Goal: Task Accomplishment & Management: Use online tool/utility

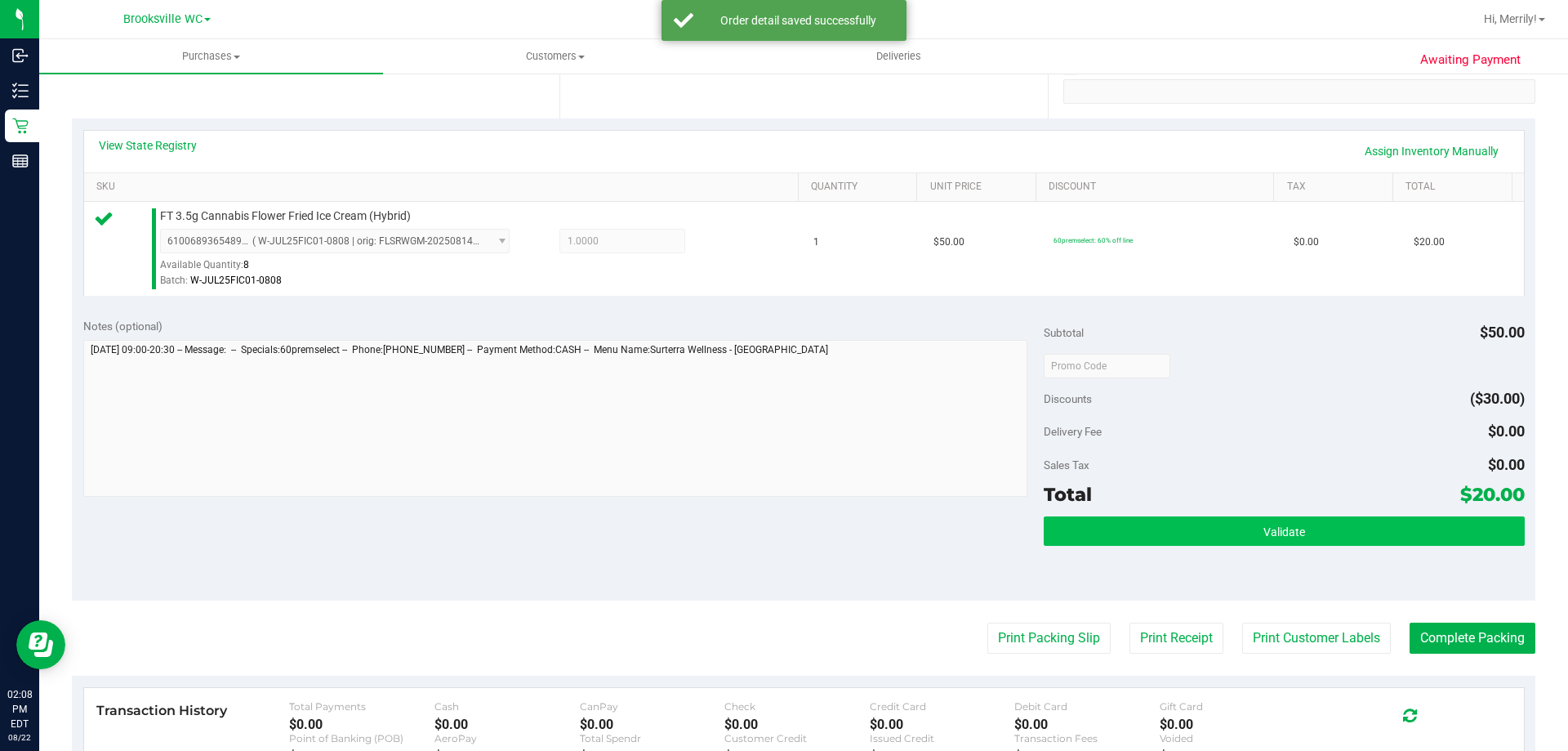
scroll to position [327, 0]
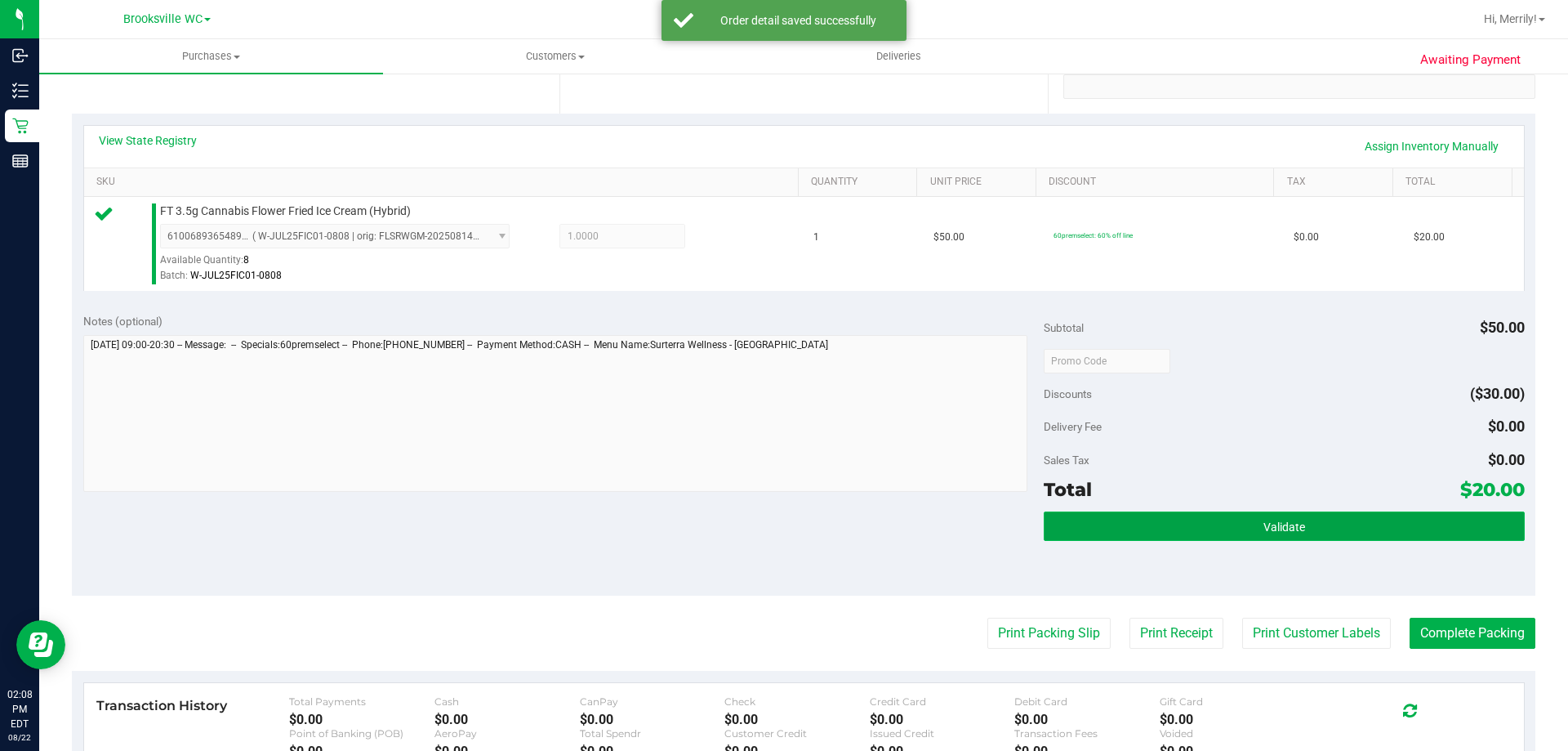
click at [1214, 525] on button "Validate" at bounding box center [1284, 526] width 481 height 30
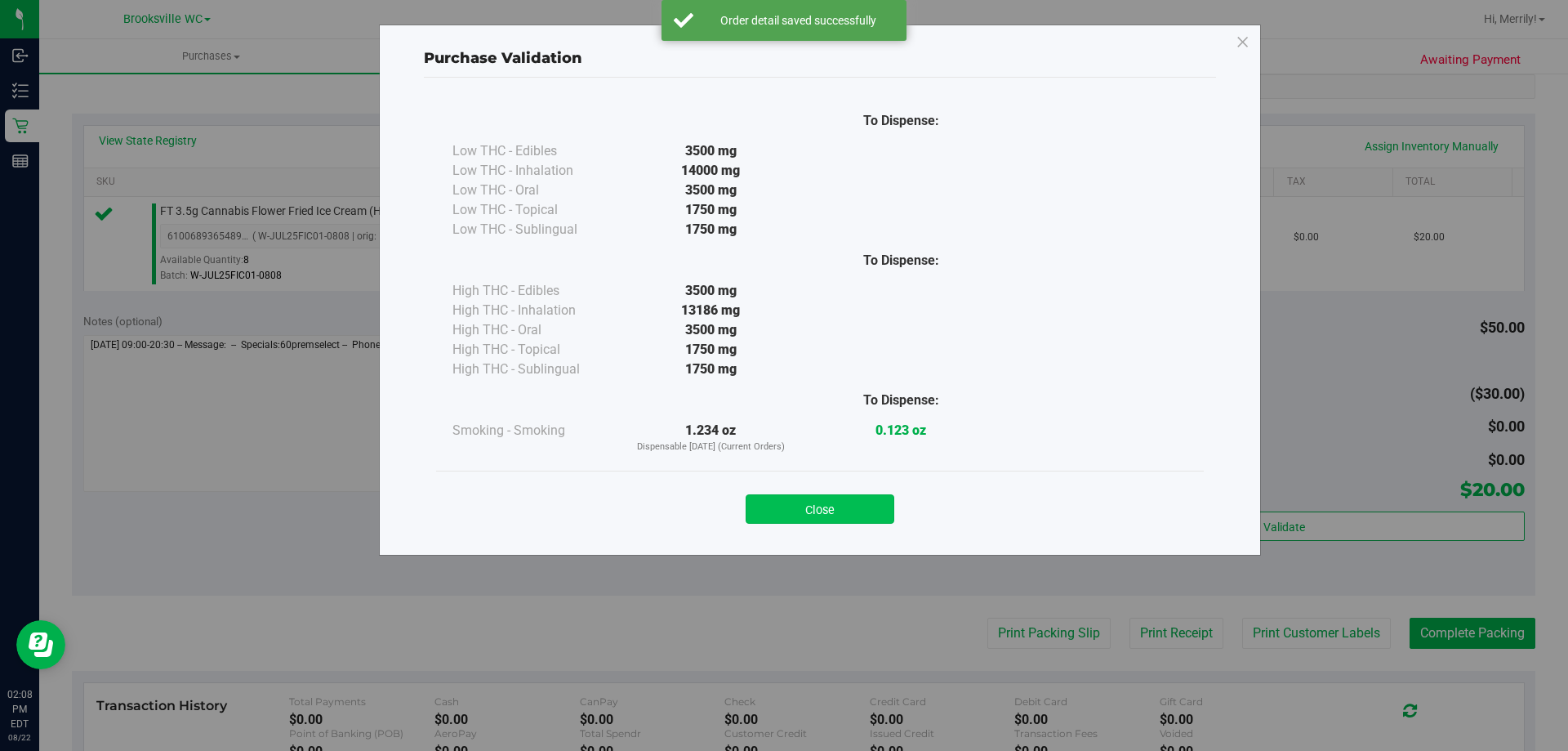
click at [817, 508] on button "Close" at bounding box center [819, 510] width 148 height 30
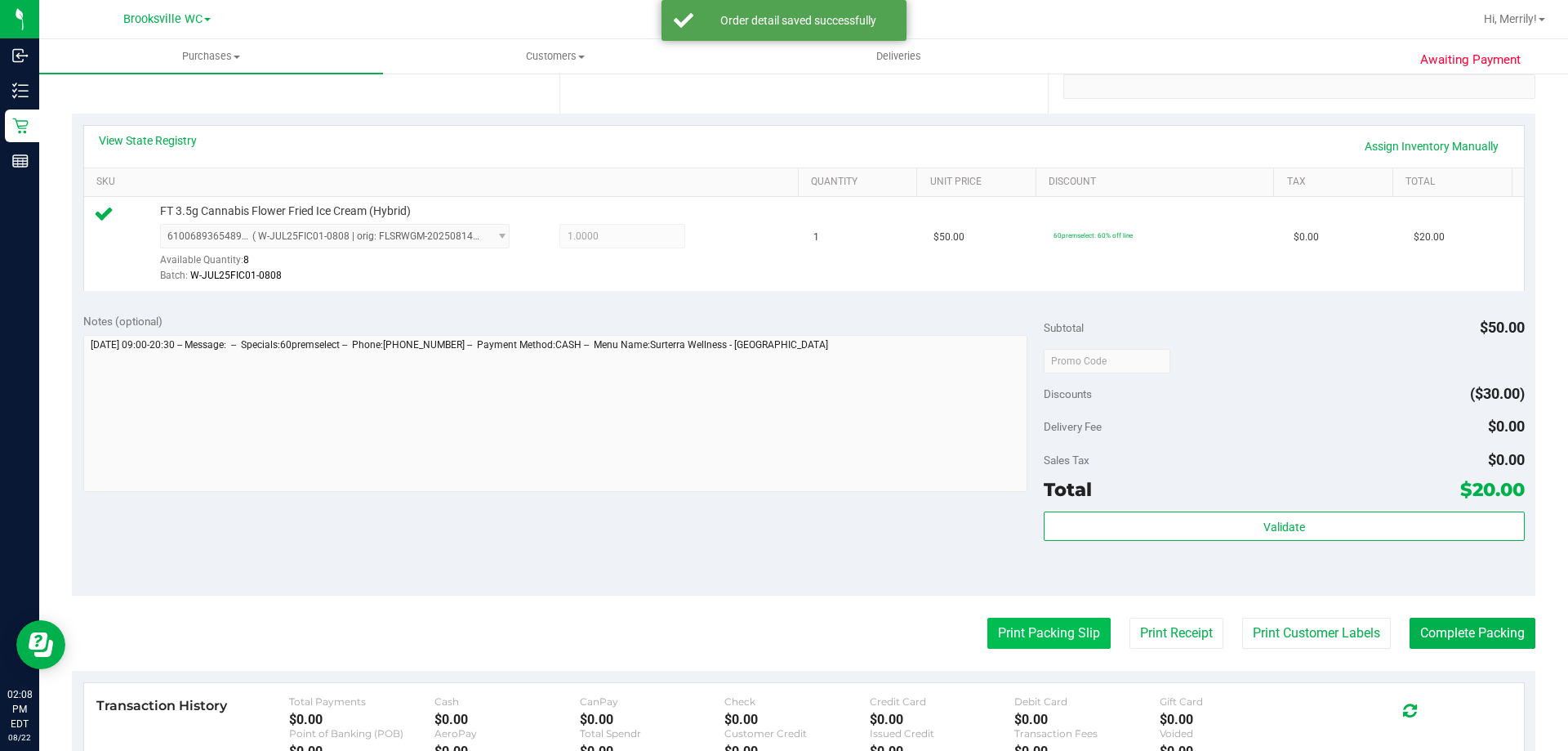
click at [1046, 623] on button "Print Packing Slip" at bounding box center [1049, 634] width 123 height 31
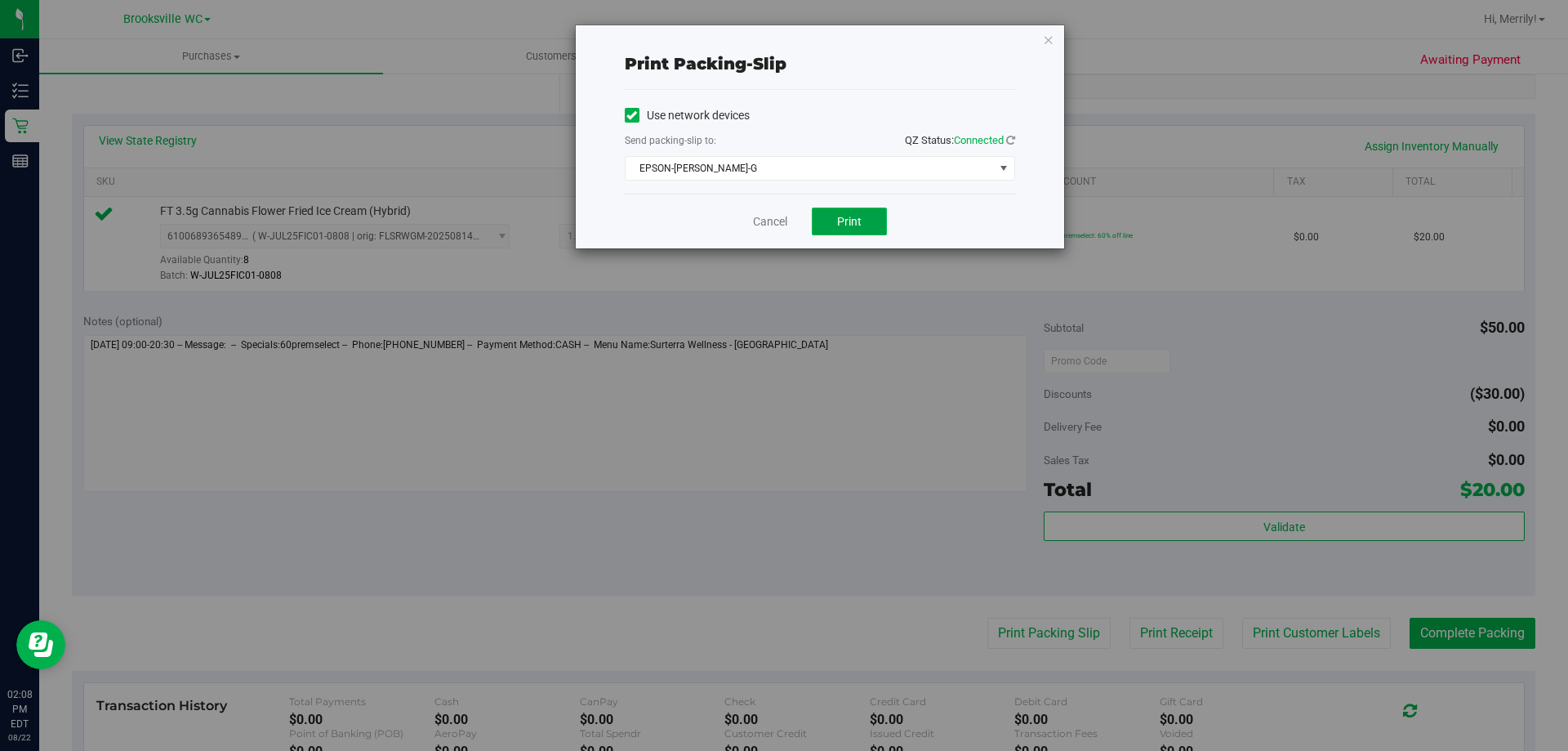
click at [845, 218] on span "Print" at bounding box center [850, 221] width 24 height 13
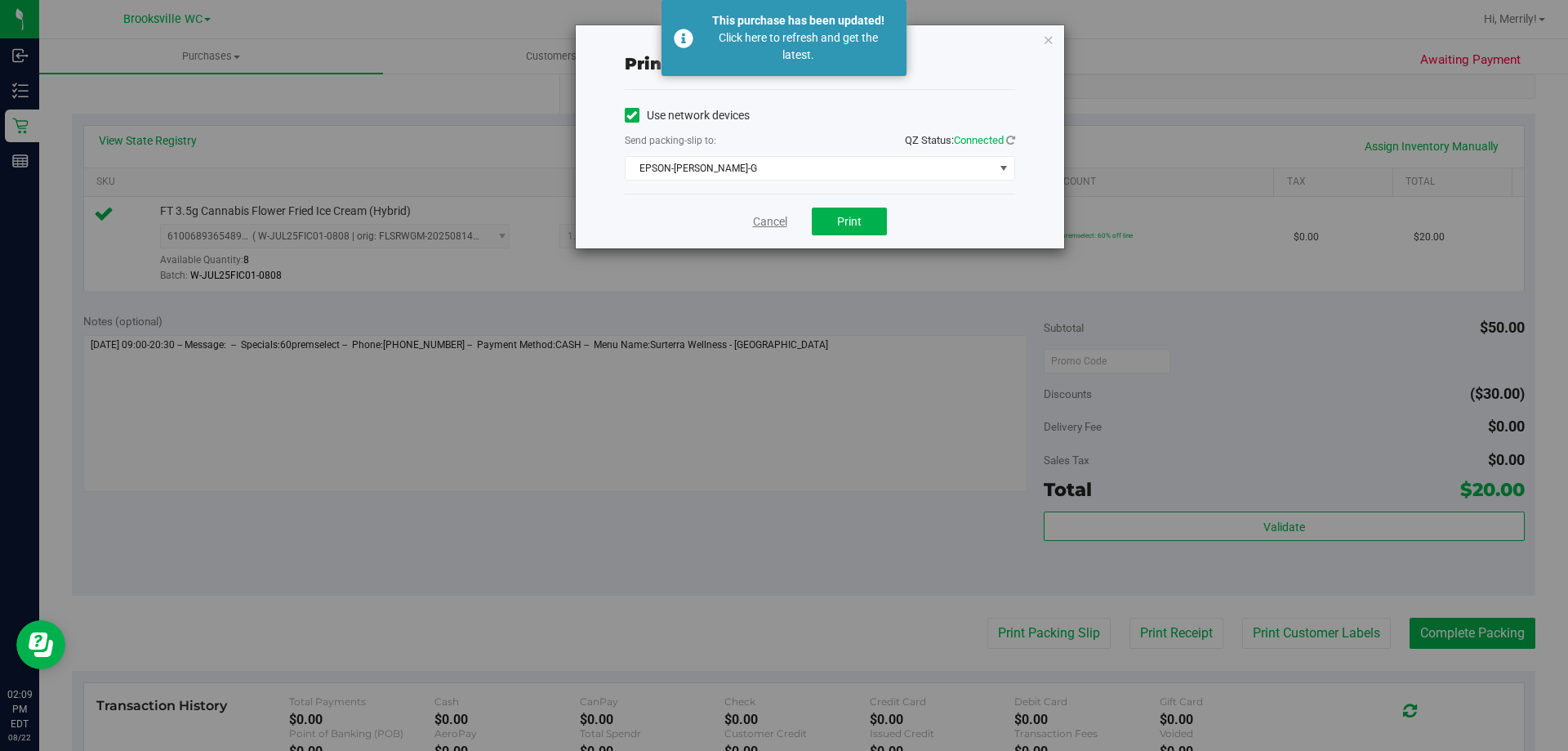
click at [765, 226] on link "Cancel" at bounding box center [771, 222] width 35 height 17
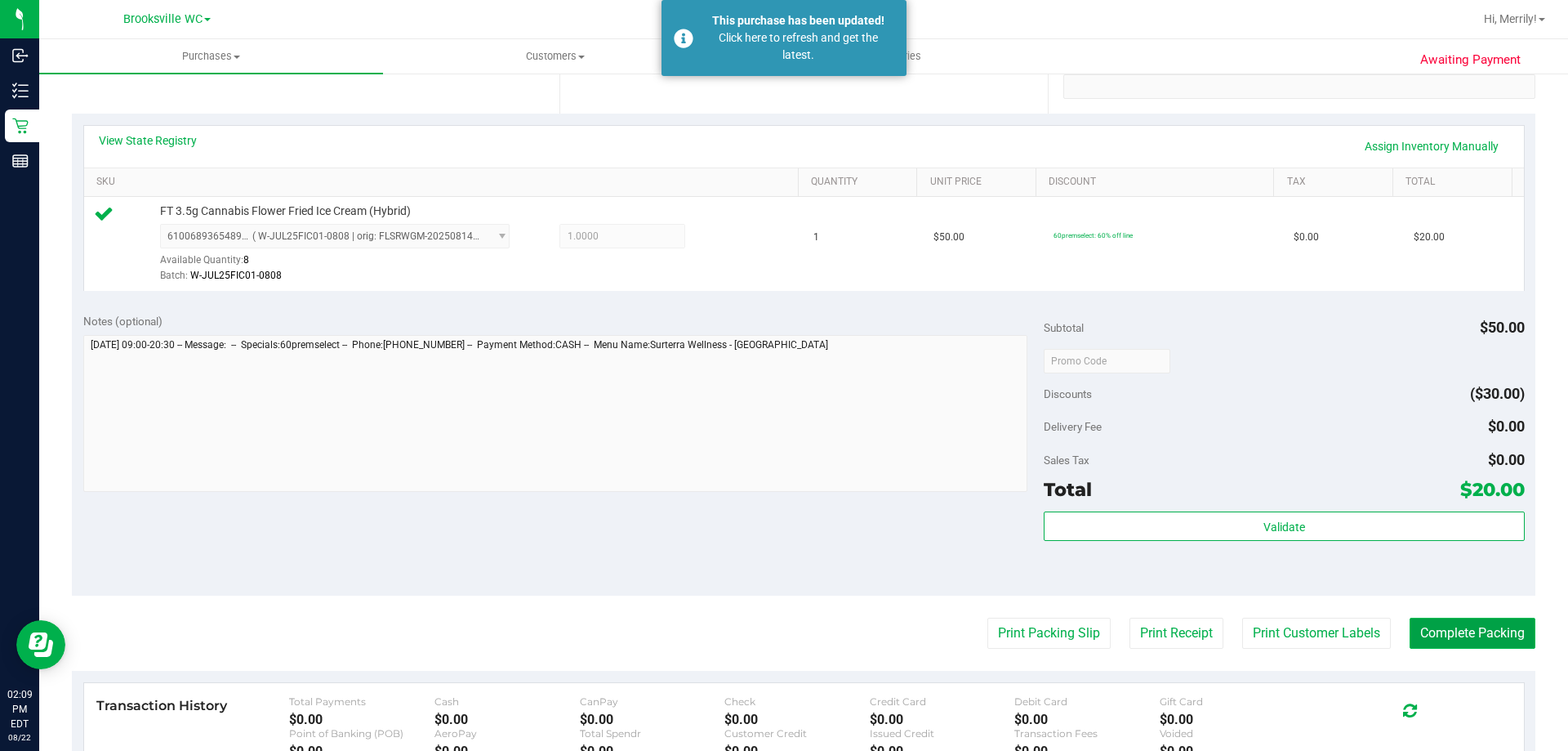
click at [1431, 631] on button "Complete Packing" at bounding box center [1473, 634] width 126 height 31
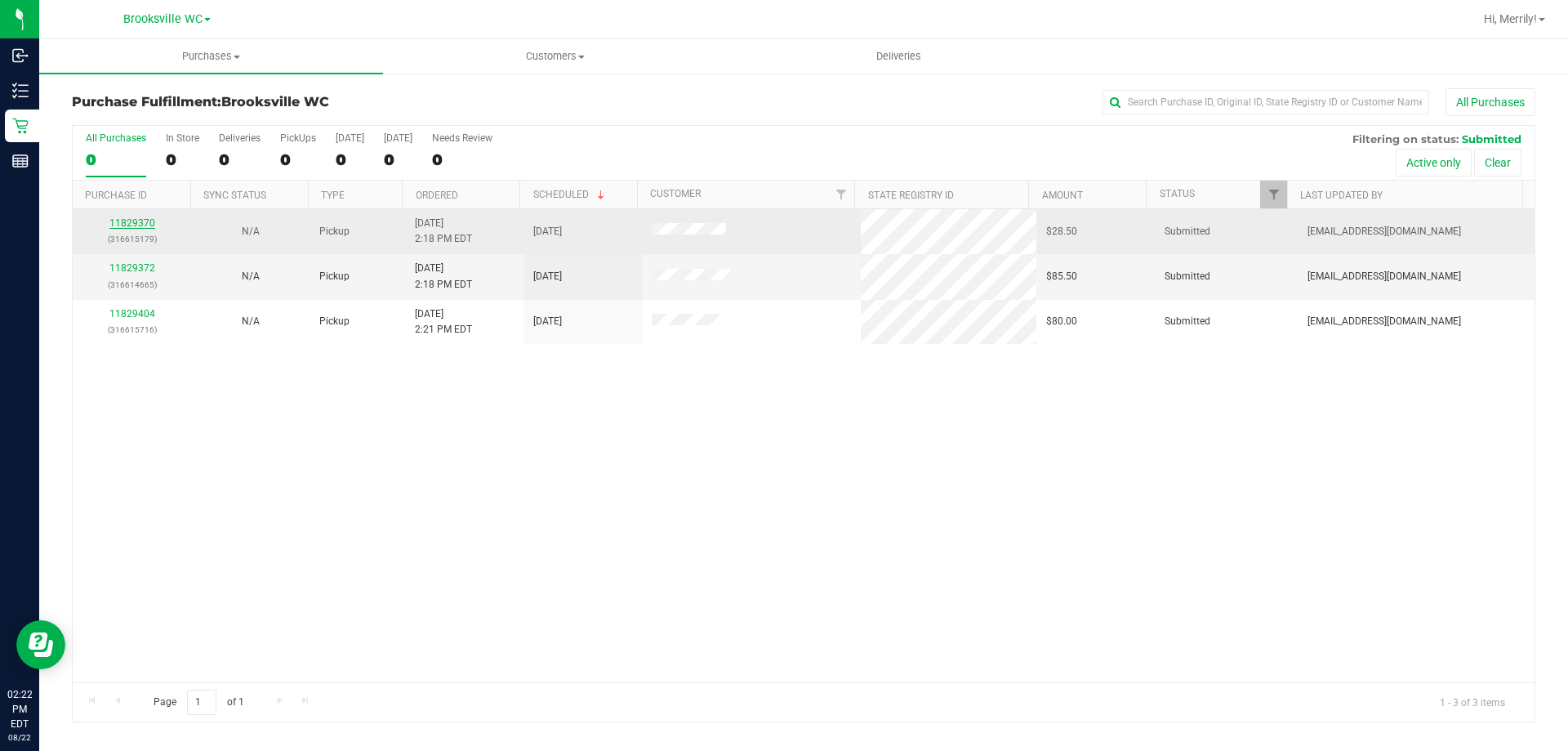
click at [137, 222] on link "11829370" at bounding box center [132, 222] width 46 height 11
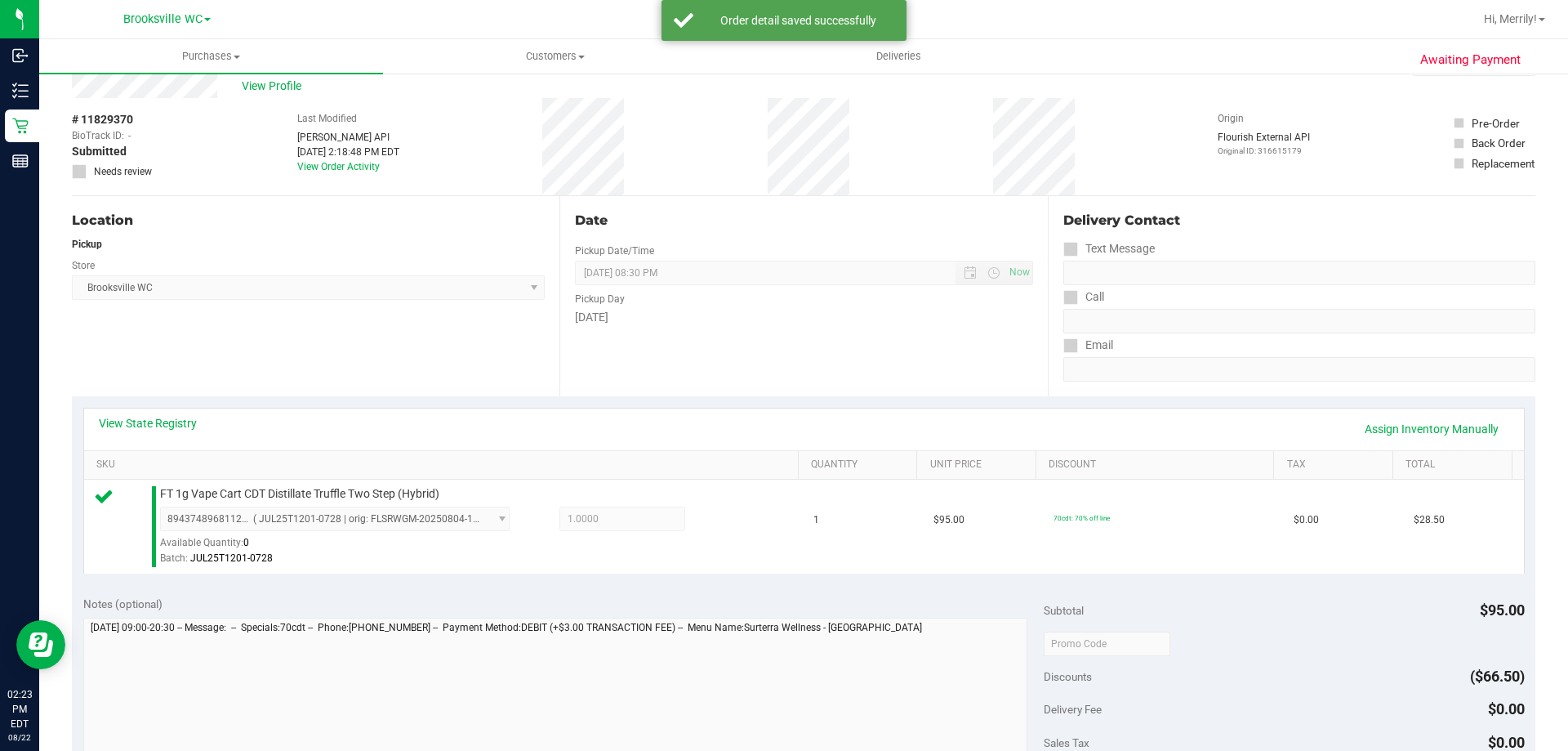
scroll to position [163, 0]
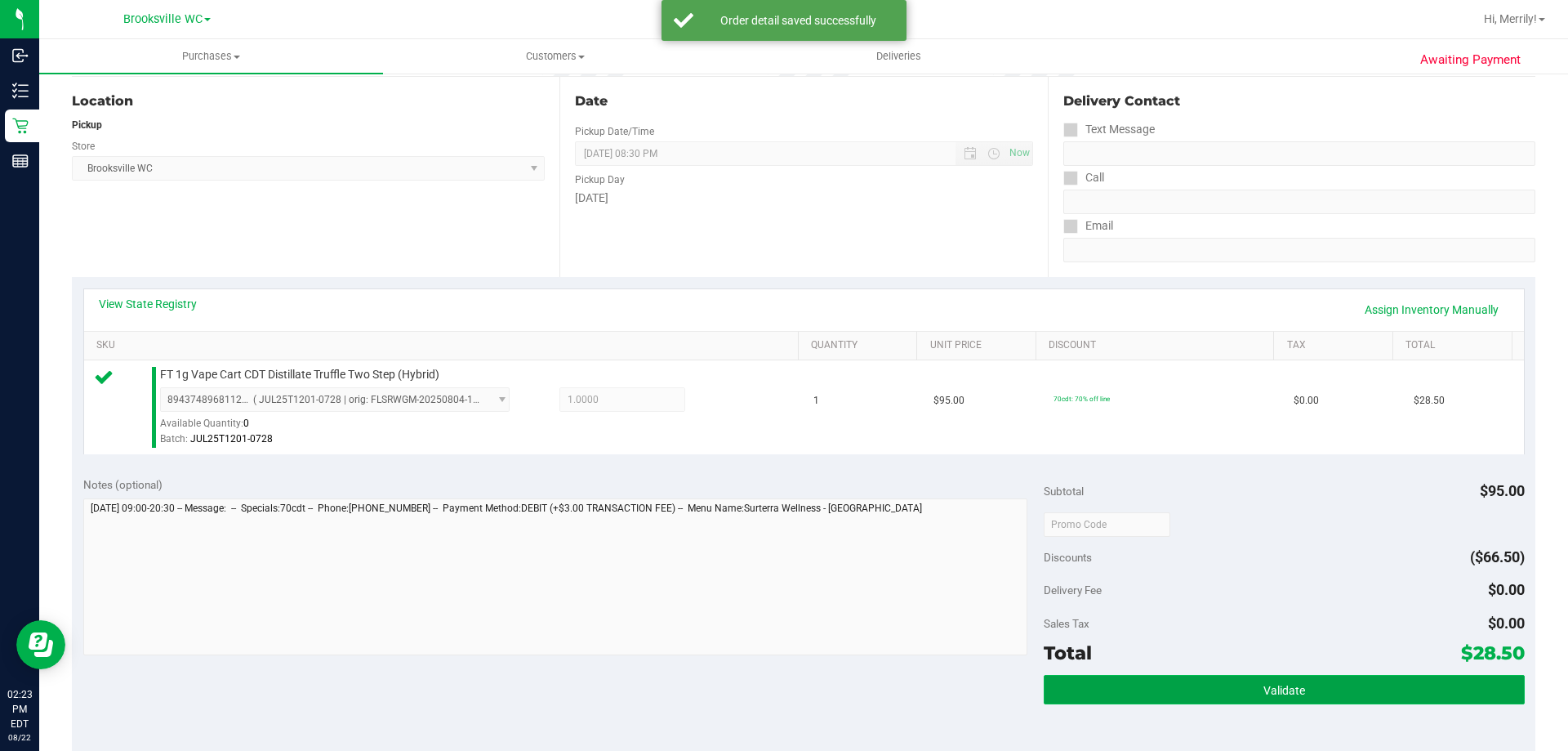
click at [1243, 687] on button "Validate" at bounding box center [1284, 690] width 481 height 30
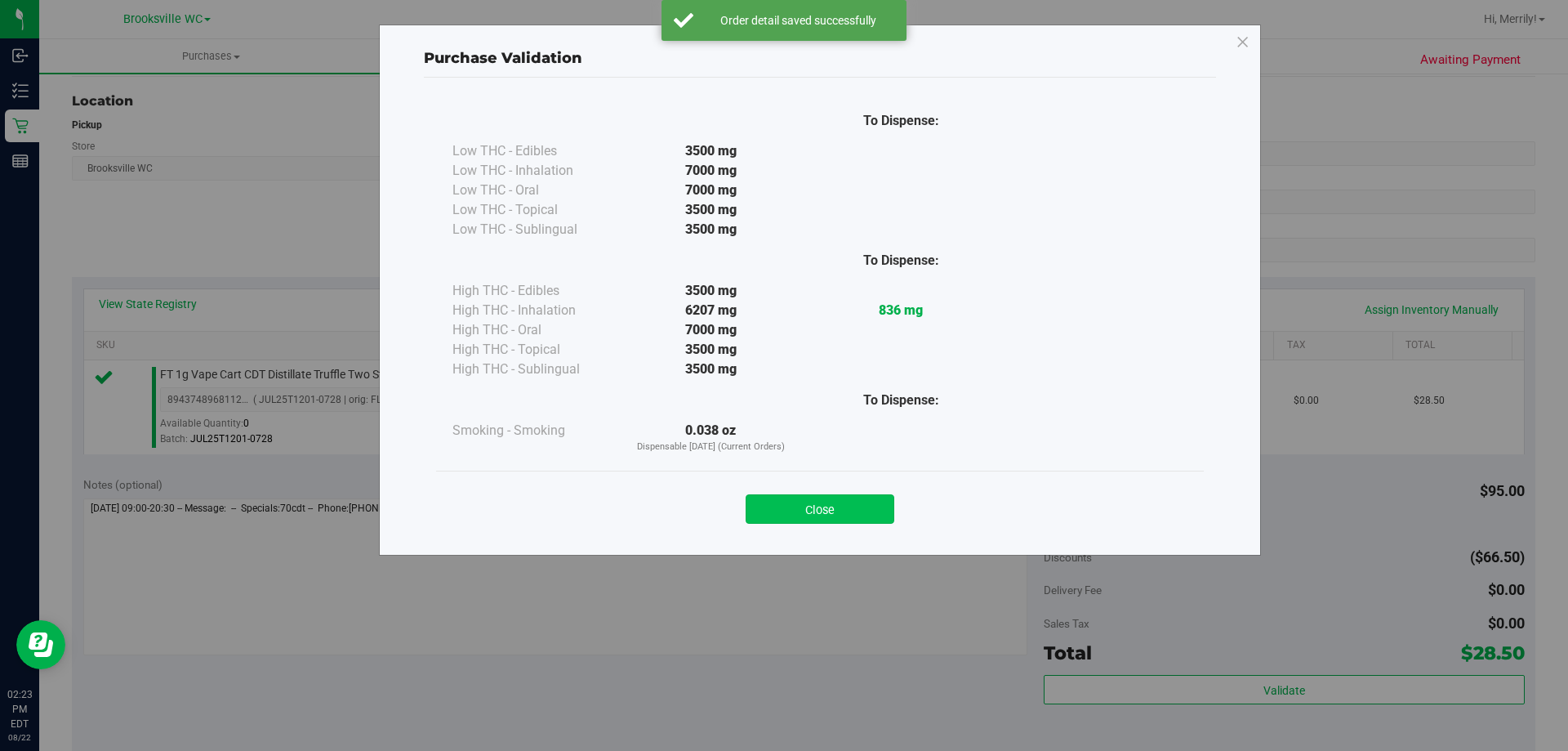
click at [810, 509] on button "Close" at bounding box center [819, 510] width 148 height 30
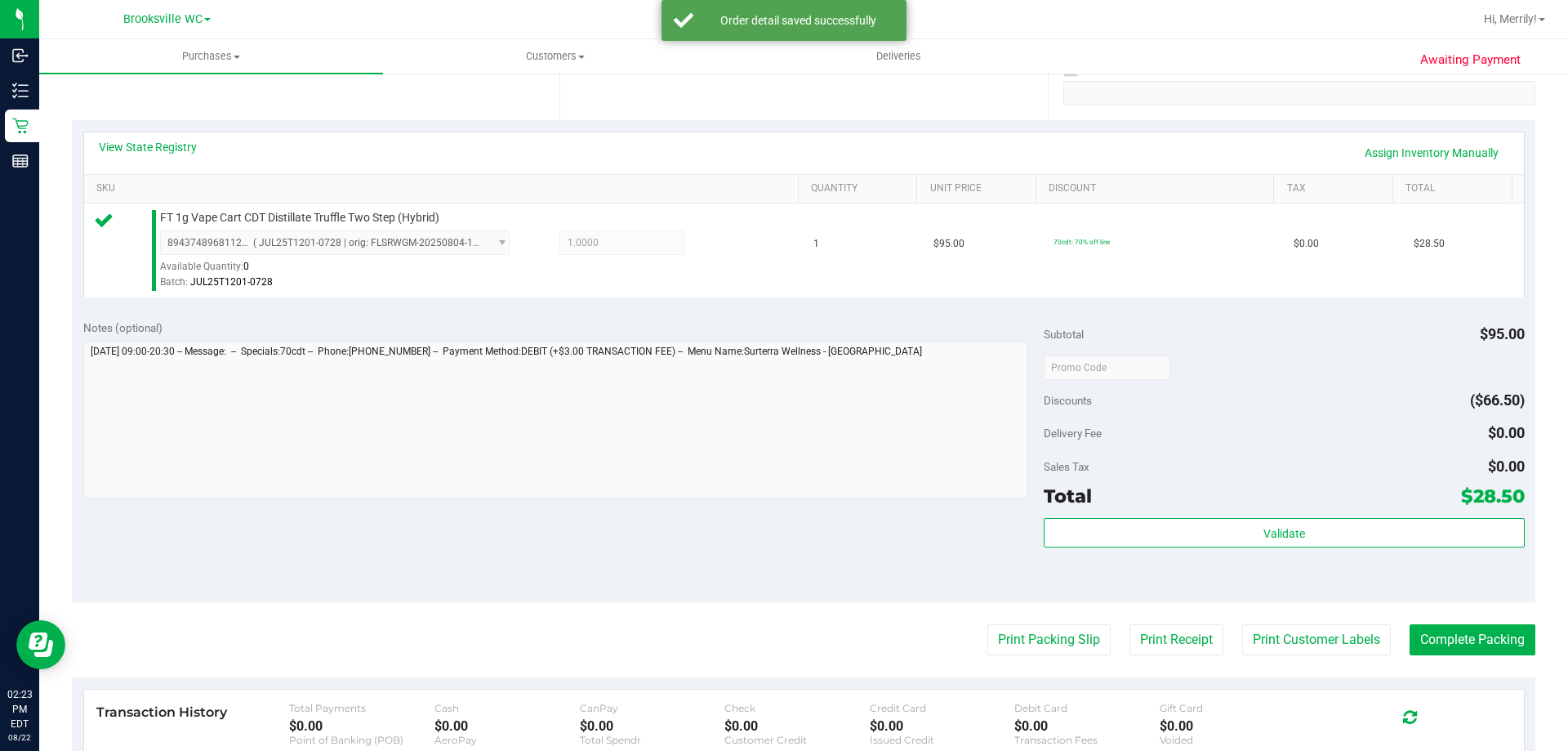
scroll to position [327, 0]
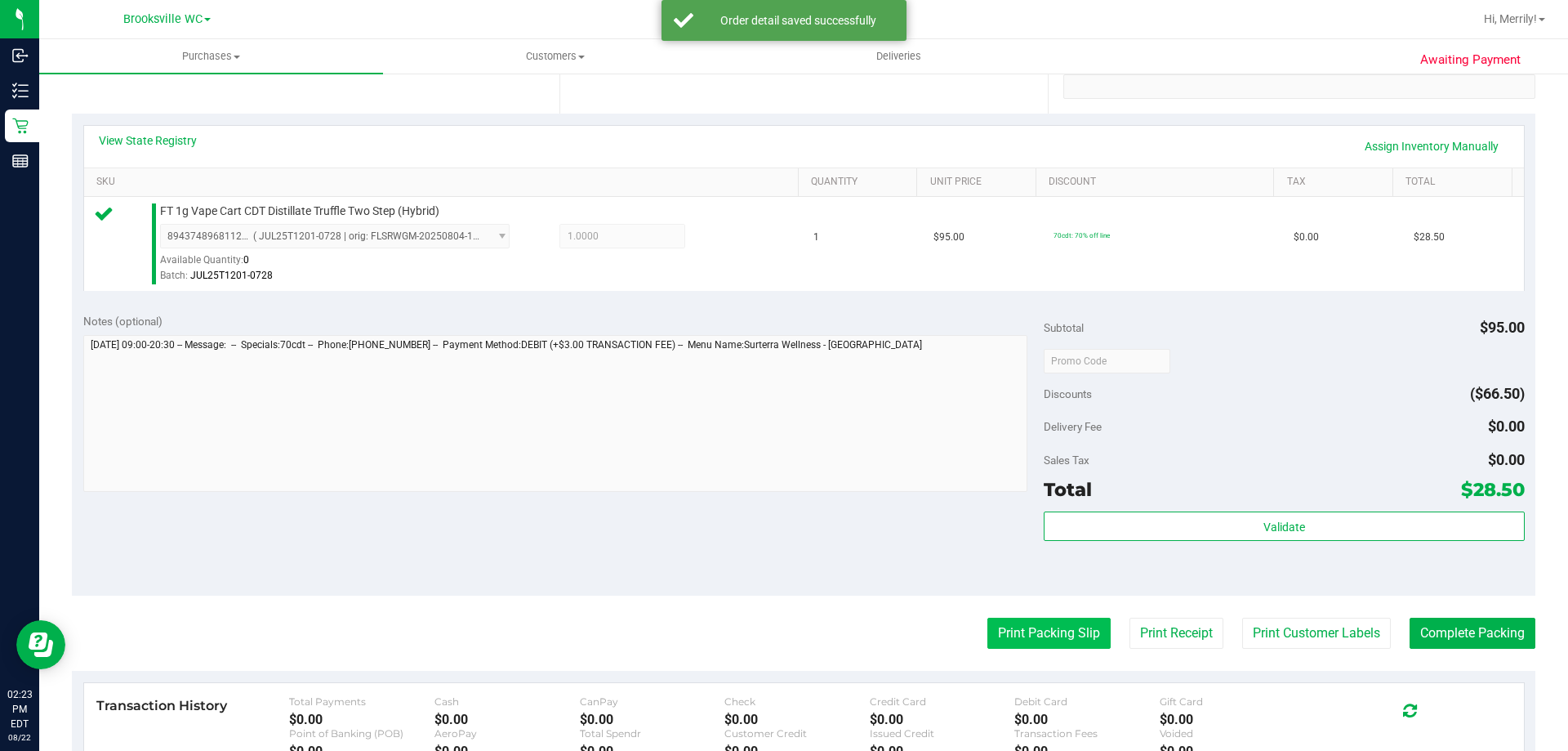
click at [1043, 642] on button "Print Packing Slip" at bounding box center [1049, 634] width 123 height 31
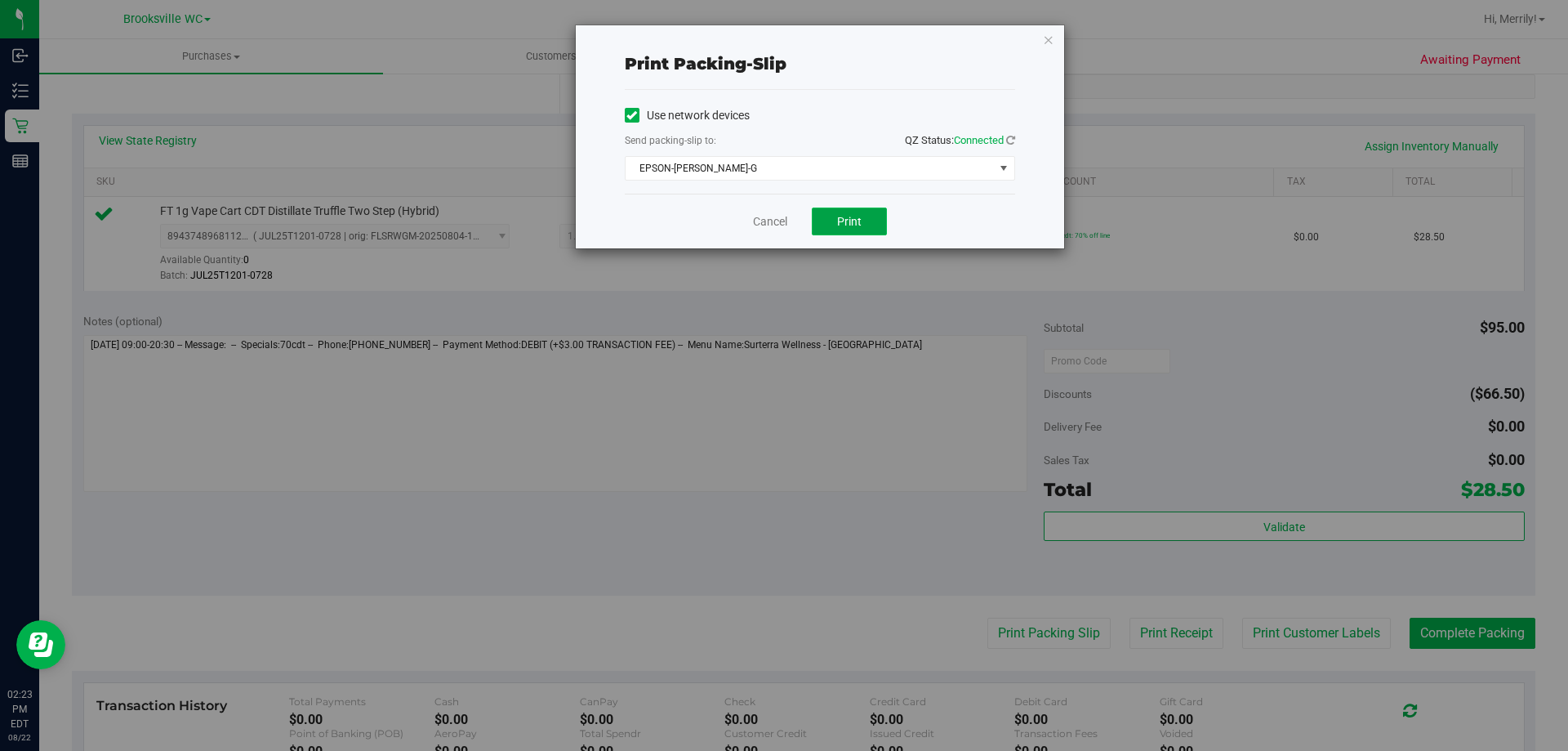
click at [852, 218] on span "Print" at bounding box center [850, 221] width 24 height 13
click at [771, 218] on link "Cancel" at bounding box center [771, 222] width 35 height 17
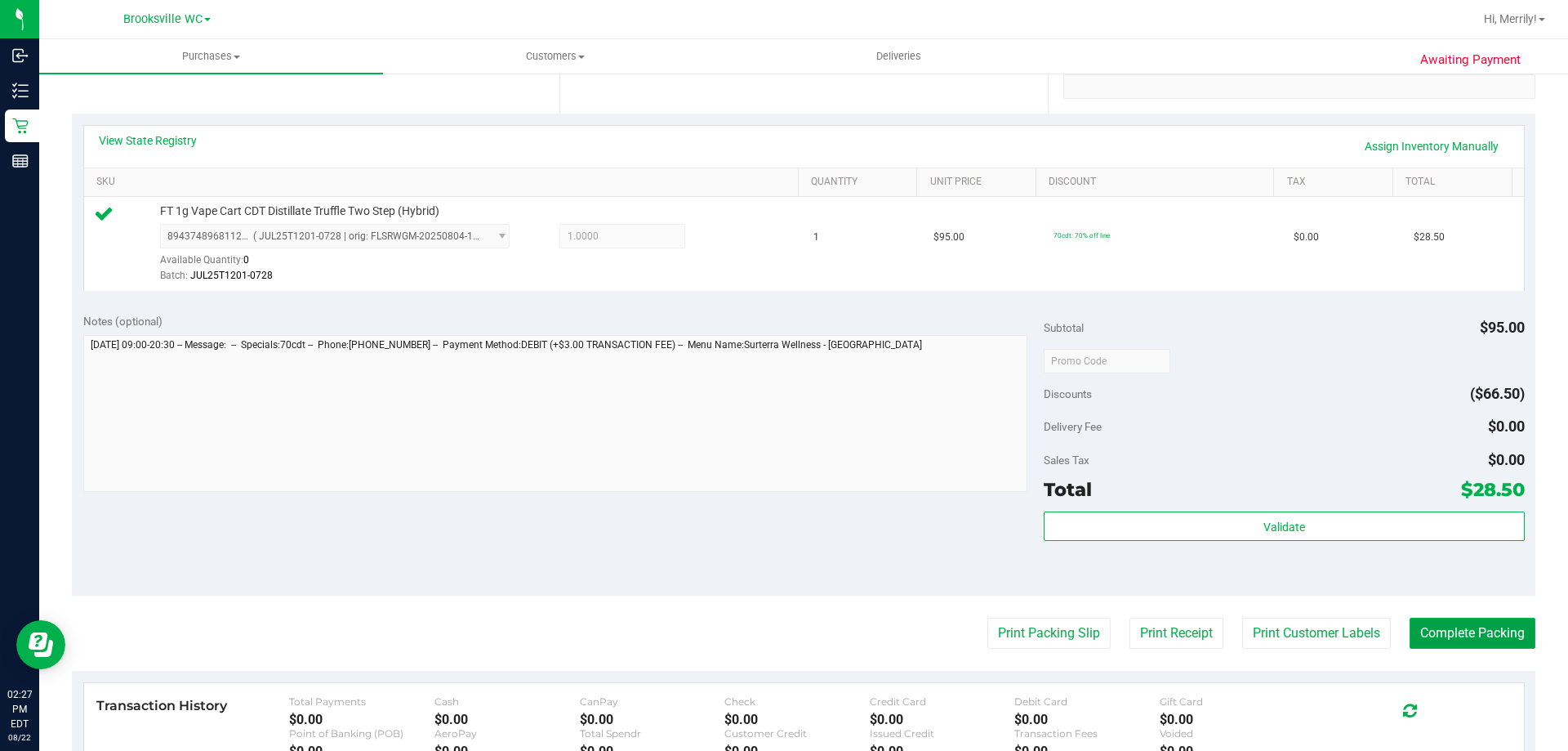
click at [1484, 635] on button "Complete Packing" at bounding box center [1473, 634] width 126 height 31
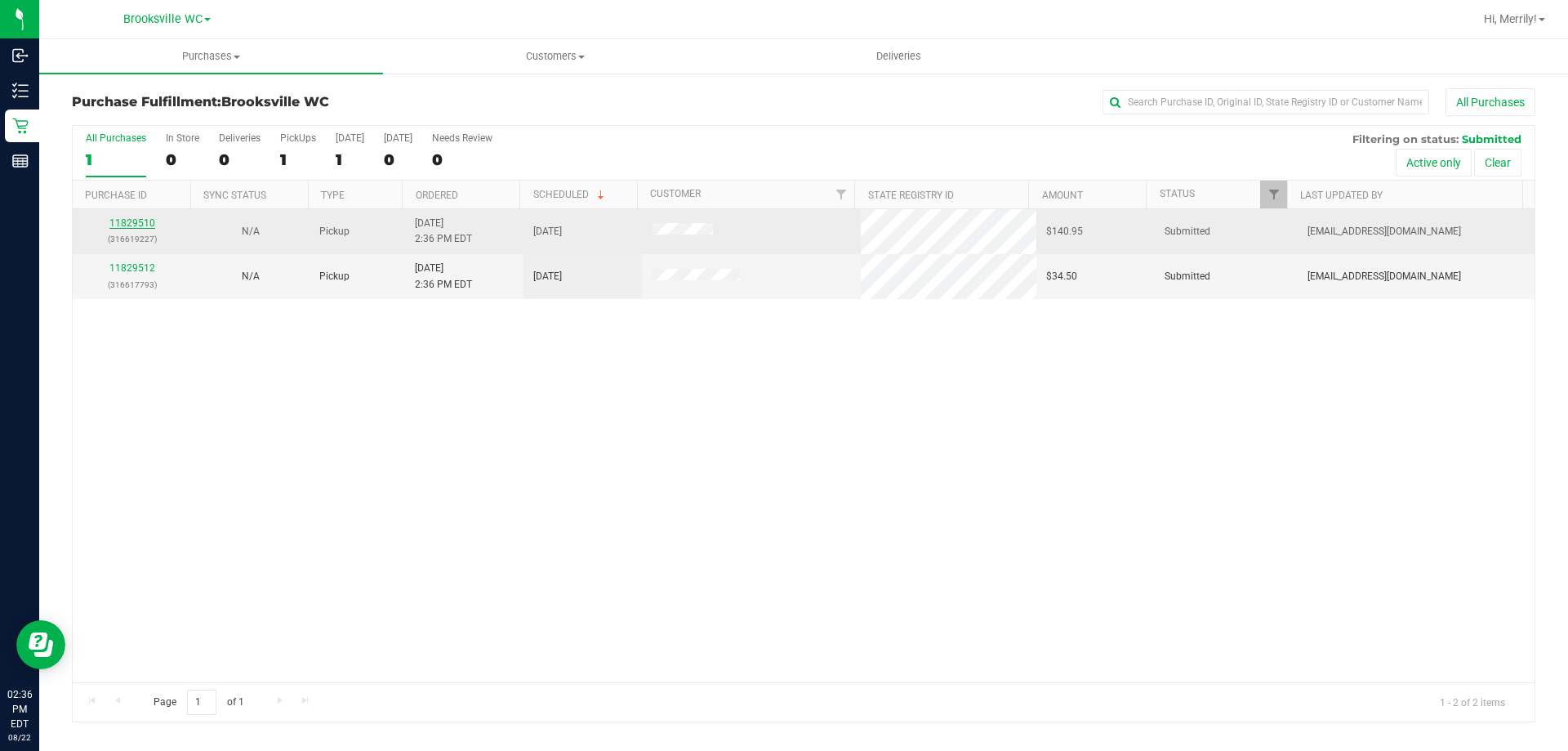
click at [123, 219] on link "11829510" at bounding box center [132, 222] width 46 height 11
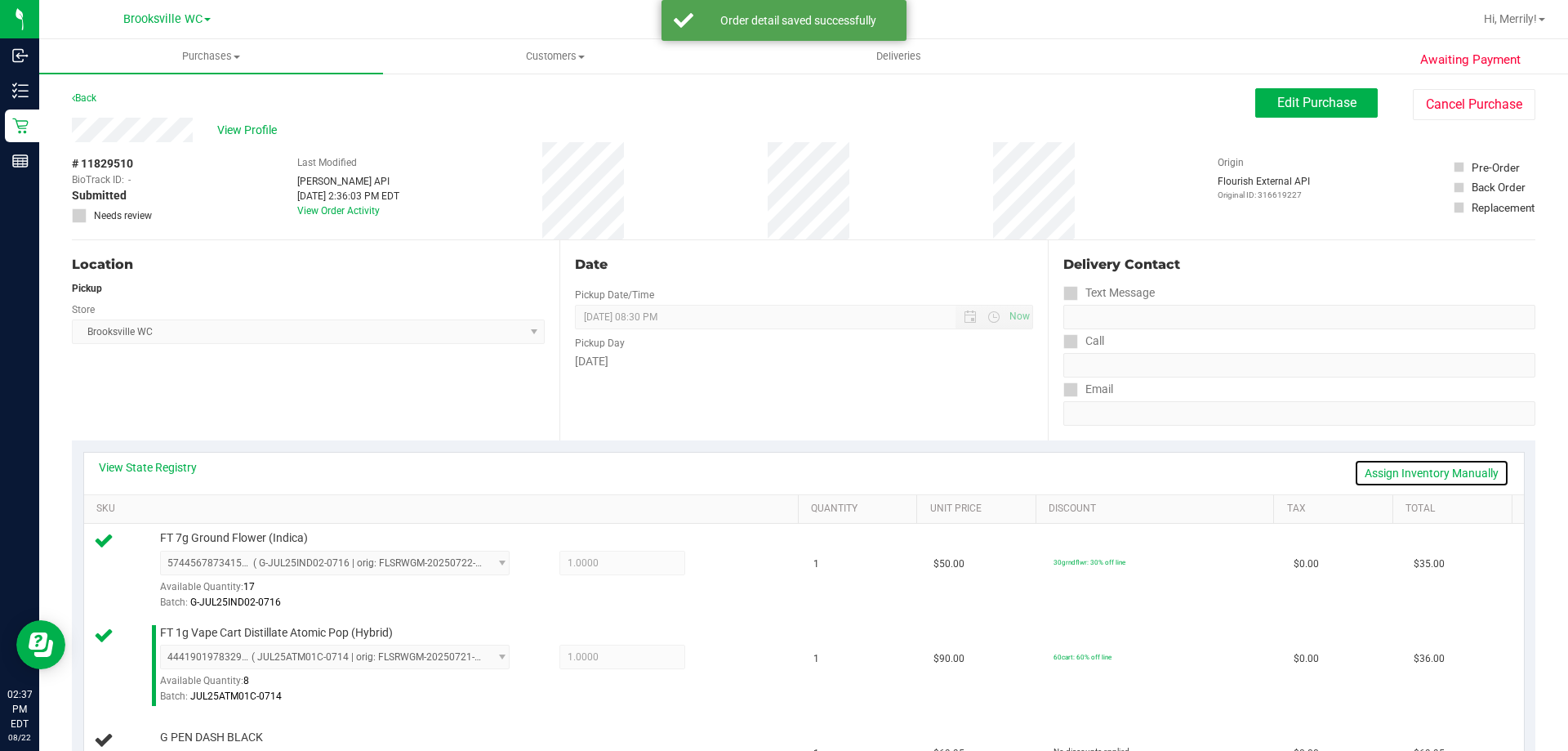
click at [1407, 471] on link "Assign Inventory Manually" at bounding box center [1432, 473] width 155 height 28
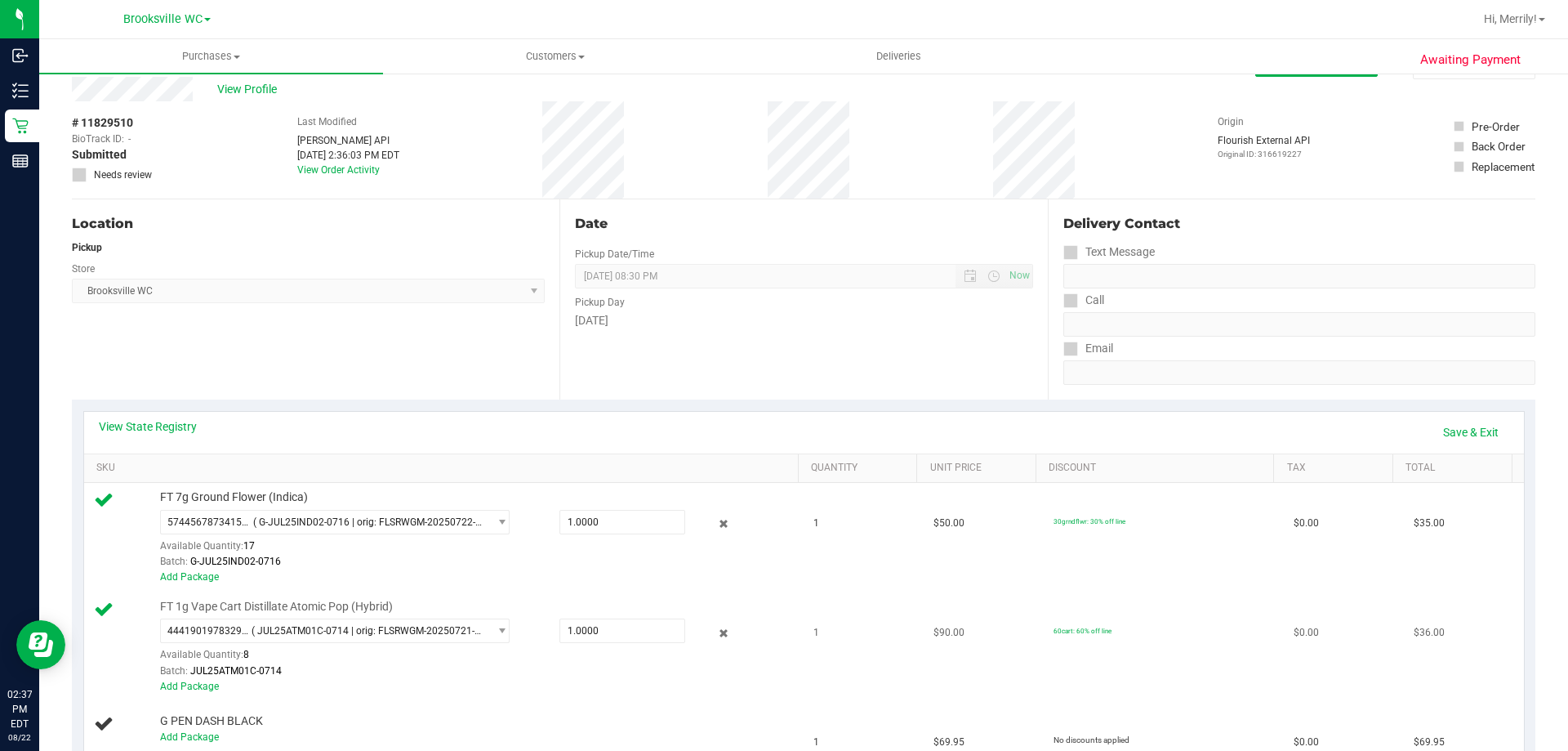
scroll to position [82, 0]
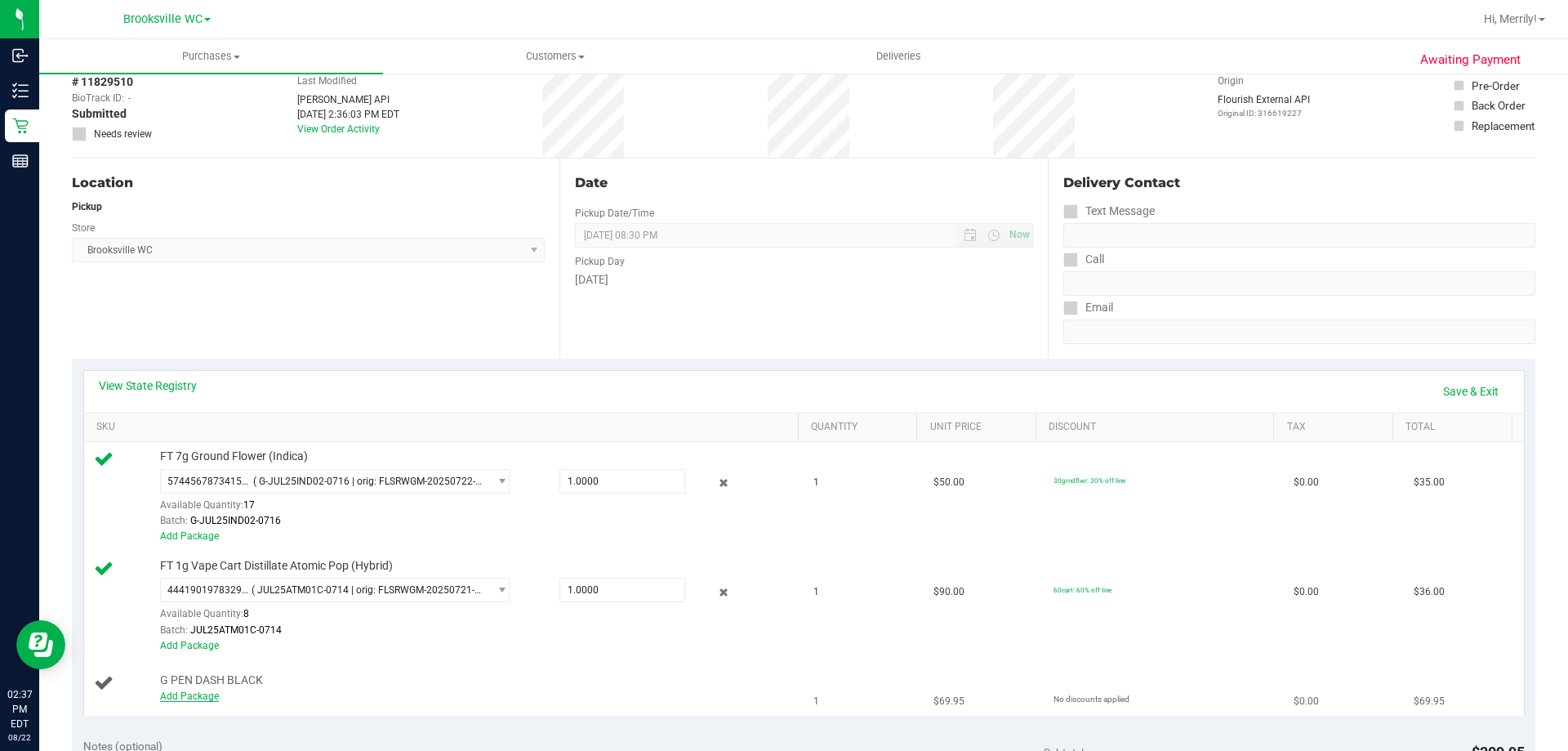
click at [188, 701] on link "Add Package" at bounding box center [190, 695] width 59 height 11
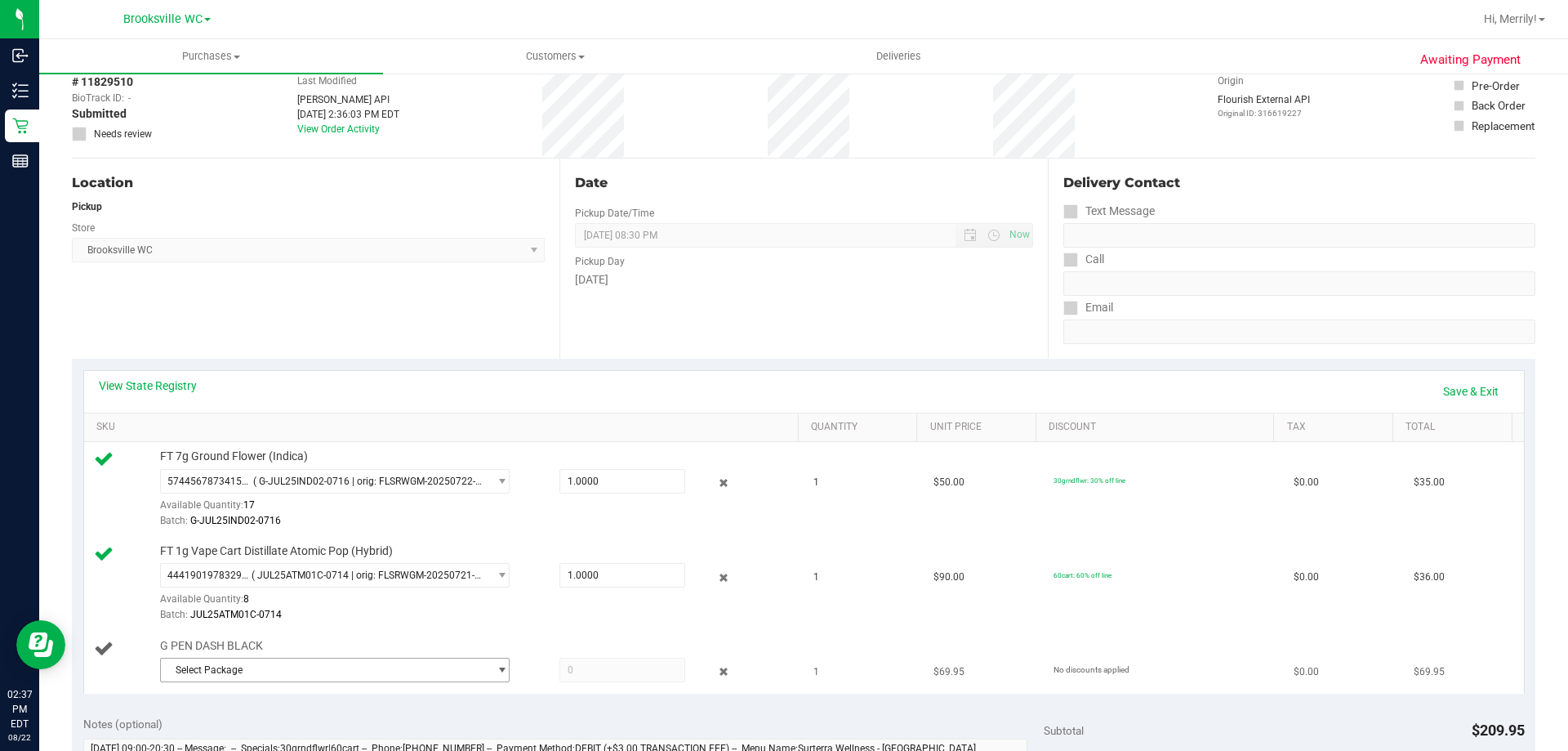
click at [292, 659] on span "Select Package" at bounding box center [324, 670] width 327 height 23
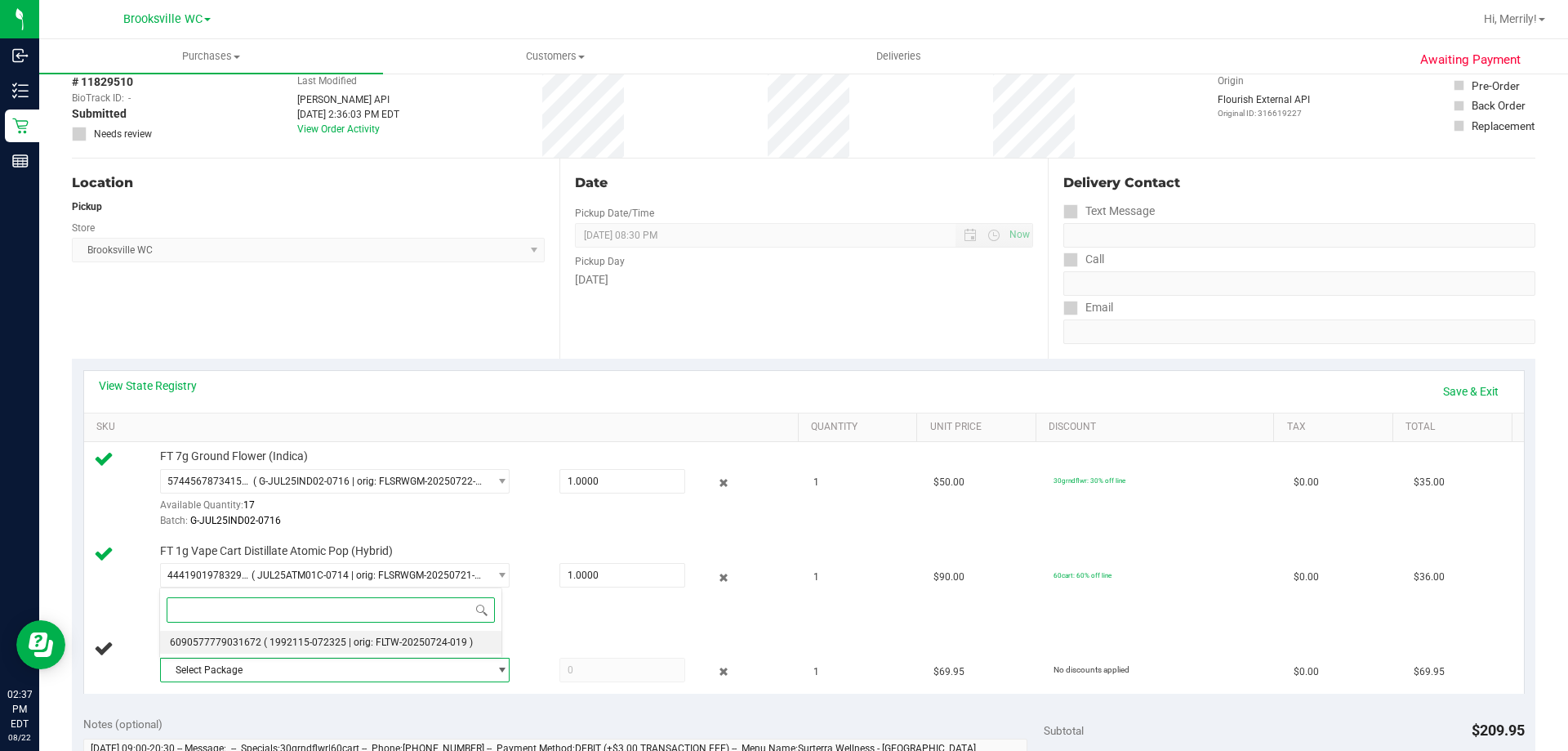
click at [299, 639] on span "( 1992115-072325 | orig: FLTW-20250724-019 )" at bounding box center [368, 642] width 209 height 11
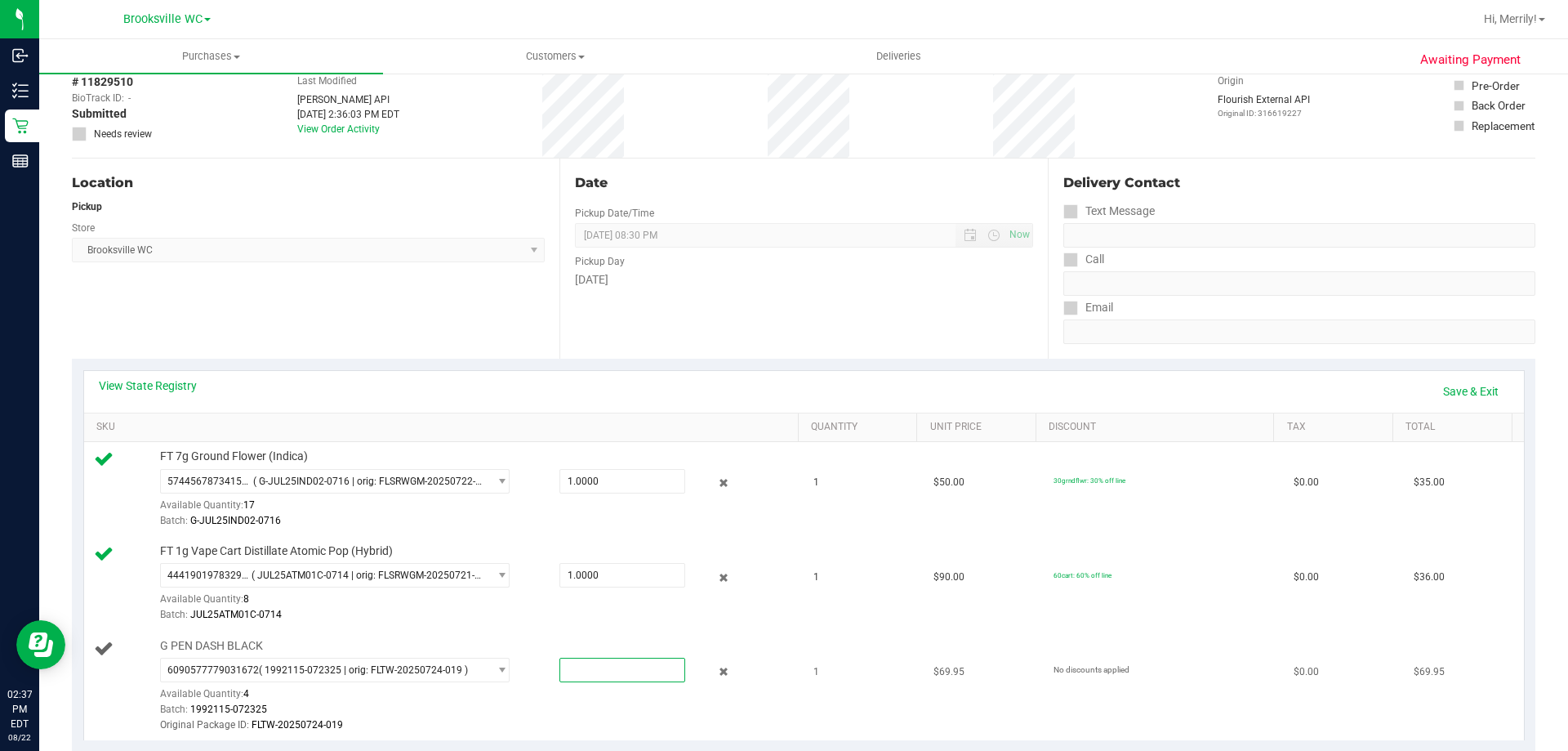
click at [591, 668] on span at bounding box center [622, 670] width 126 height 24
type input "1"
type input "1.0000"
click at [632, 721] on div "Original Package ID: FLTW-20250724-019" at bounding box center [476, 726] width 631 height 16
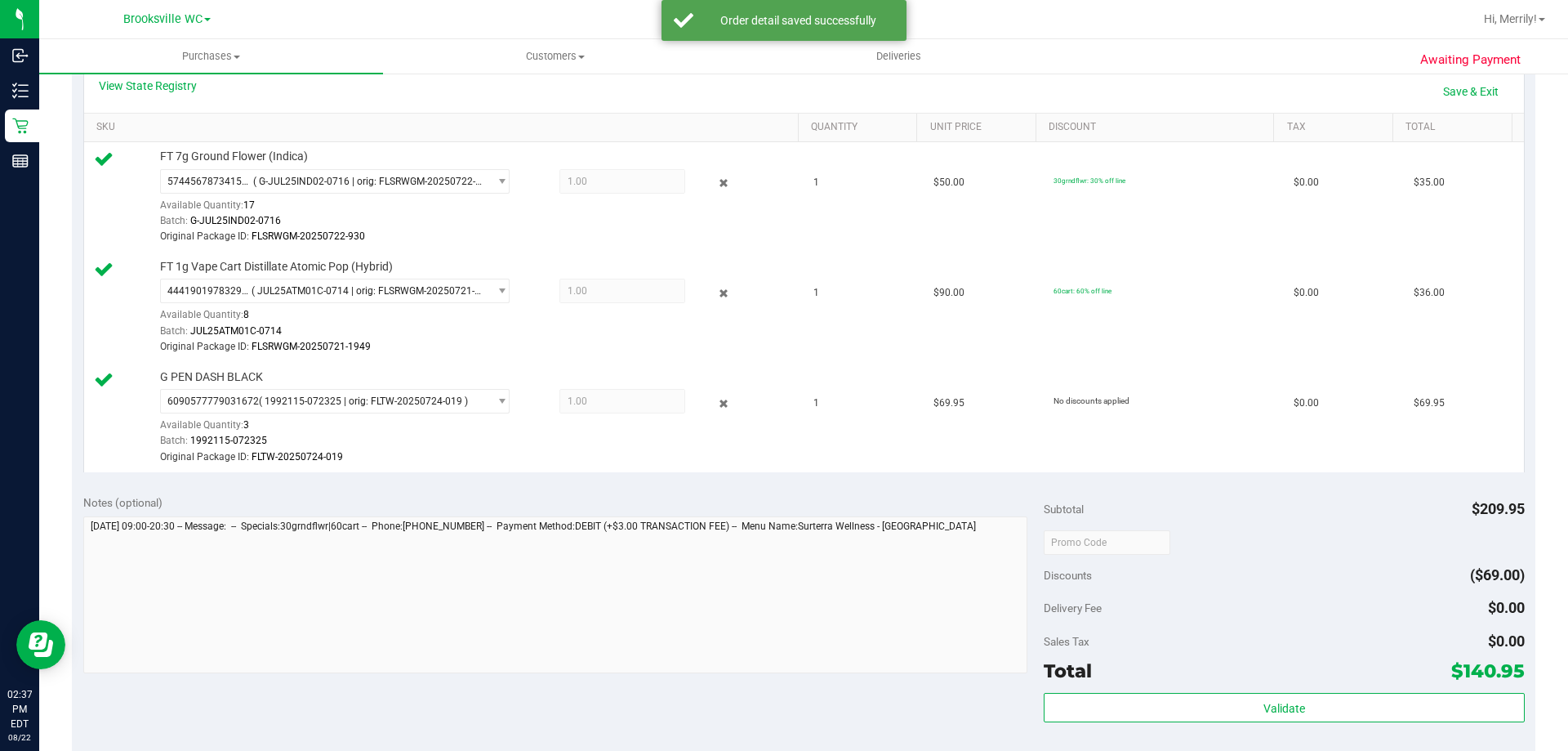
scroll to position [491, 0]
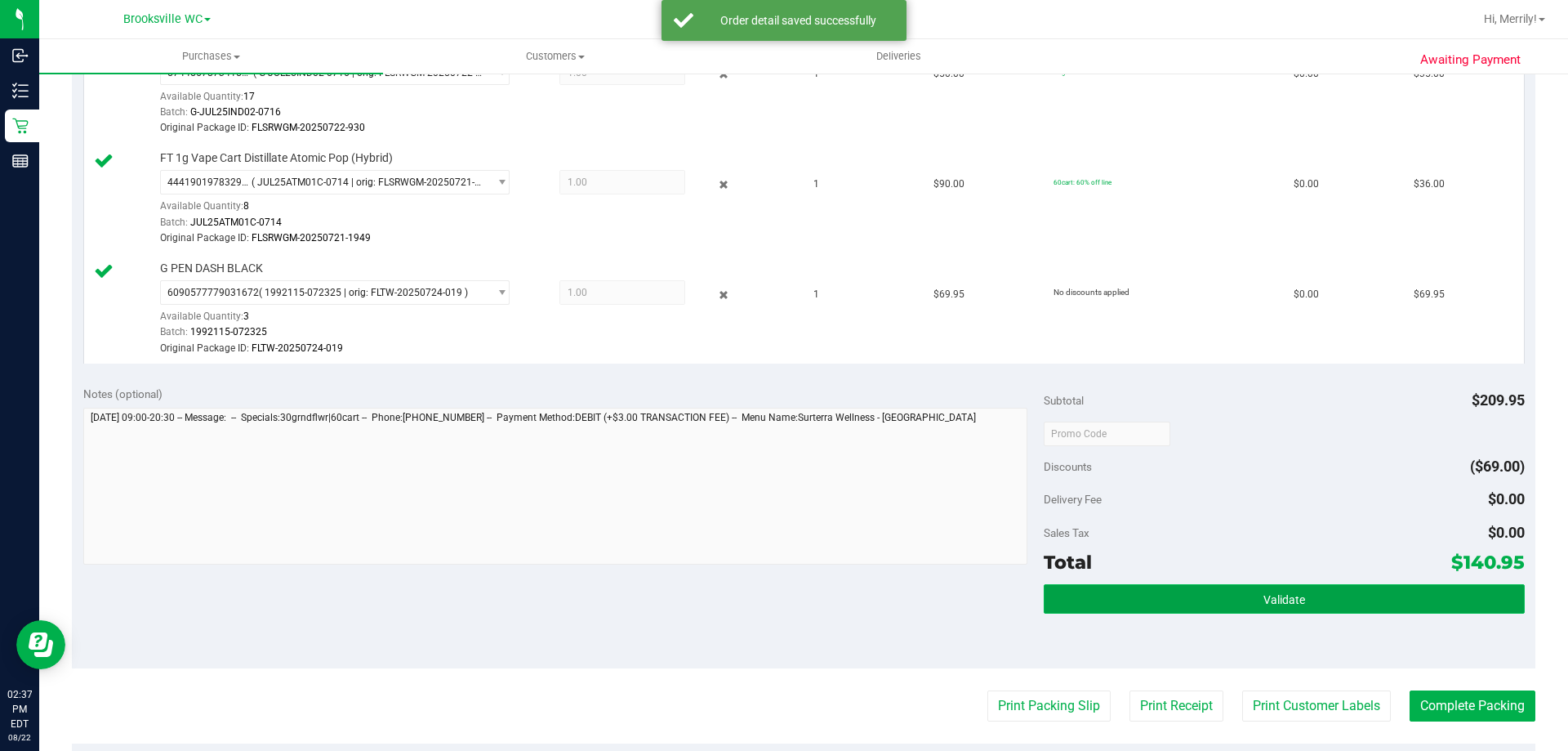
click at [1303, 595] on button "Validate" at bounding box center [1284, 599] width 481 height 30
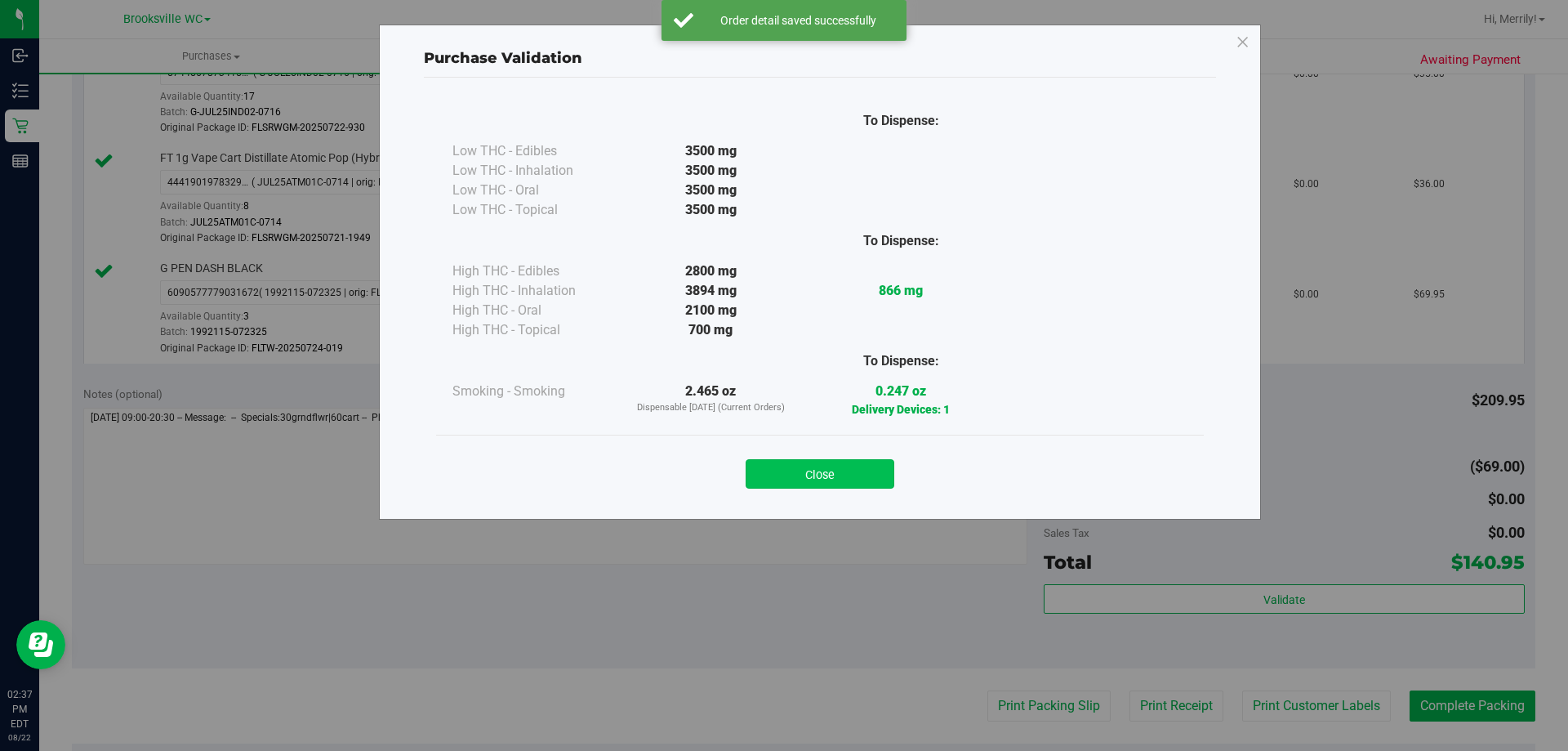
click at [853, 476] on button "Close" at bounding box center [819, 474] width 148 height 30
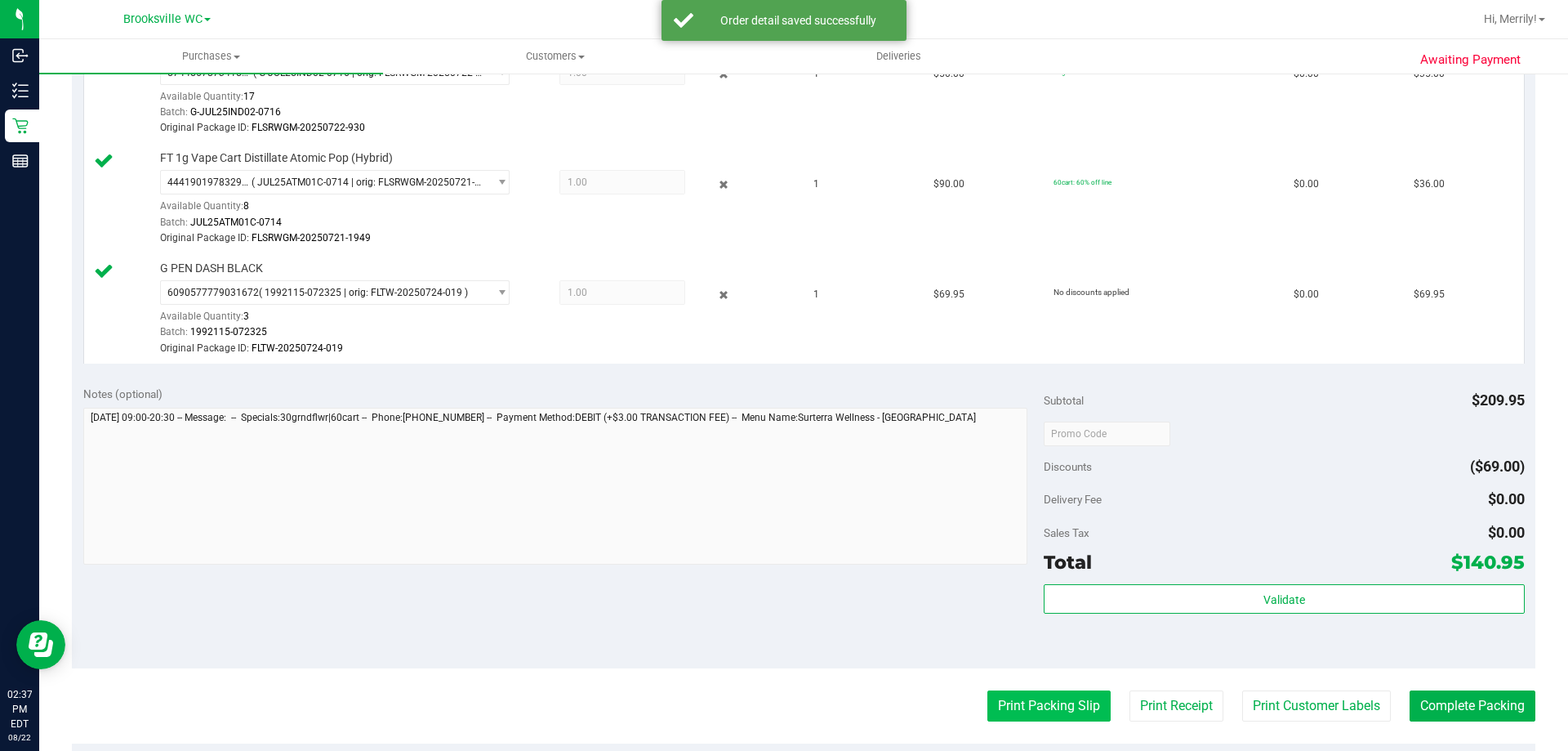
click at [1039, 706] on button "Print Packing Slip" at bounding box center [1049, 706] width 123 height 31
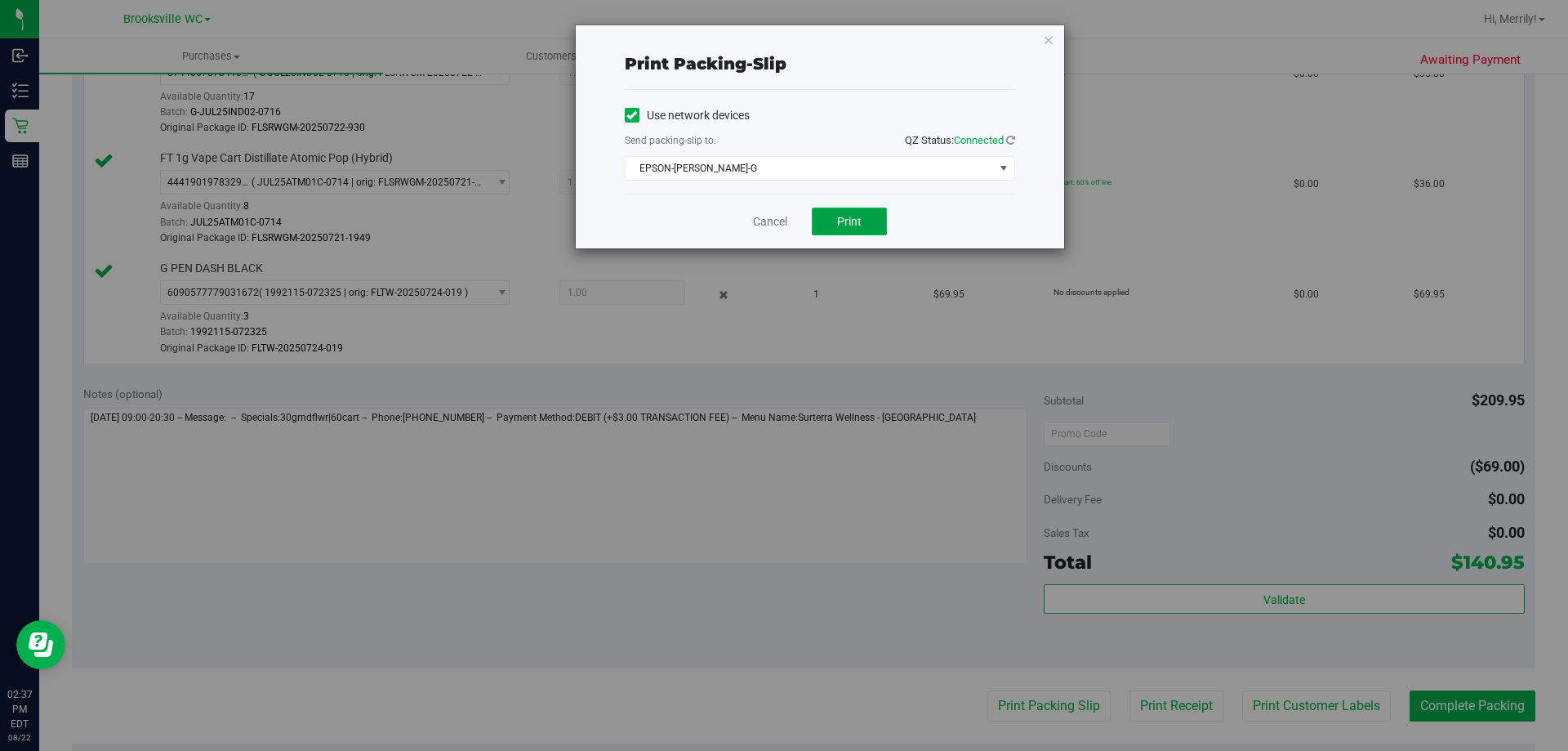
click at [830, 231] on button "Print" at bounding box center [850, 221] width 75 height 28
click at [773, 216] on link "Cancel" at bounding box center [771, 222] width 35 height 17
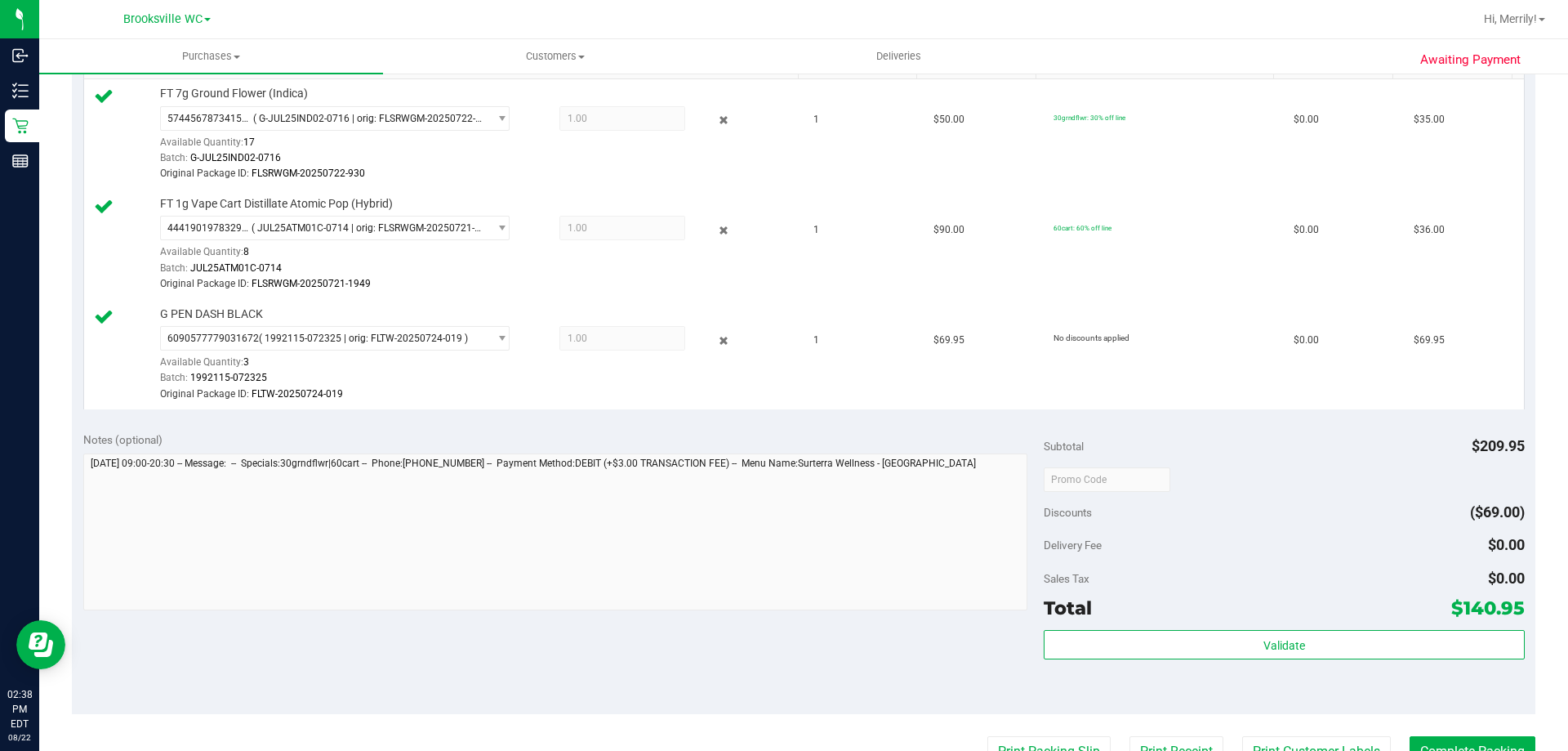
scroll to position [735, 0]
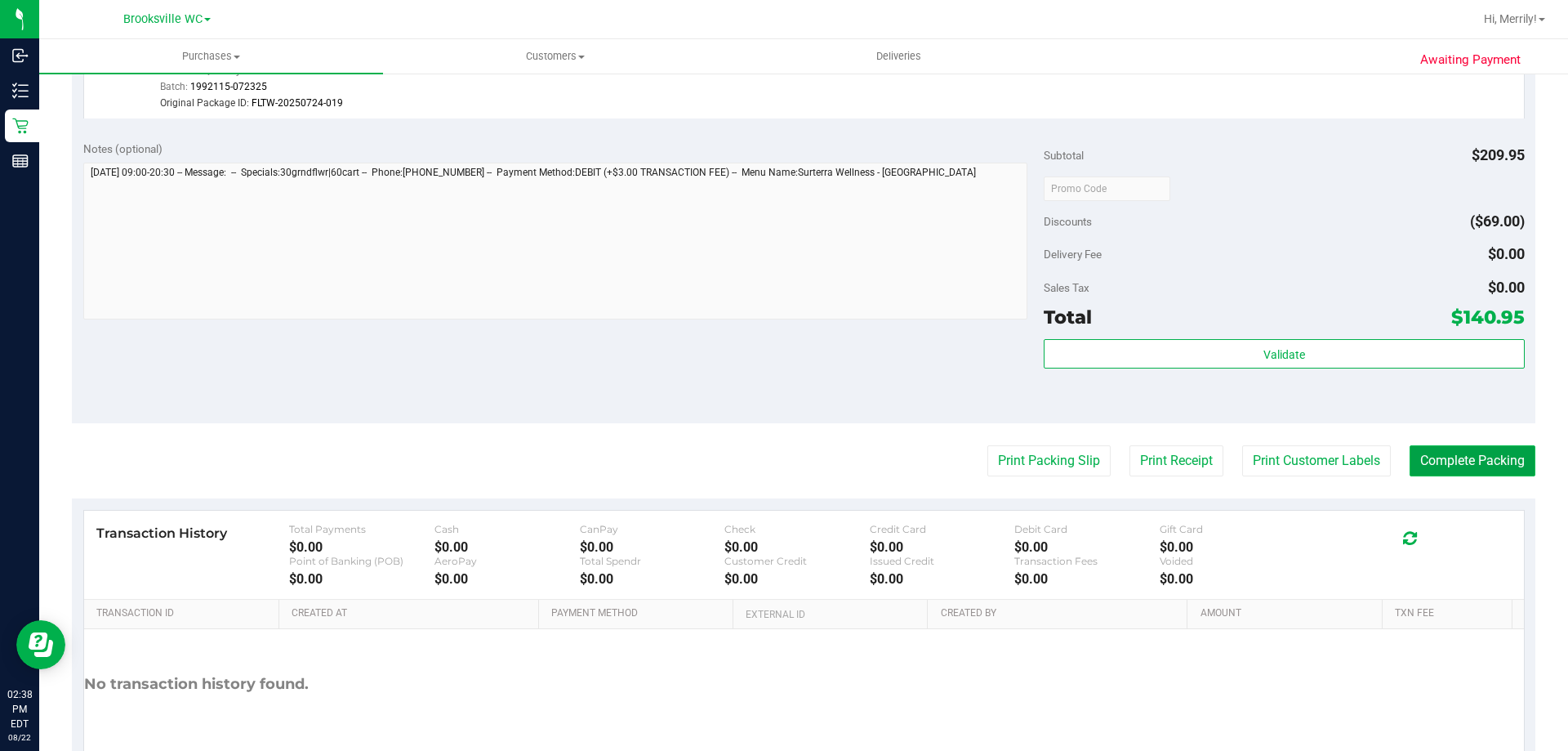
click at [1456, 458] on button "Complete Packing" at bounding box center [1473, 461] width 126 height 31
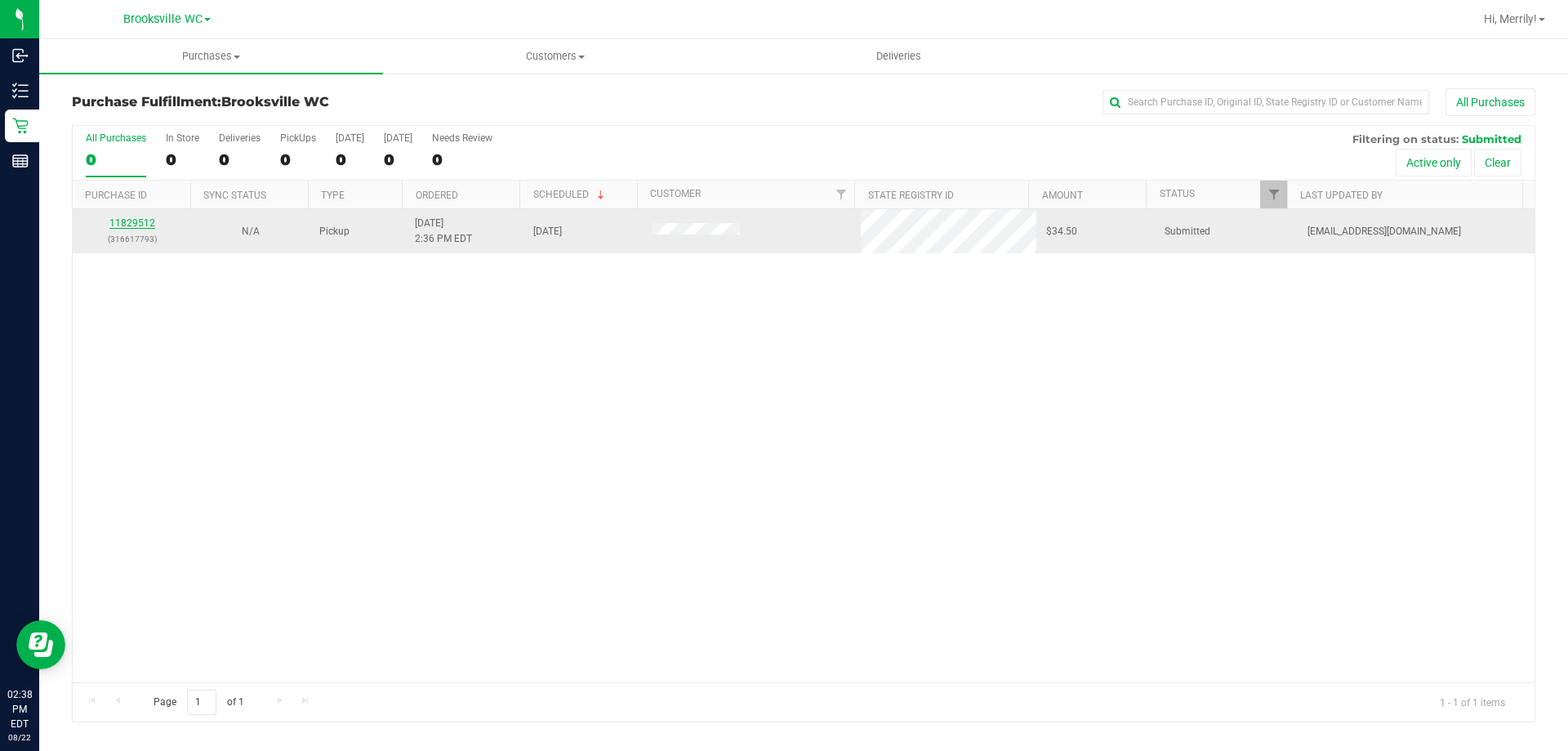
click at [121, 225] on link "11829512" at bounding box center [132, 222] width 46 height 11
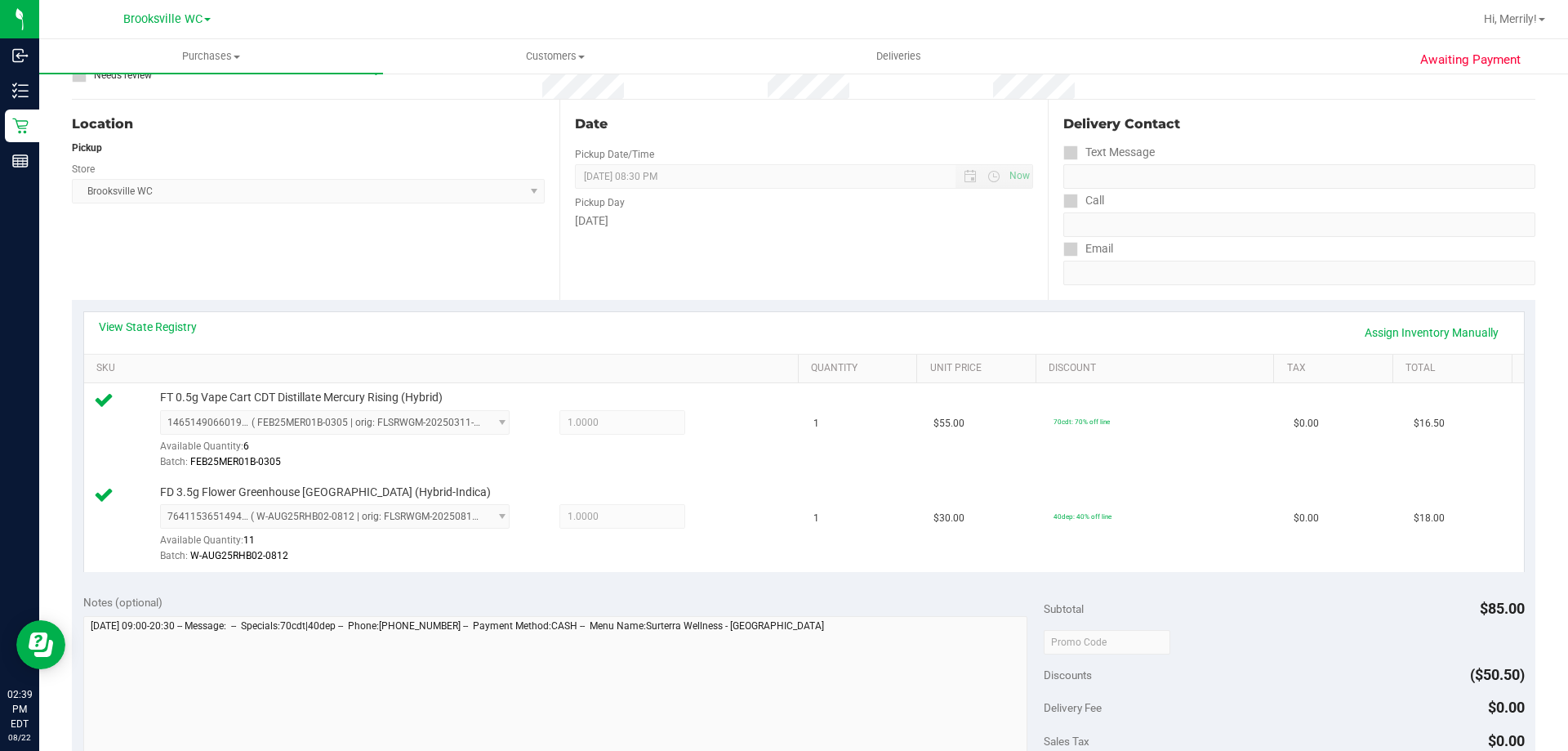
scroll to position [327, 0]
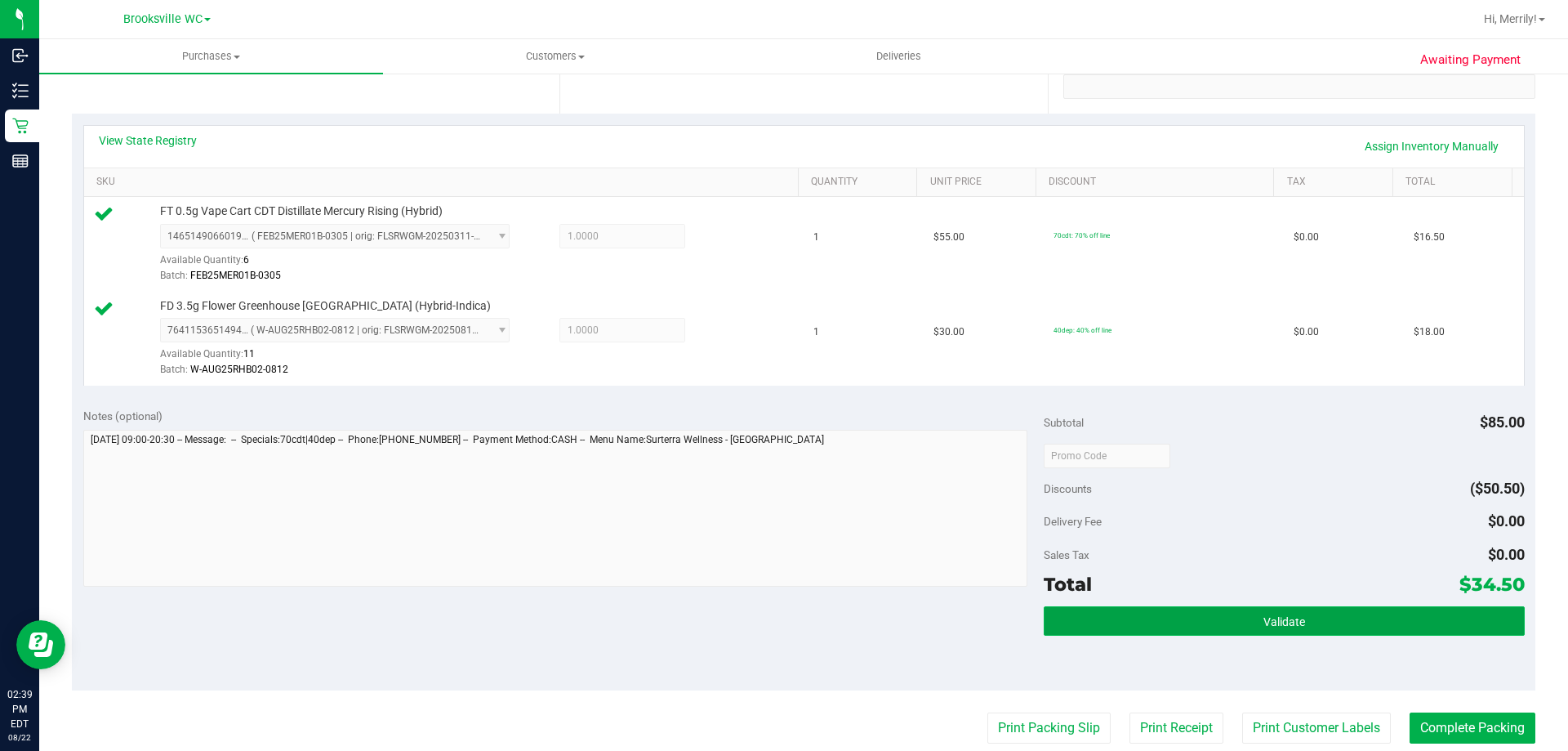
click at [1230, 615] on button "Validate" at bounding box center [1284, 622] width 481 height 30
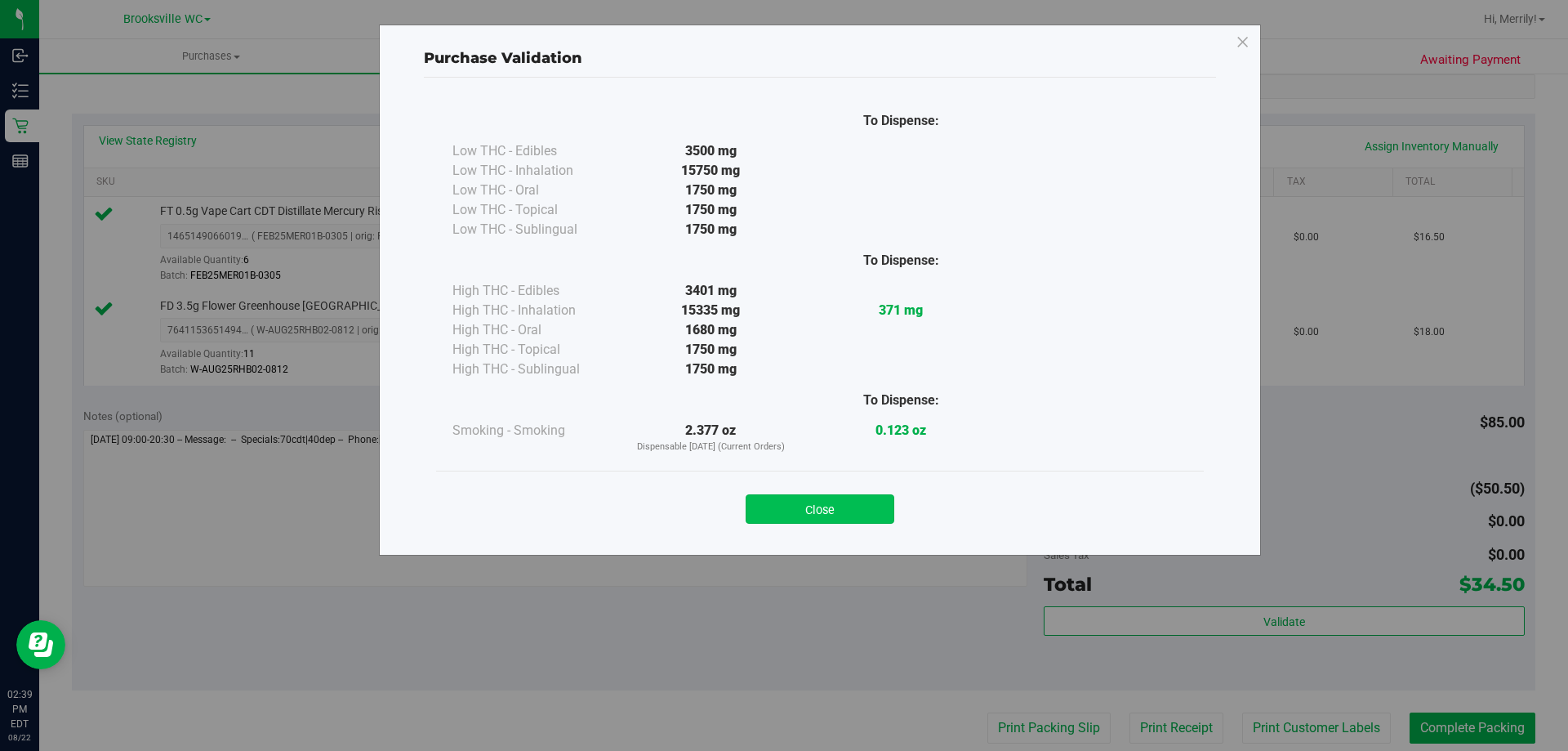
click at [848, 507] on button "Close" at bounding box center [819, 510] width 148 height 30
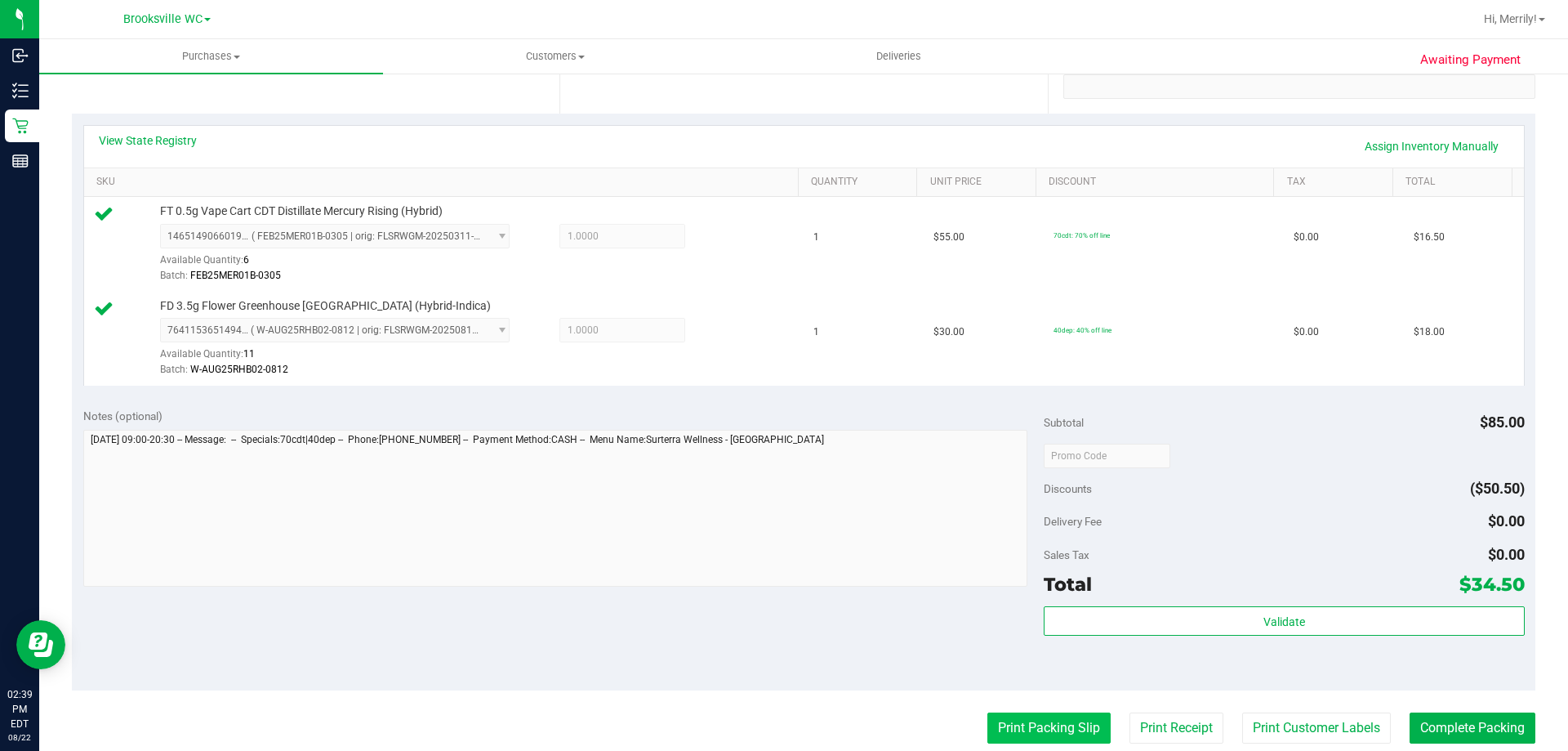
click at [1024, 727] on button "Print Packing Slip" at bounding box center [1049, 728] width 123 height 31
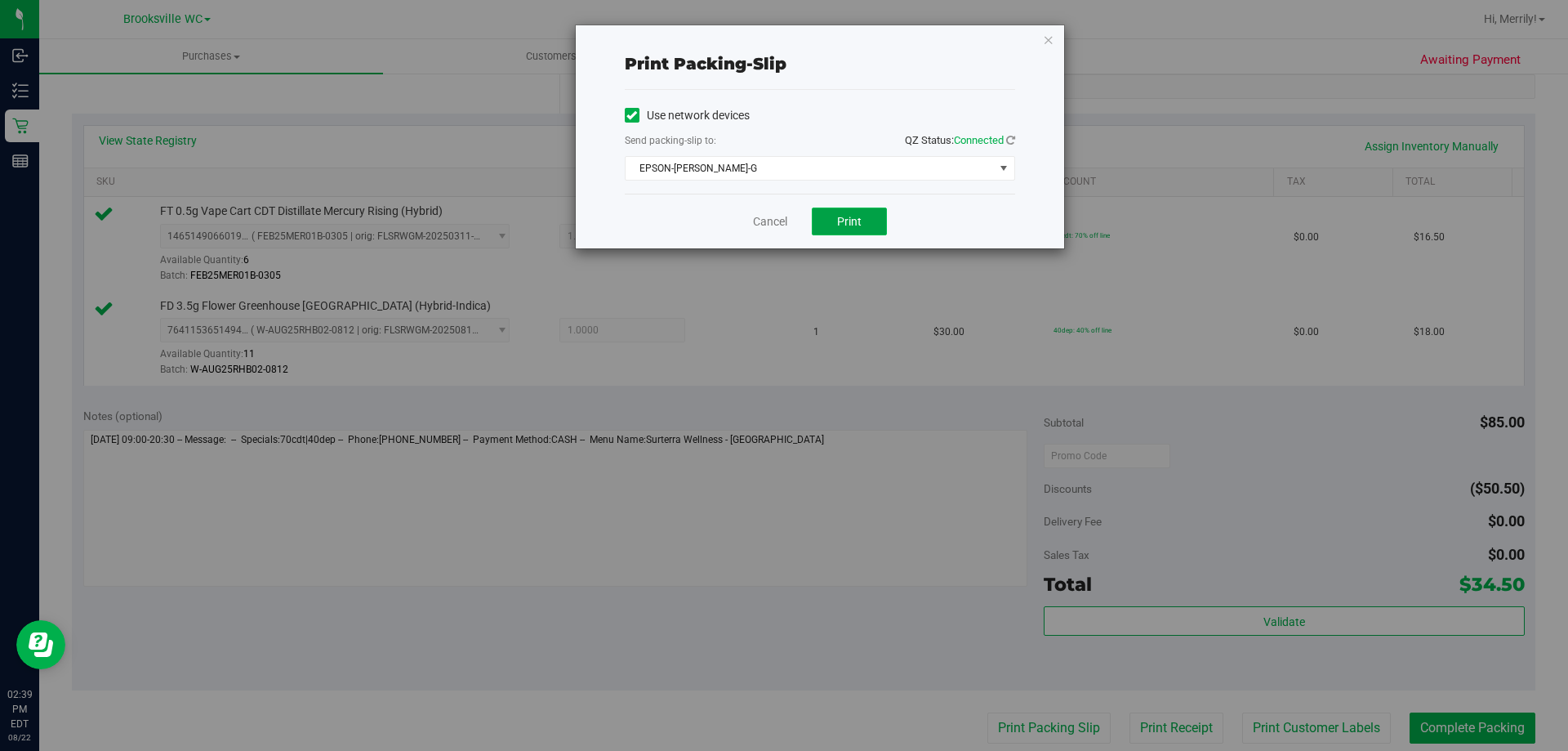
click at [863, 221] on button "Print" at bounding box center [850, 221] width 75 height 28
click at [783, 218] on link "Cancel" at bounding box center [771, 222] width 35 height 17
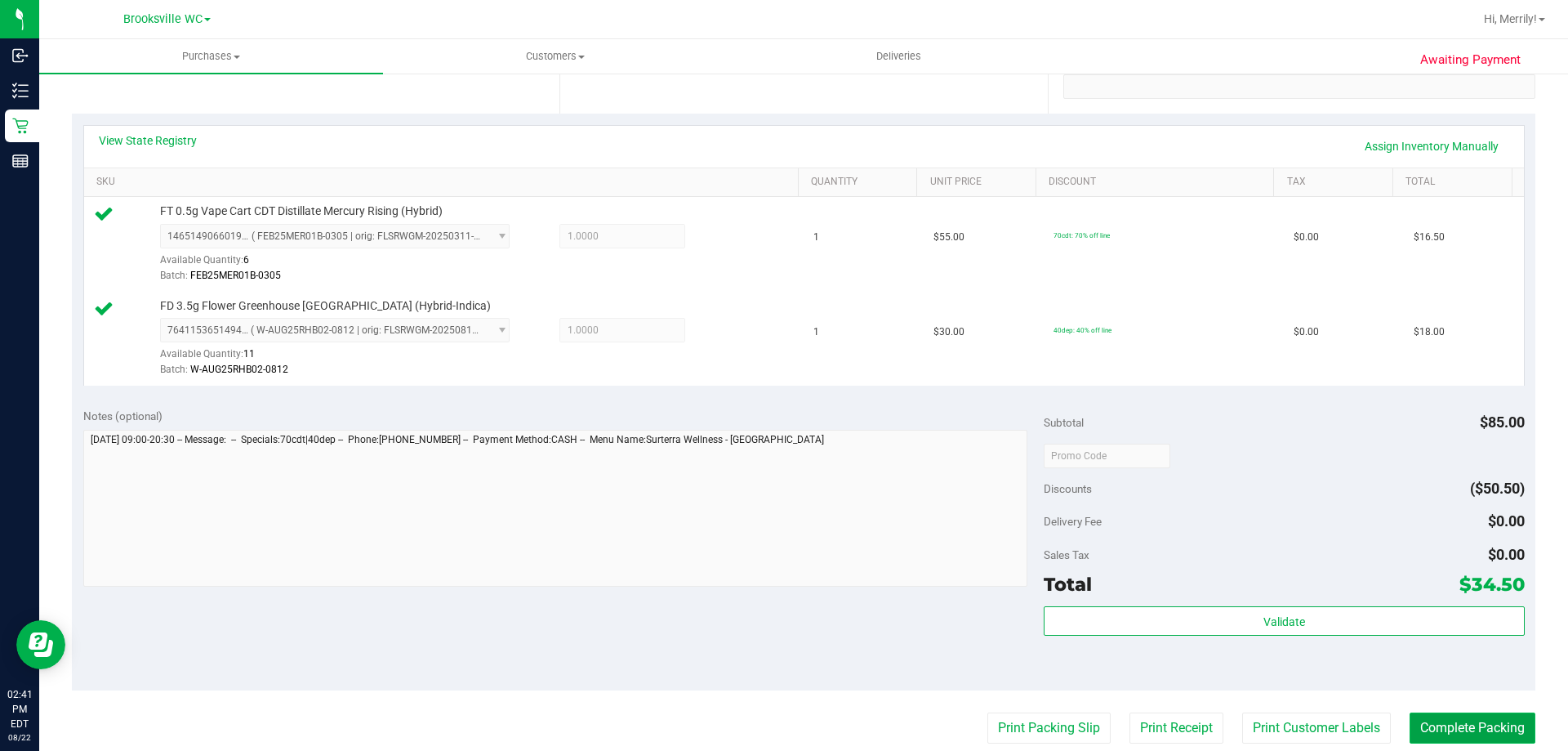
click at [1458, 728] on button "Complete Packing" at bounding box center [1473, 728] width 126 height 31
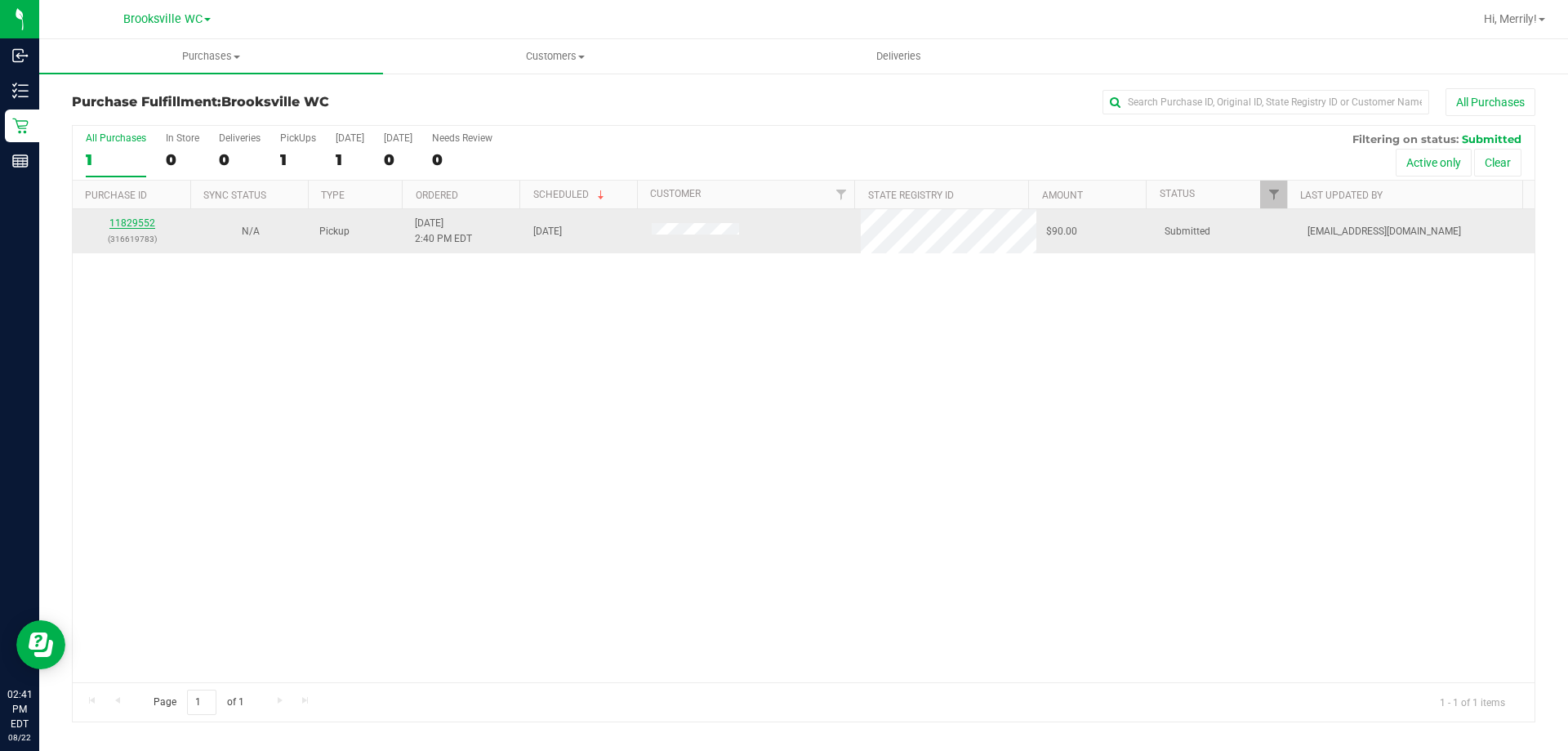
click at [125, 222] on link "11829552" at bounding box center [132, 222] width 46 height 11
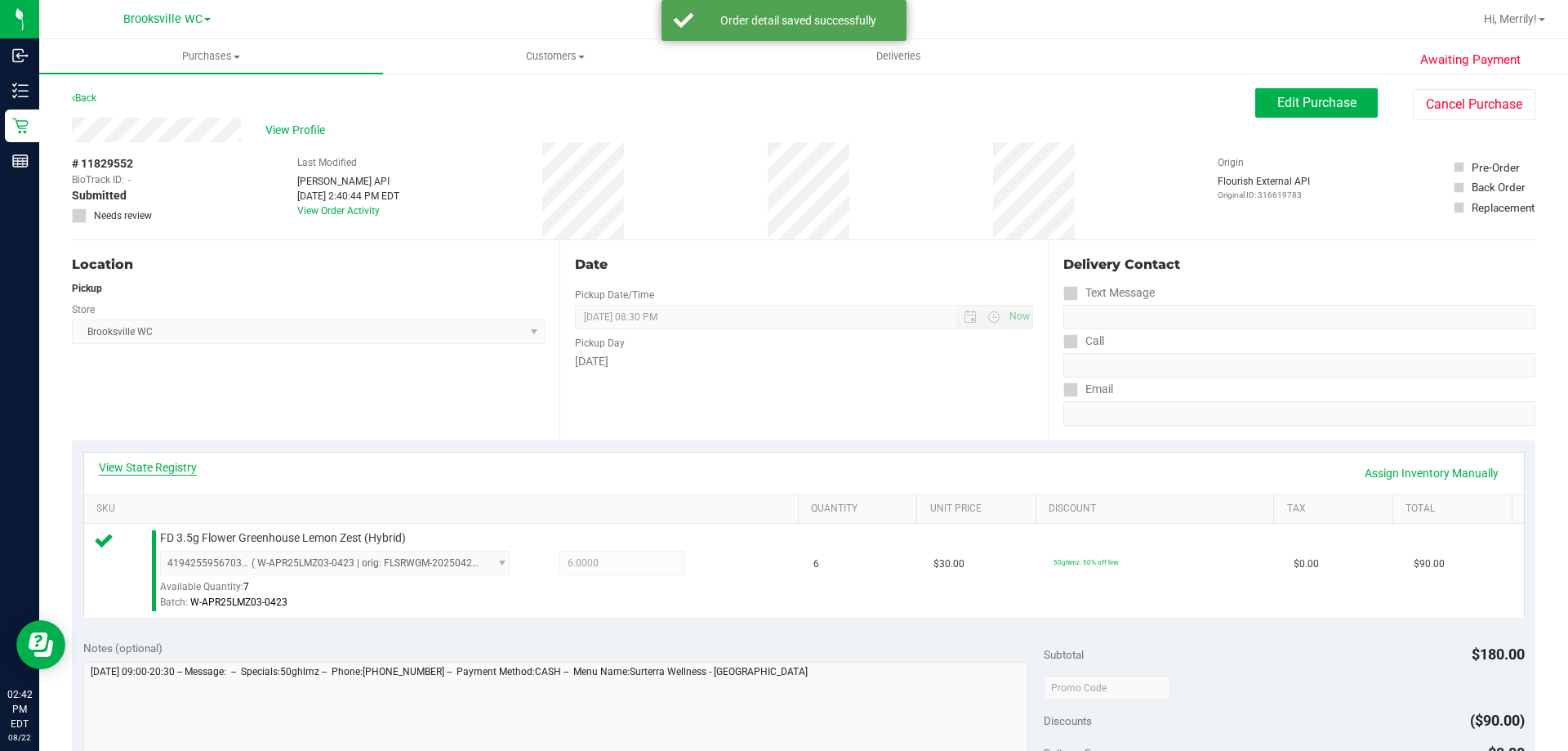
click at [139, 469] on link "View State Registry" at bounding box center [148, 467] width 98 height 16
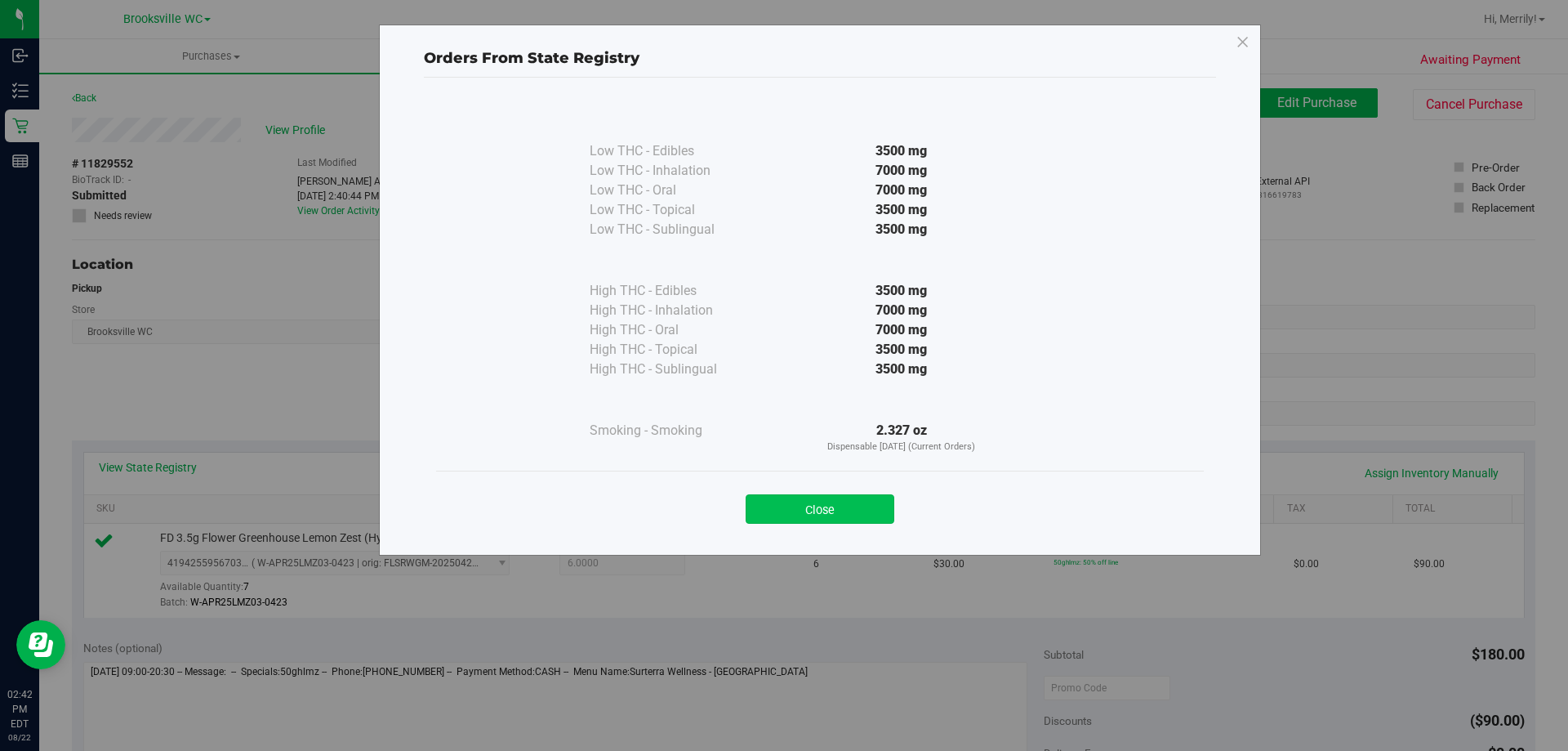
click at [810, 500] on button "Close" at bounding box center [819, 510] width 148 height 30
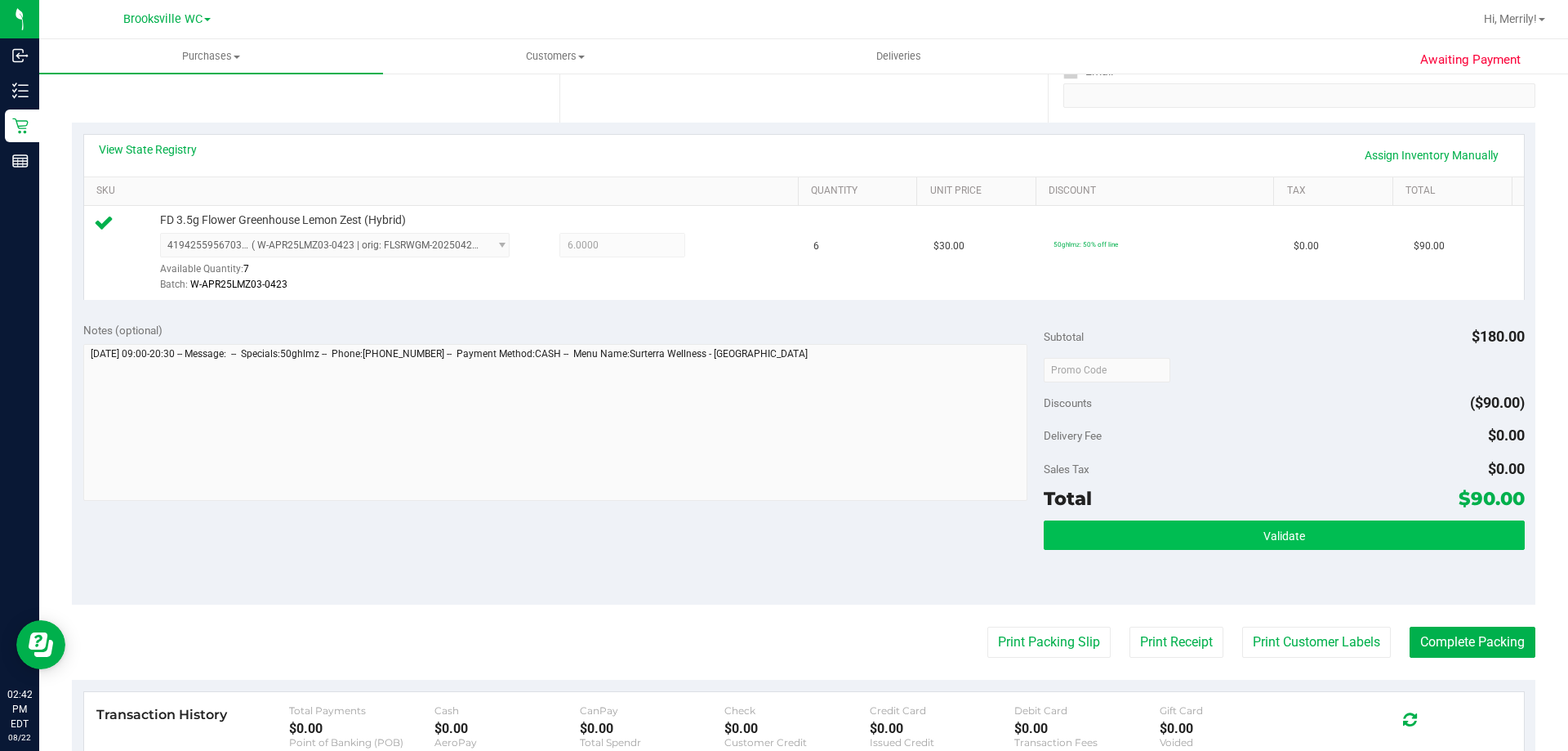
scroll to position [327, 0]
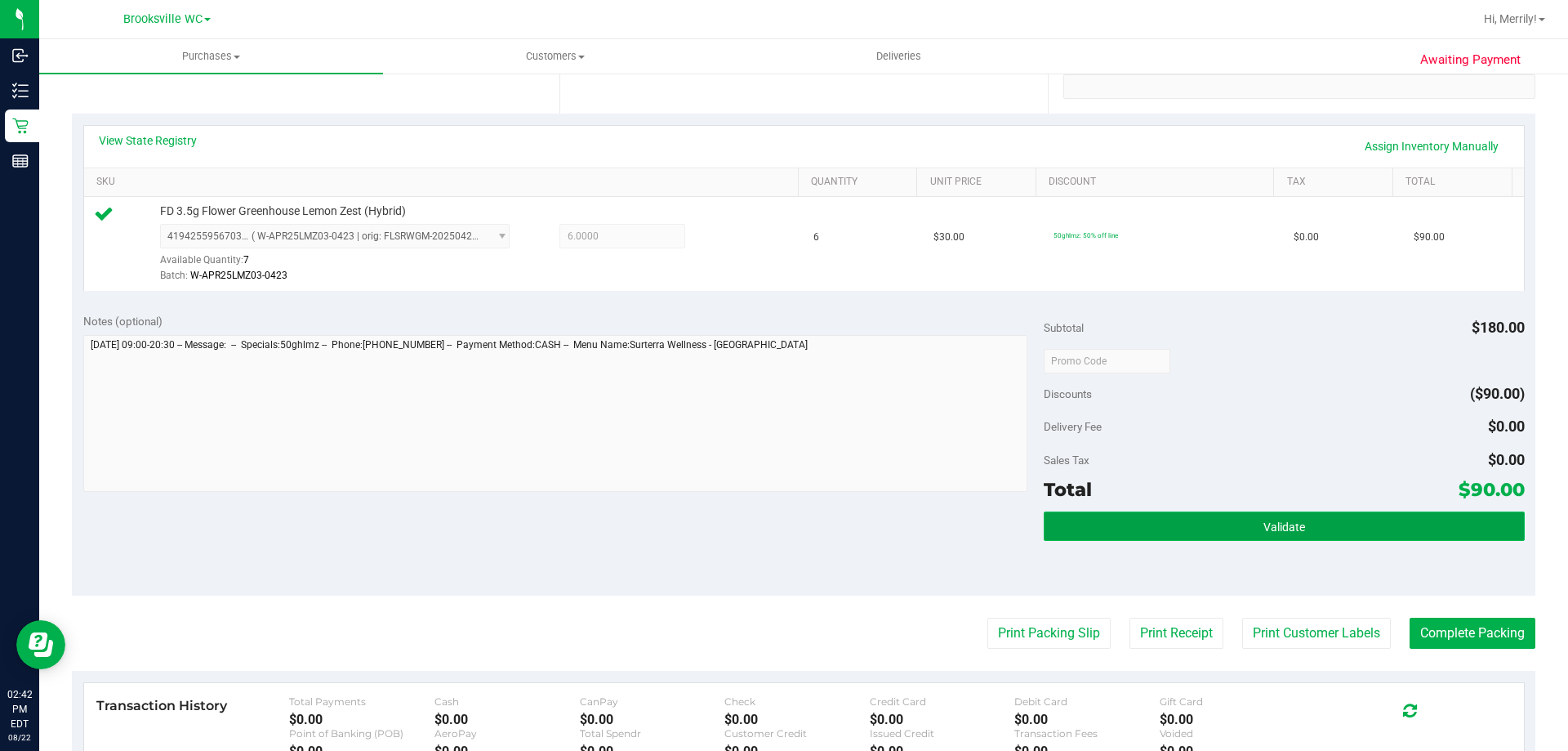
click at [1233, 528] on button "Validate" at bounding box center [1284, 526] width 481 height 30
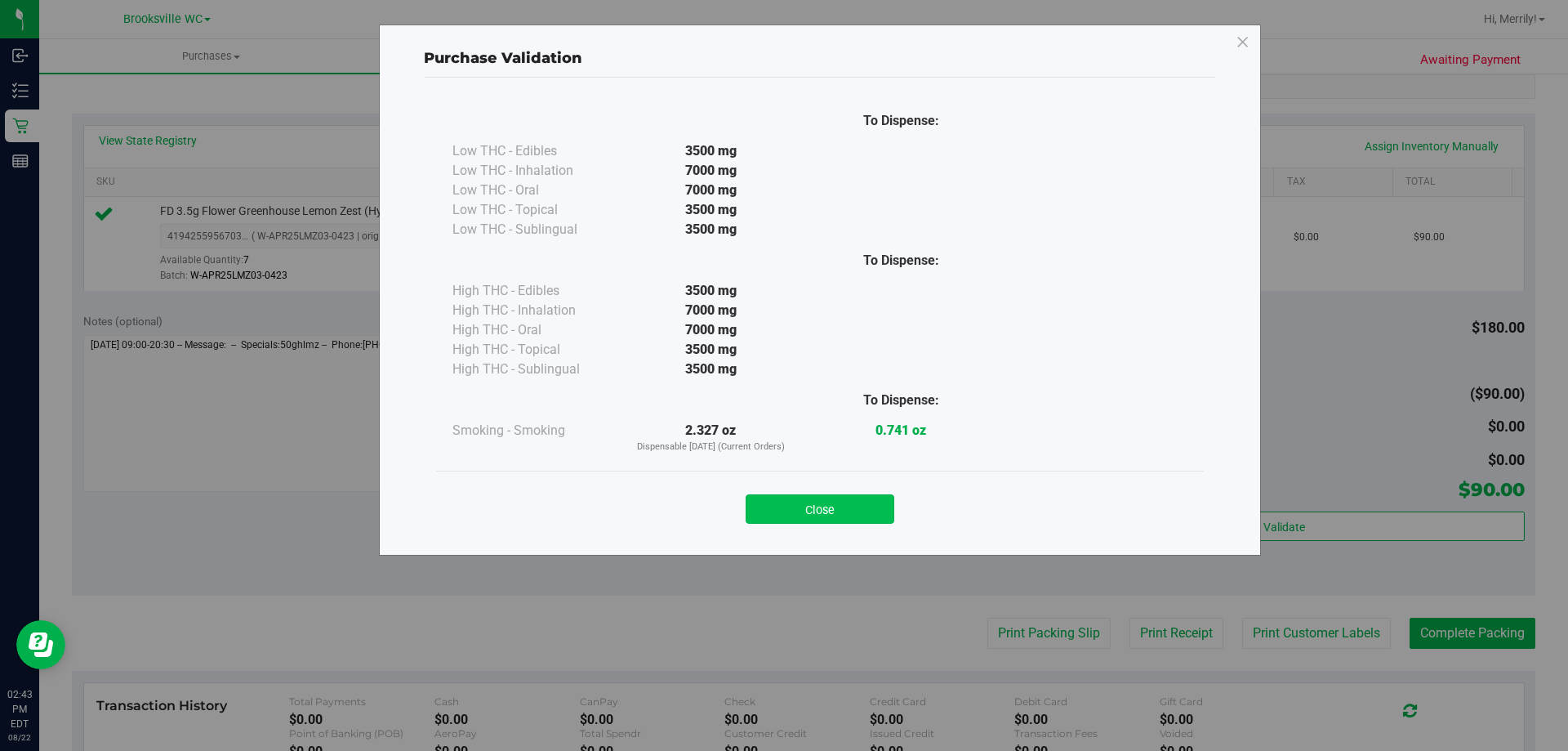
click at [810, 509] on button "Close" at bounding box center [819, 510] width 148 height 30
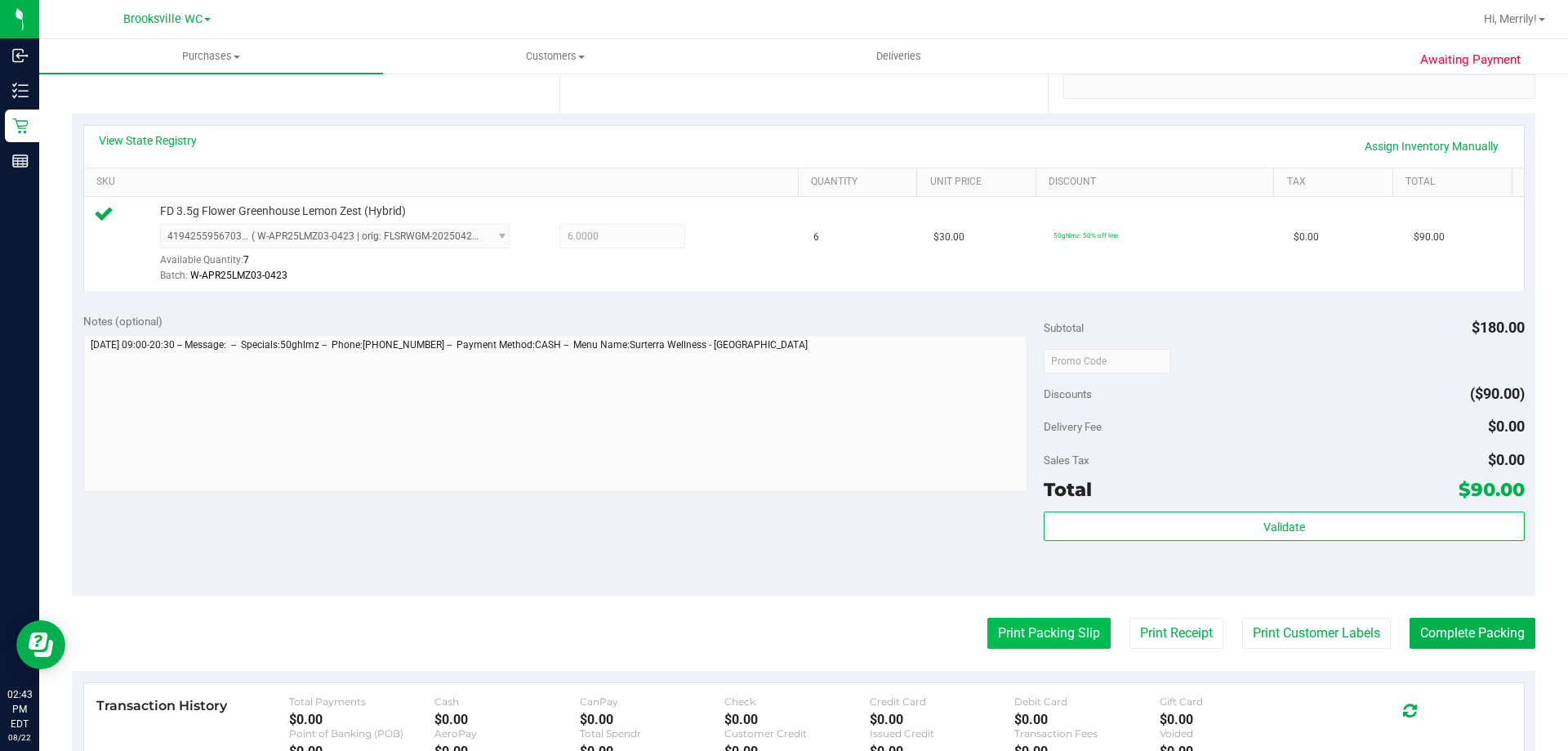
click at [1038, 623] on button "Print Packing Slip" at bounding box center [1049, 634] width 123 height 31
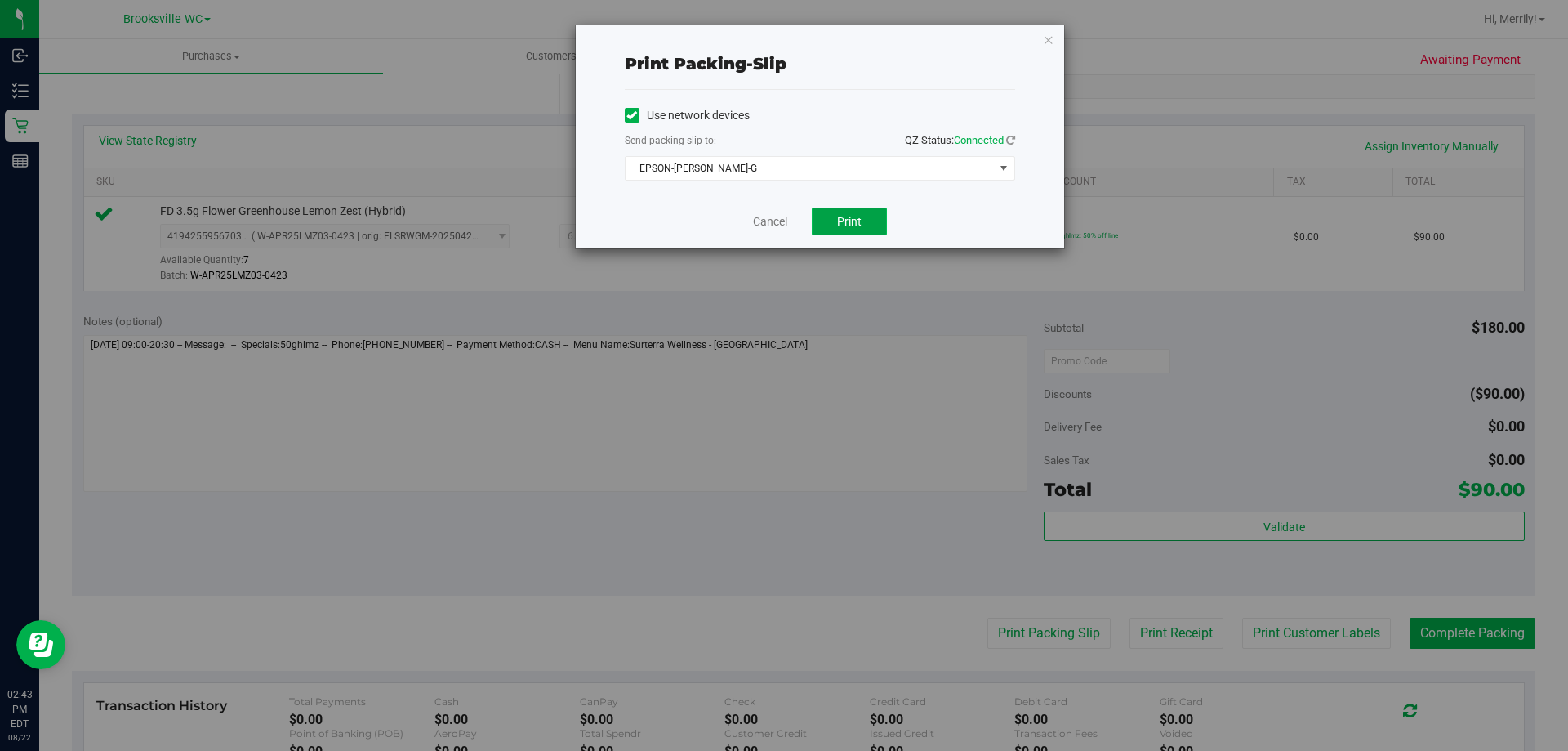
click at [841, 215] on span "Print" at bounding box center [850, 221] width 24 height 13
click at [771, 229] on link "Cancel" at bounding box center [771, 222] width 35 height 17
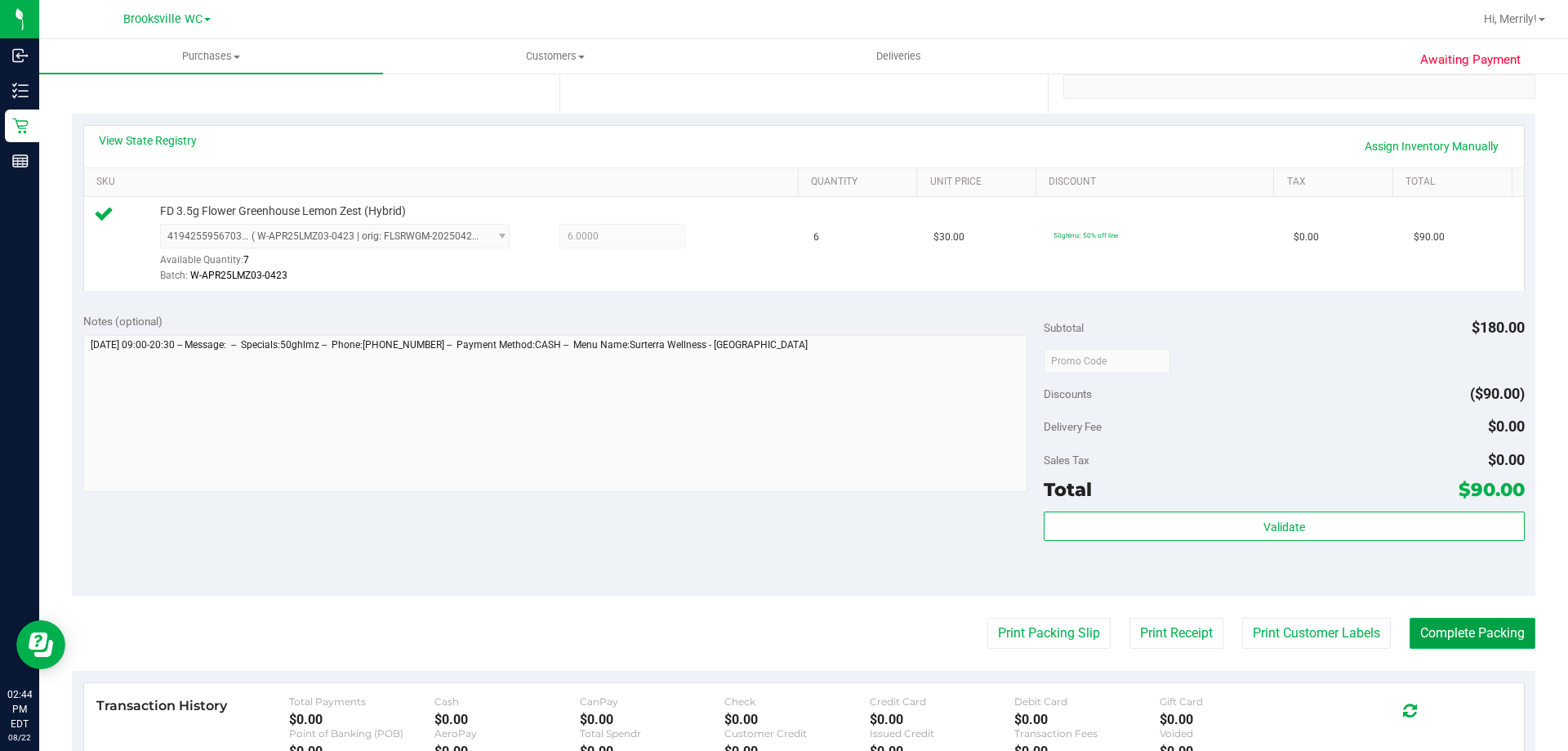
click at [1442, 630] on button "Complete Packing" at bounding box center [1473, 634] width 126 height 31
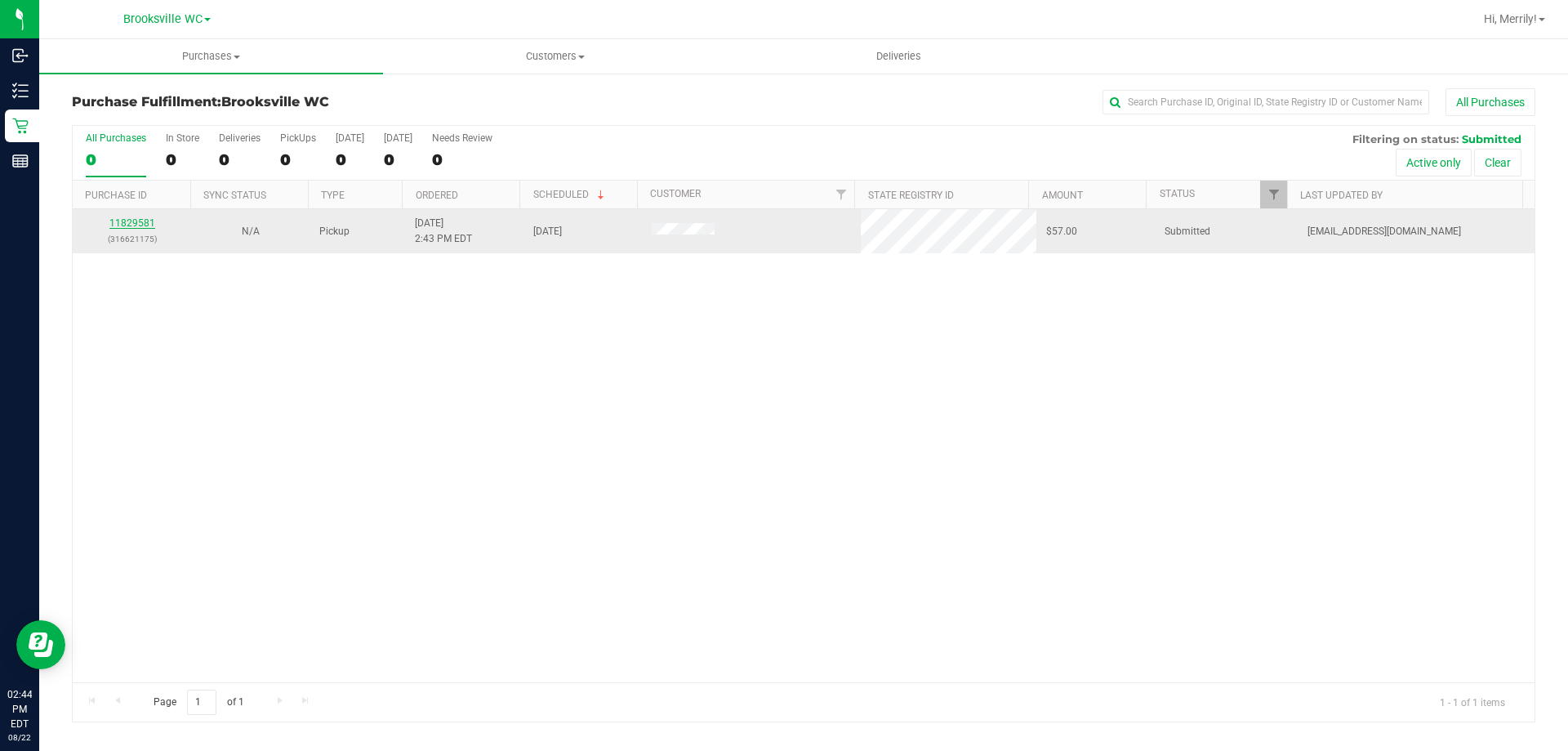
click at [129, 225] on link "11829581" at bounding box center [132, 222] width 46 height 11
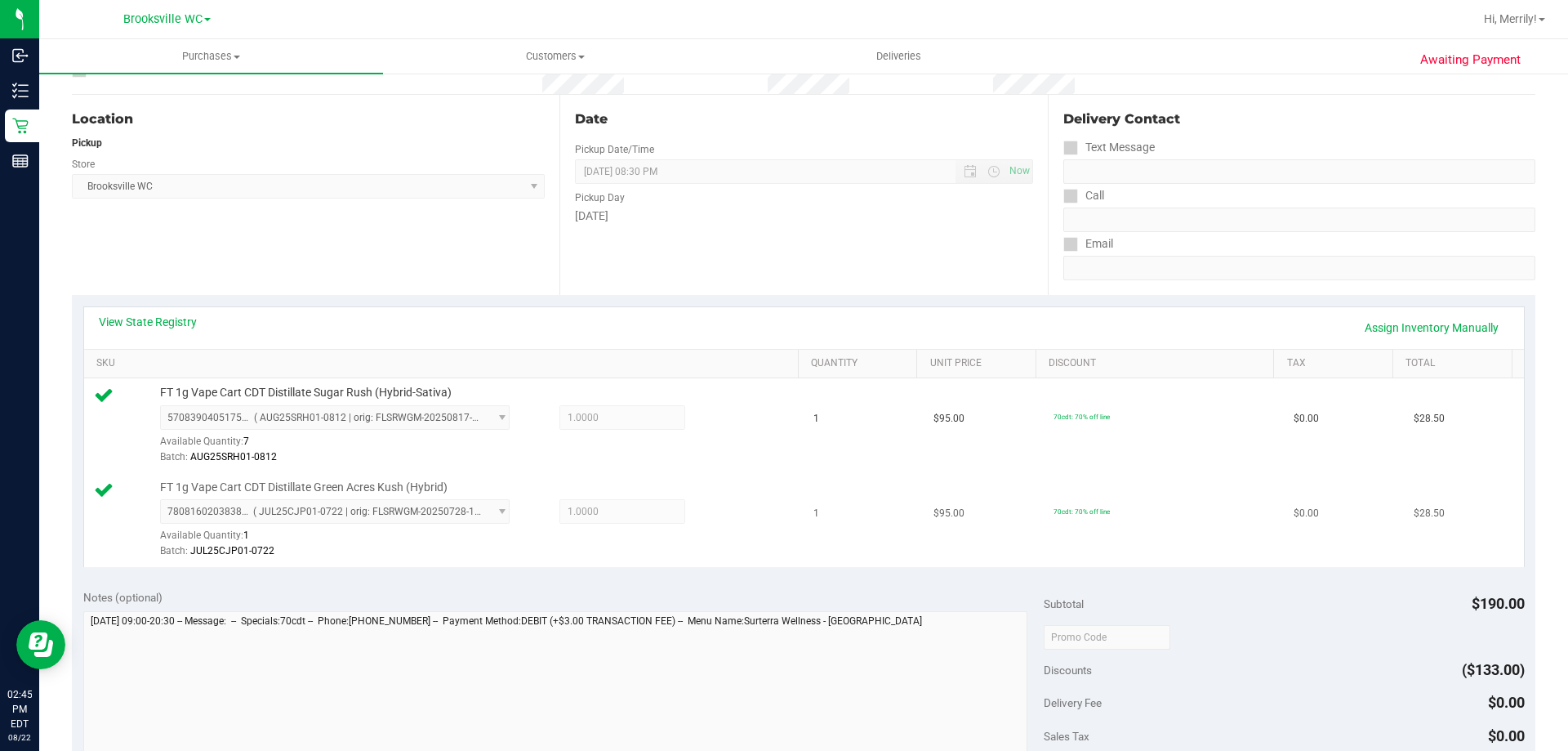
scroll to position [327, 0]
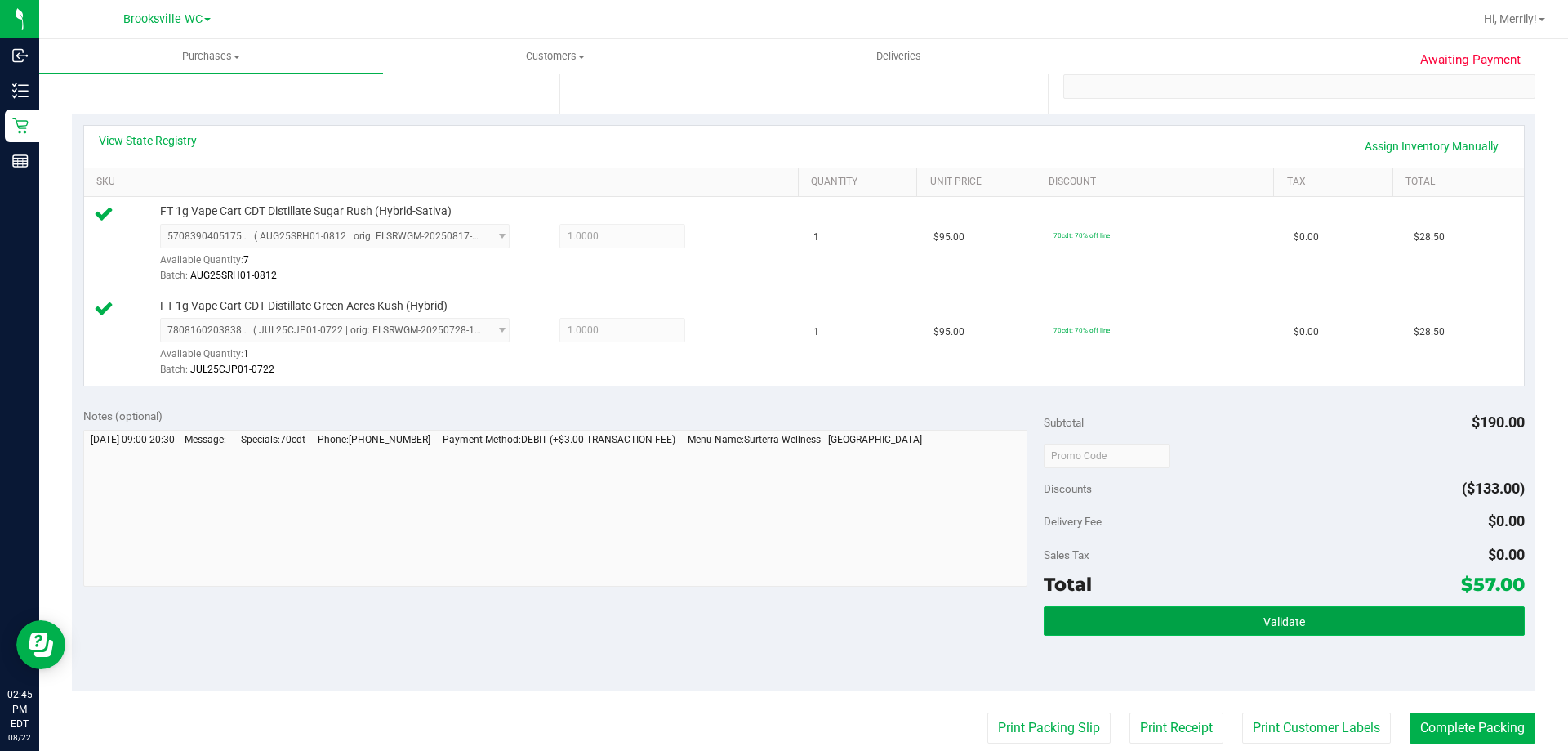
click at [1172, 622] on button "Validate" at bounding box center [1284, 622] width 481 height 30
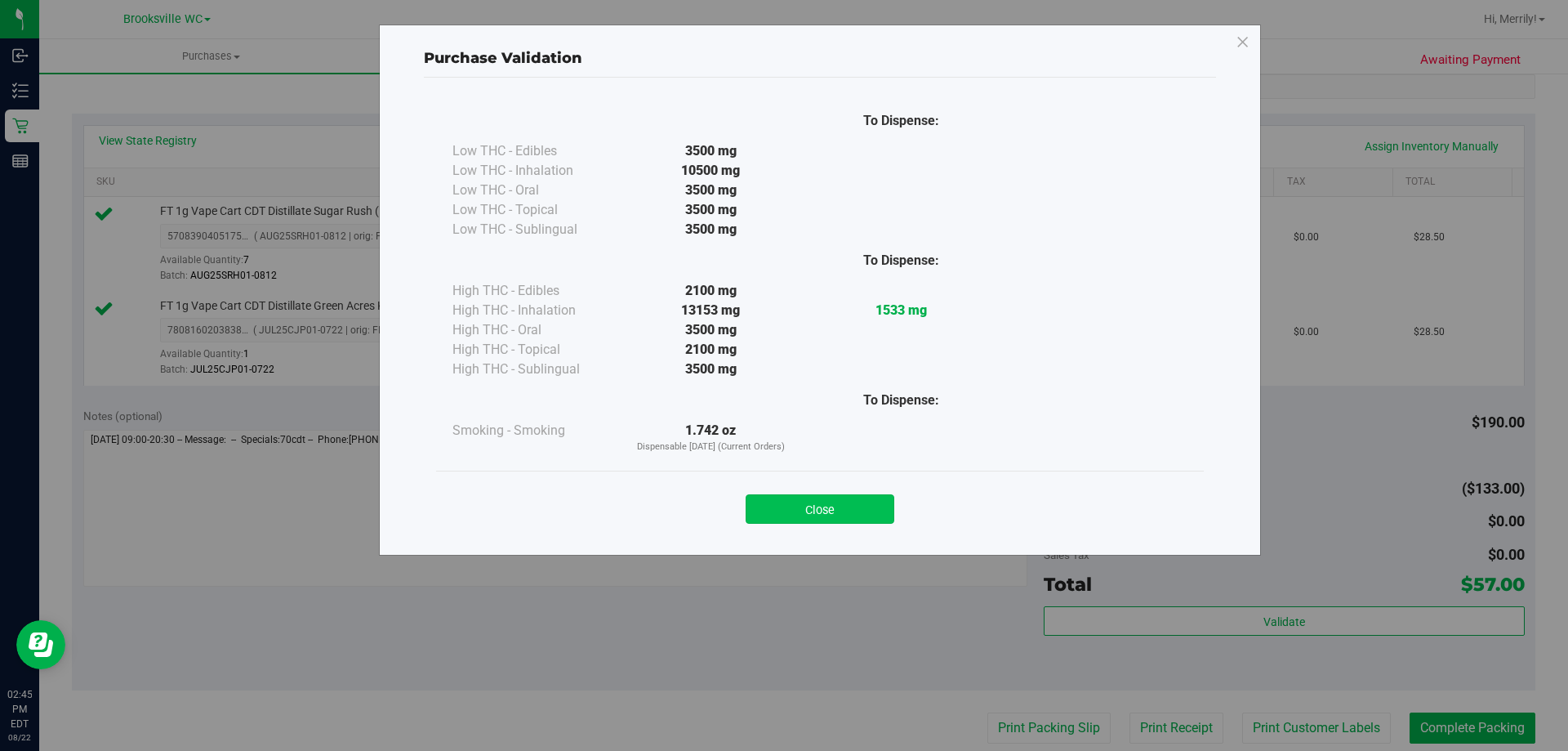
click at [853, 500] on button "Close" at bounding box center [819, 510] width 148 height 30
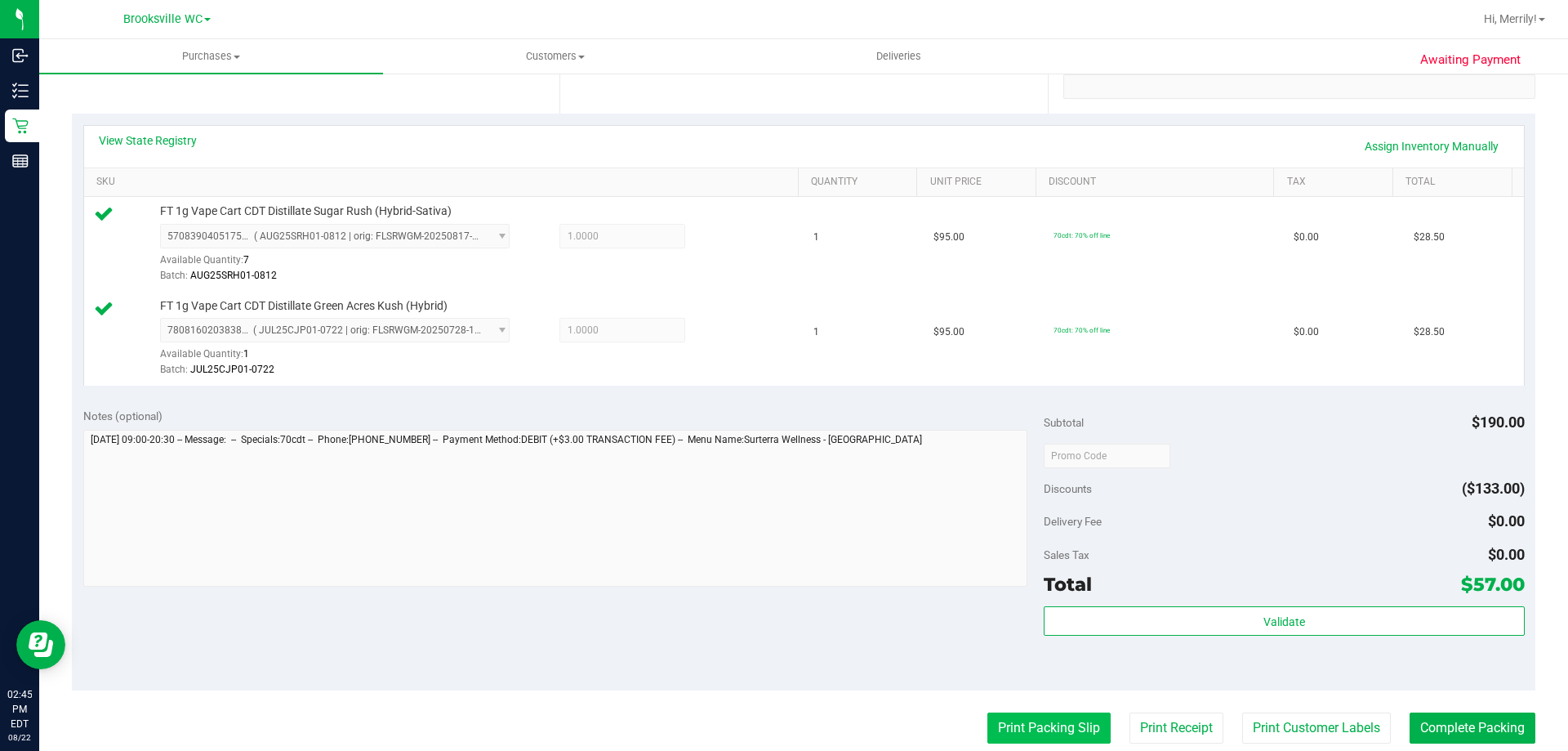
click at [1027, 731] on button "Print Packing Slip" at bounding box center [1049, 728] width 123 height 31
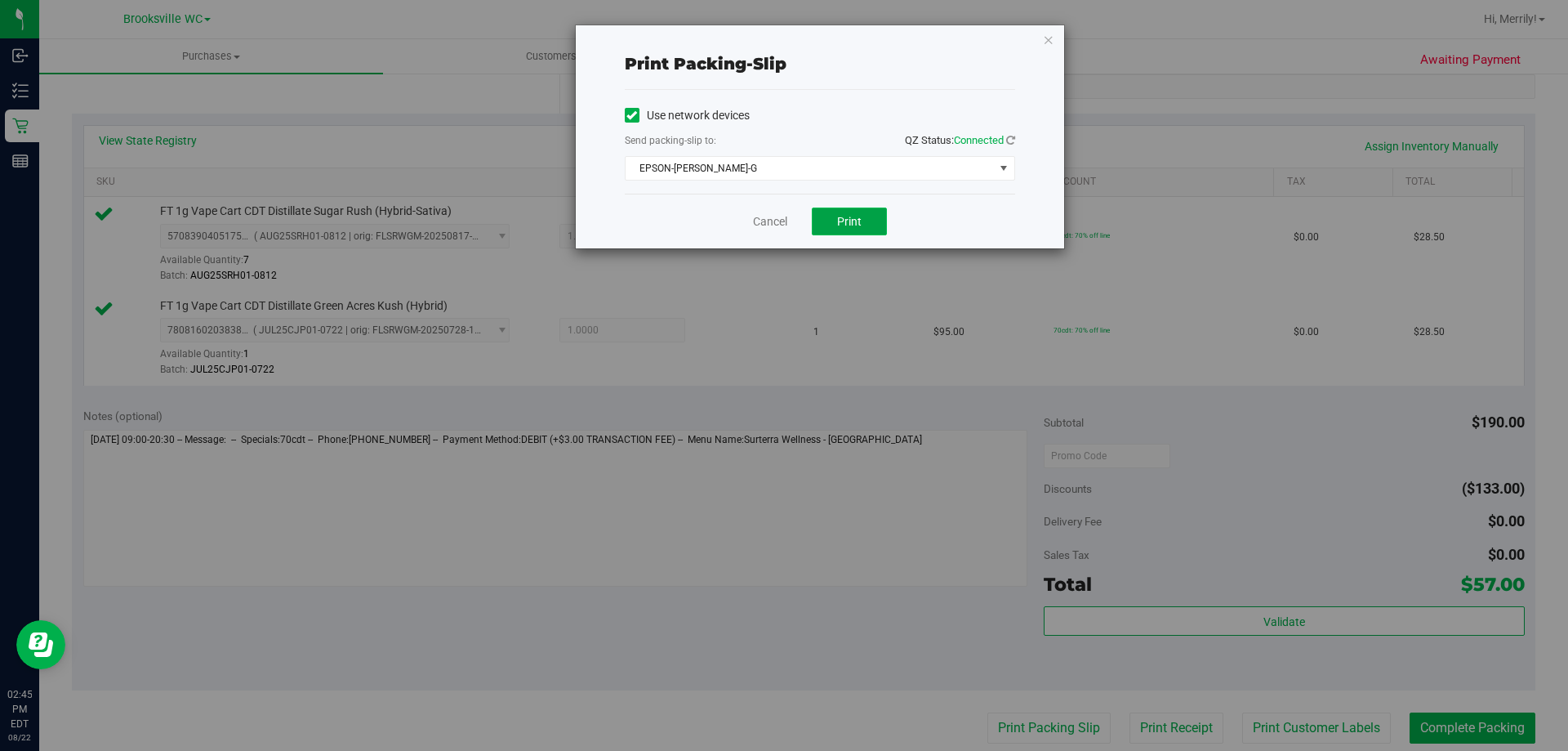
click at [841, 221] on span "Print" at bounding box center [850, 221] width 24 height 13
click at [781, 222] on link "Cancel" at bounding box center [771, 222] width 35 height 17
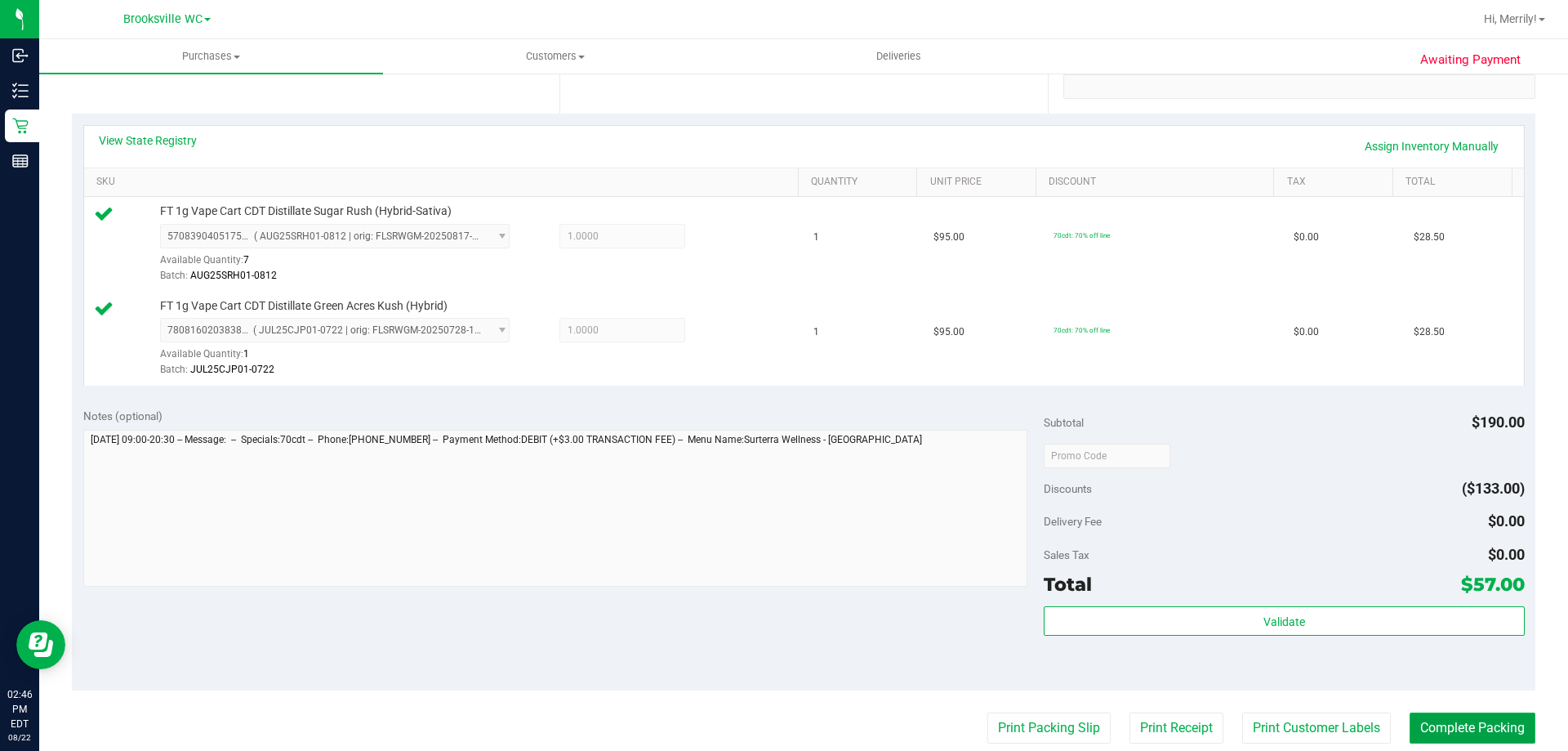
click at [1471, 726] on button "Complete Packing" at bounding box center [1473, 728] width 126 height 31
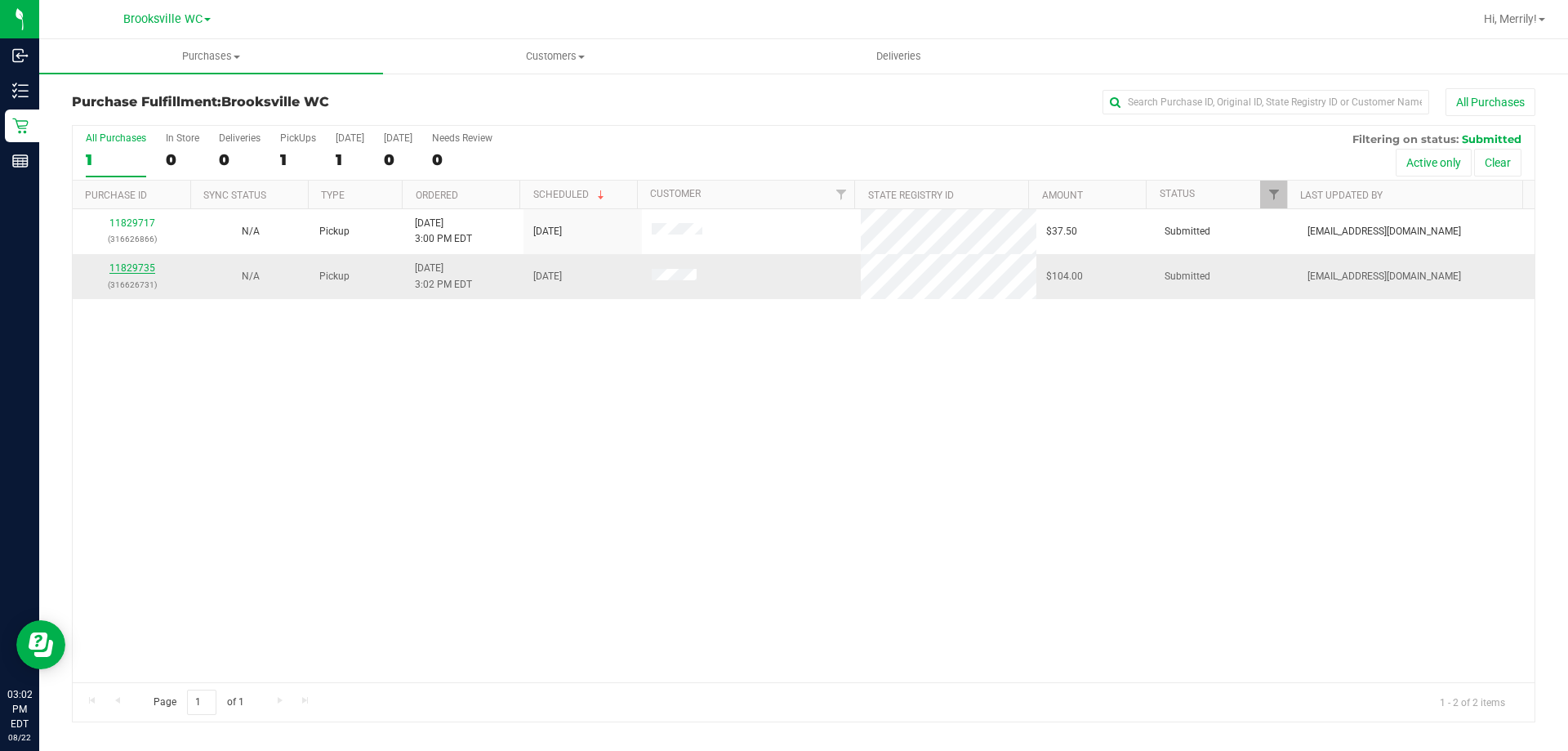
click at [132, 268] on link "11829735" at bounding box center [132, 267] width 46 height 11
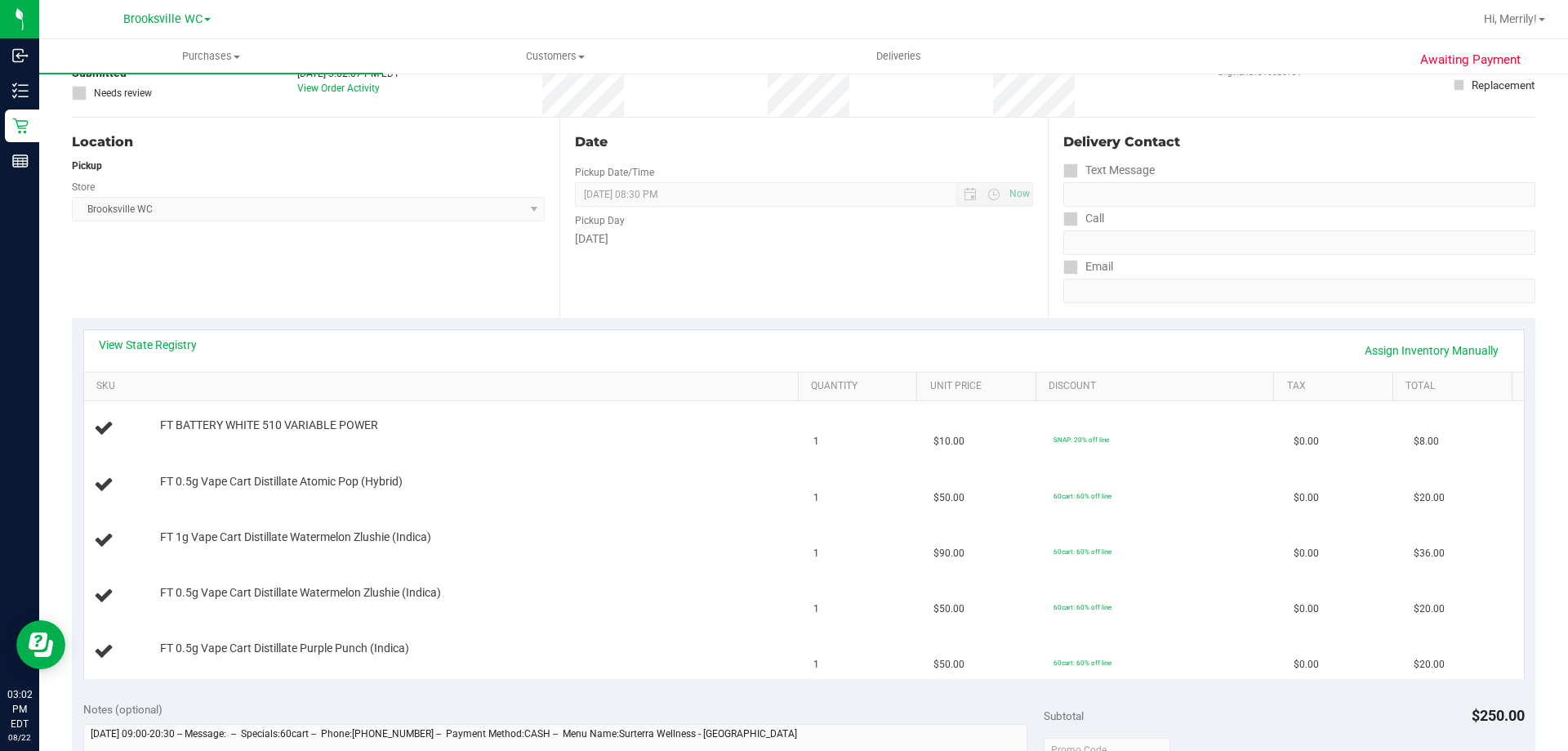
scroll to position [163, 0]
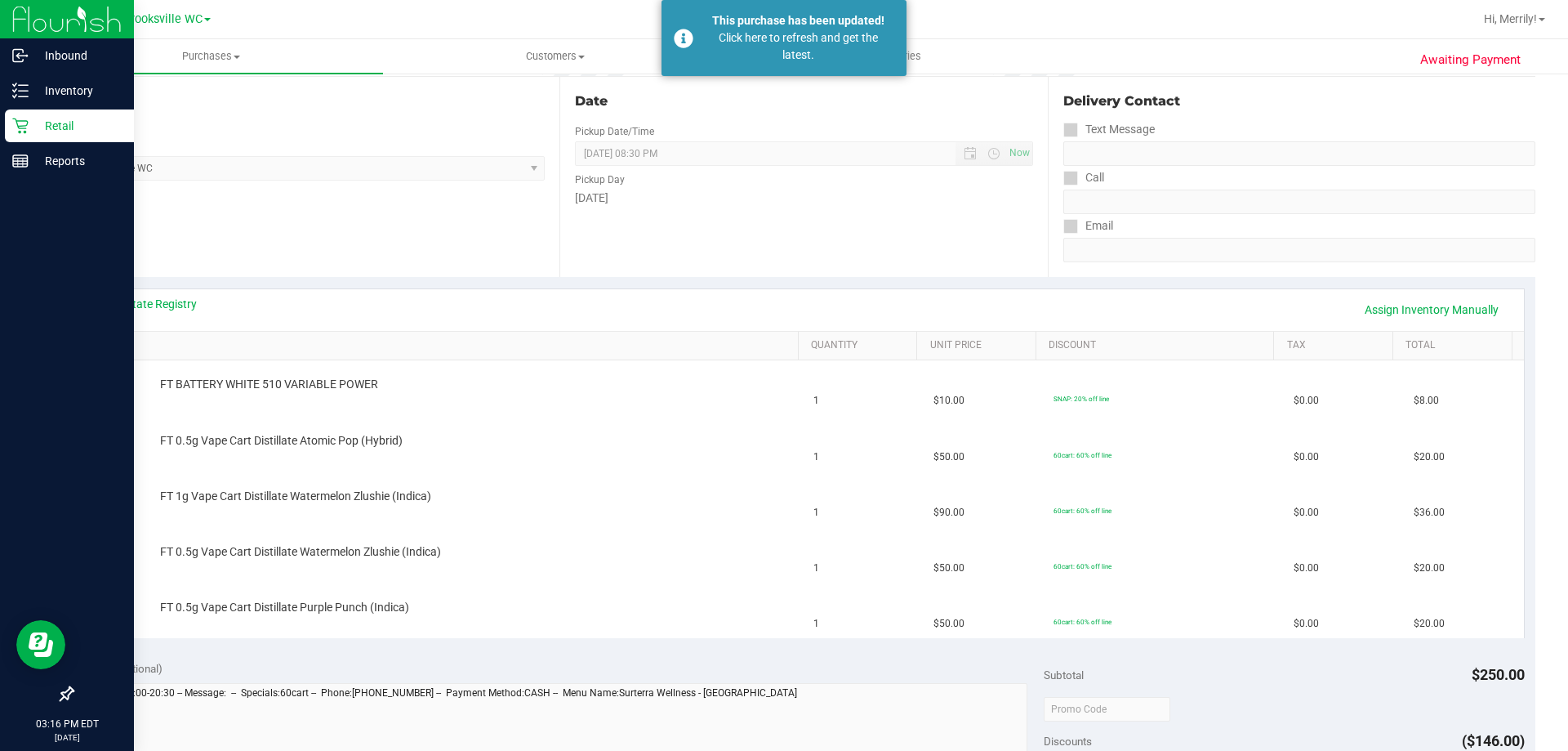
click at [21, 124] on icon at bounding box center [20, 126] width 16 height 16
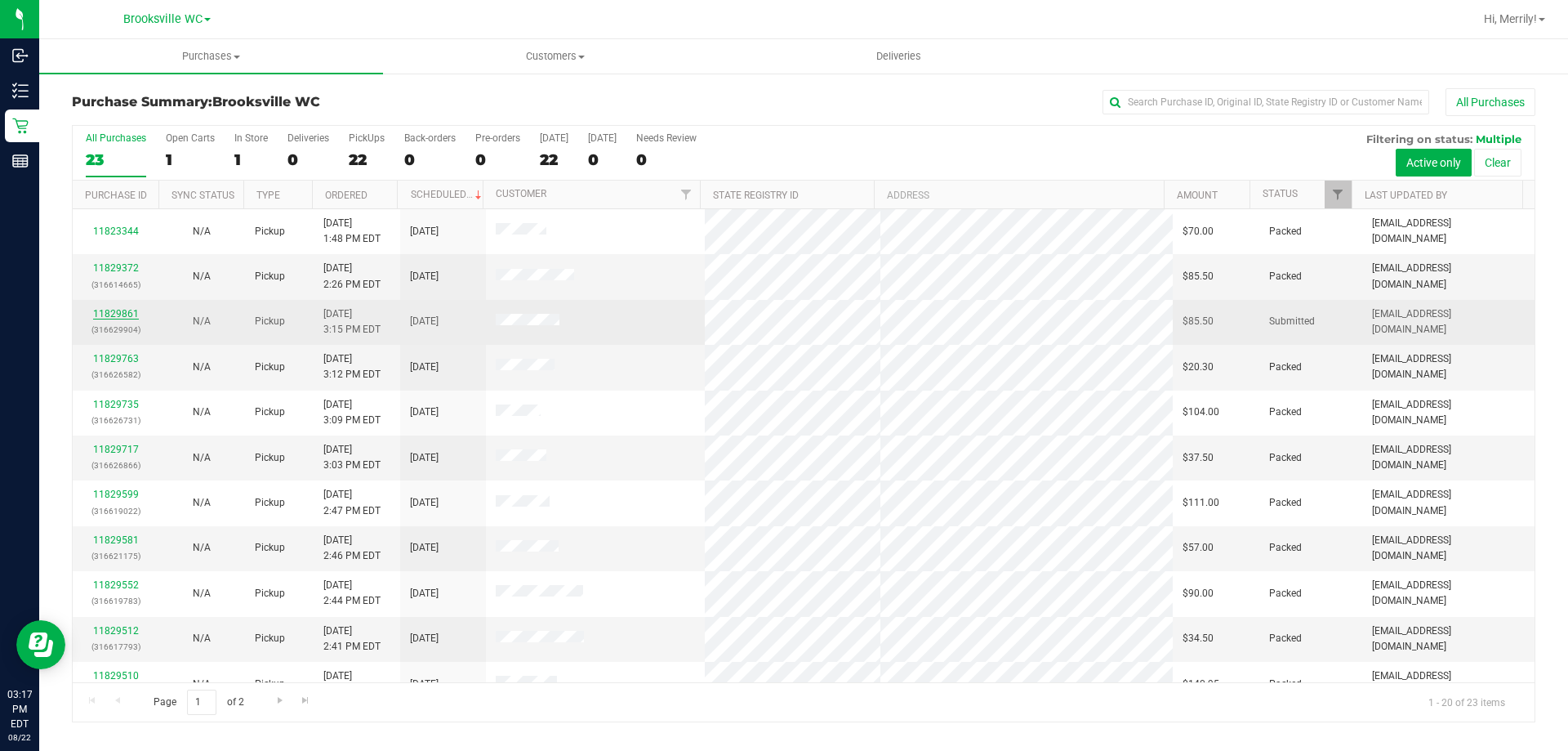
click at [126, 313] on link "11829861" at bounding box center [115, 313] width 46 height 11
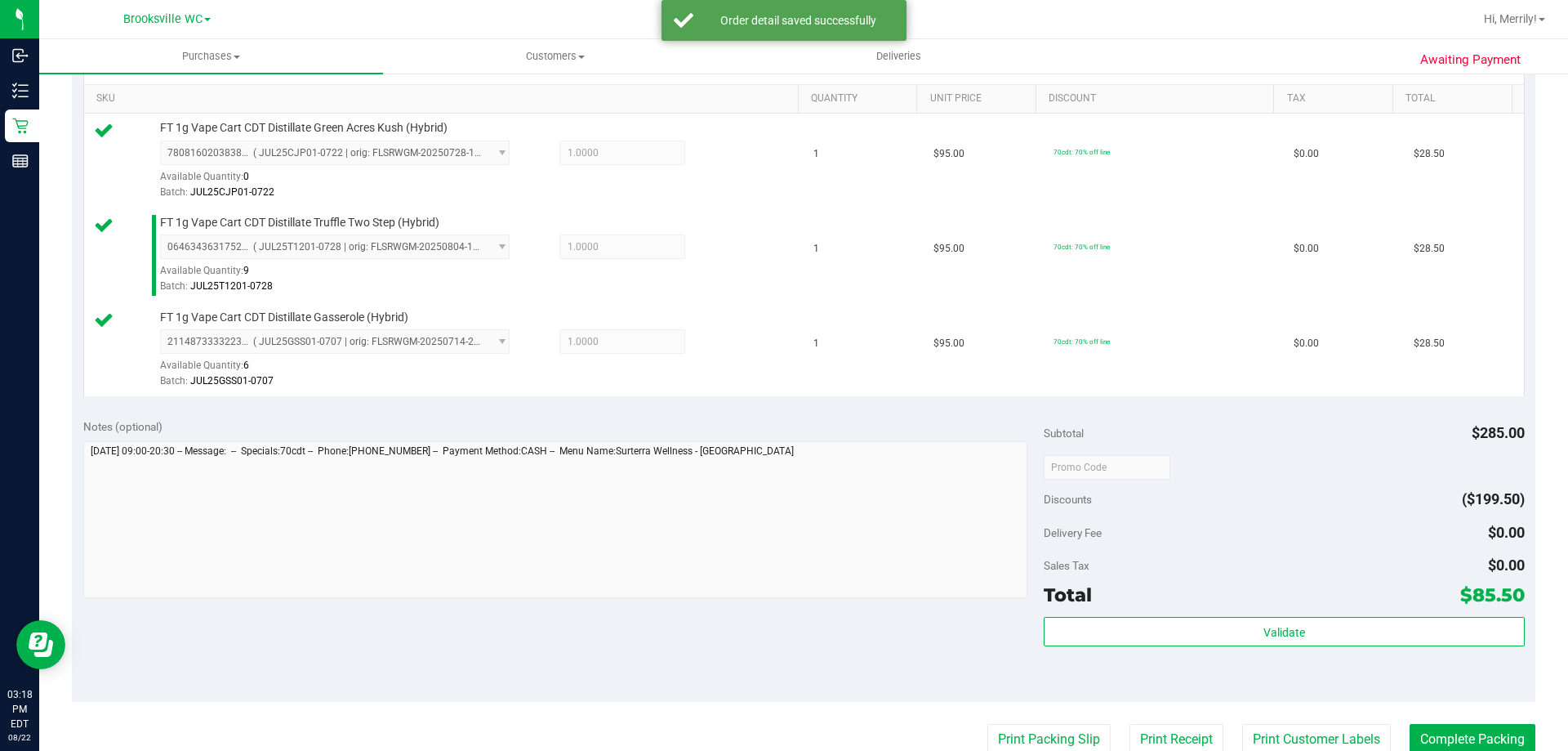
scroll to position [491, 0]
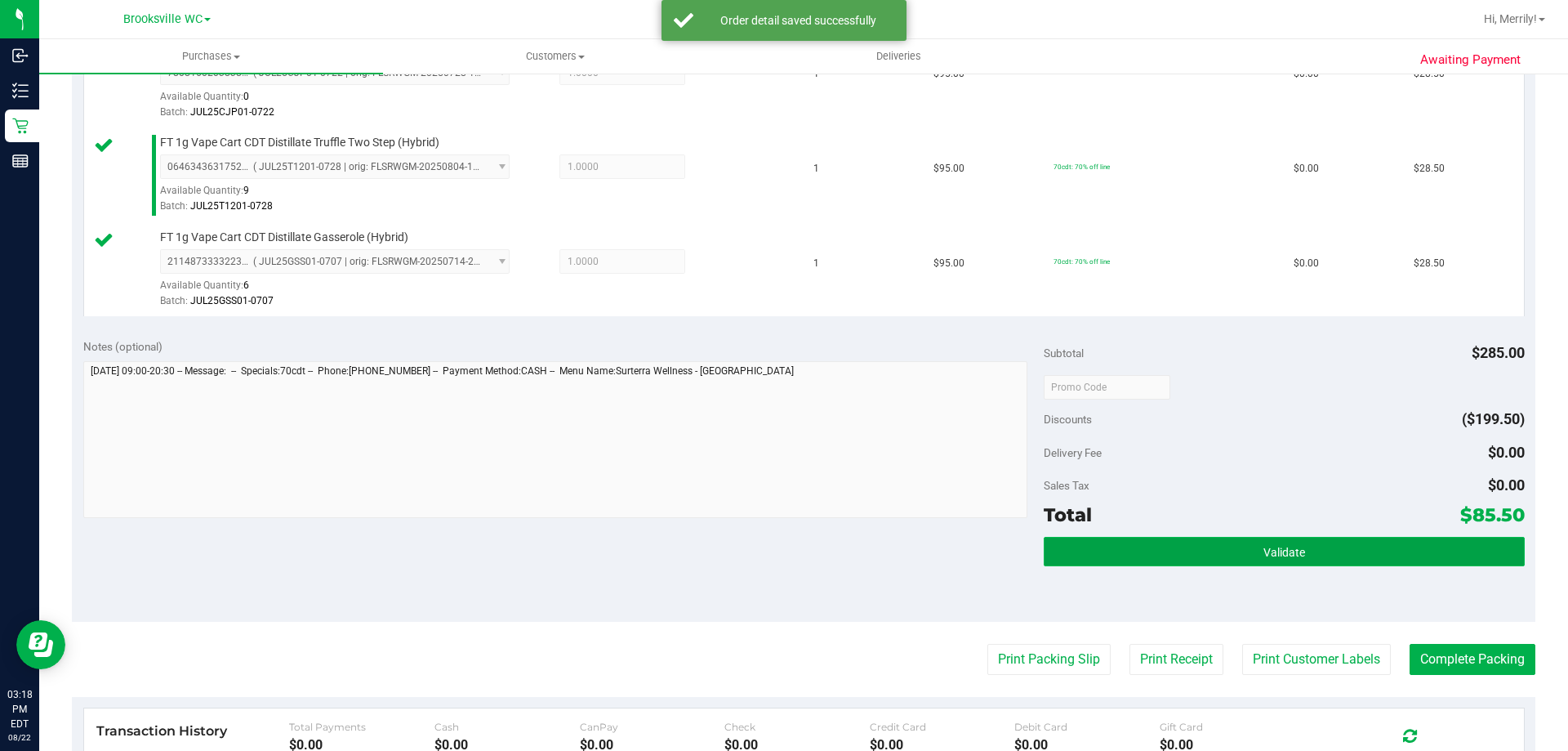
click at [1232, 564] on button "Validate" at bounding box center [1284, 551] width 481 height 30
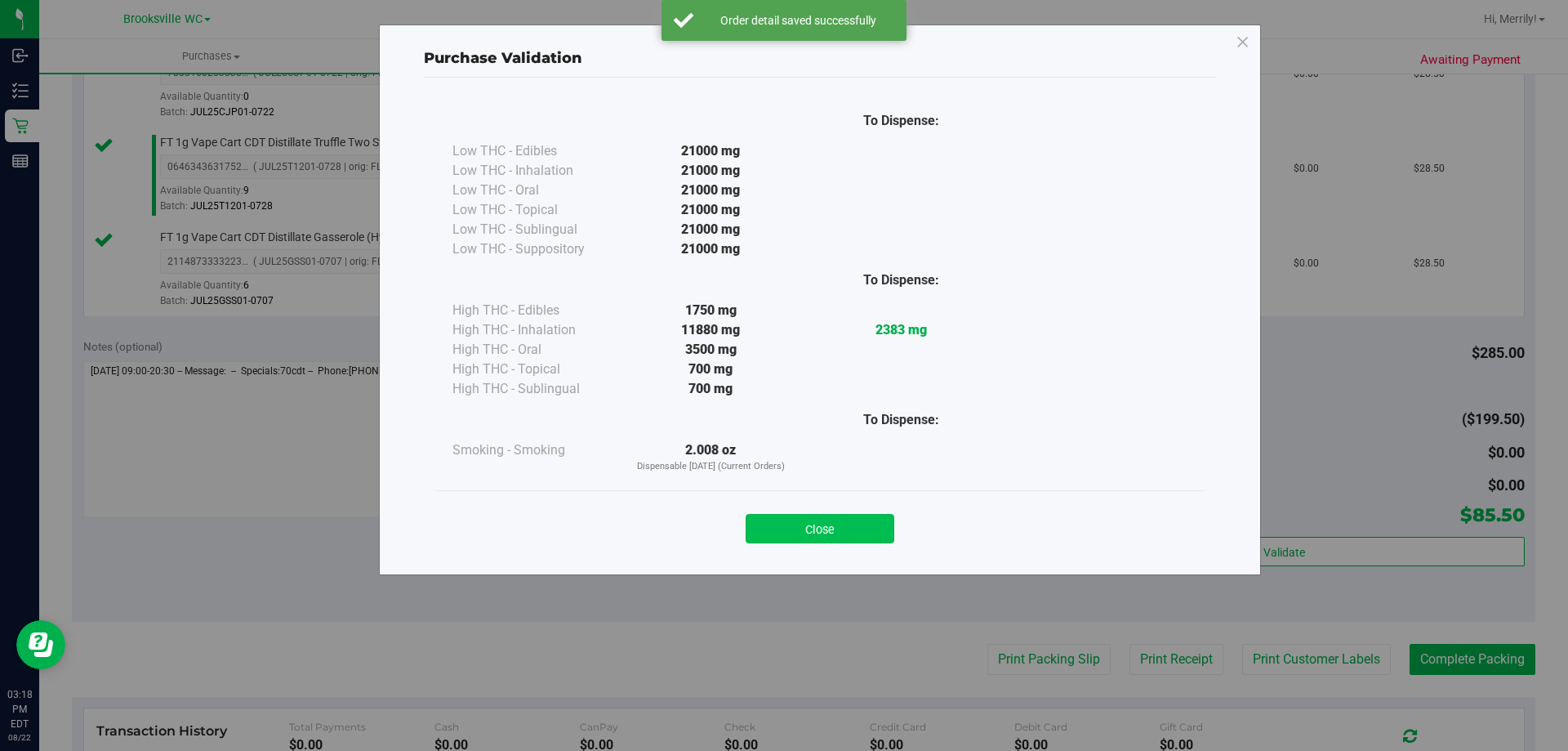
click at [804, 524] on button "Close" at bounding box center [819, 529] width 148 height 30
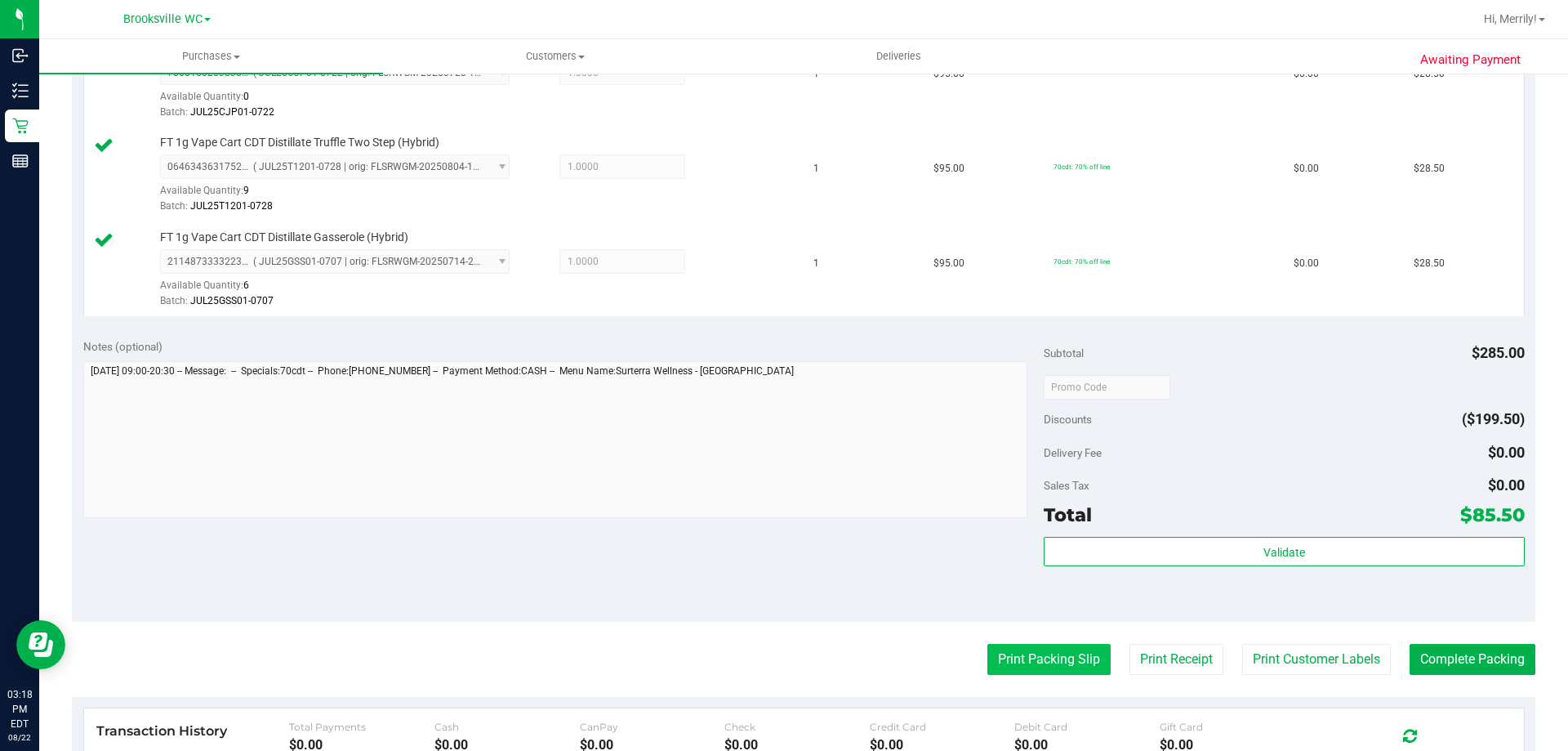
click at [1028, 650] on button "Print Packing Slip" at bounding box center [1049, 660] width 123 height 31
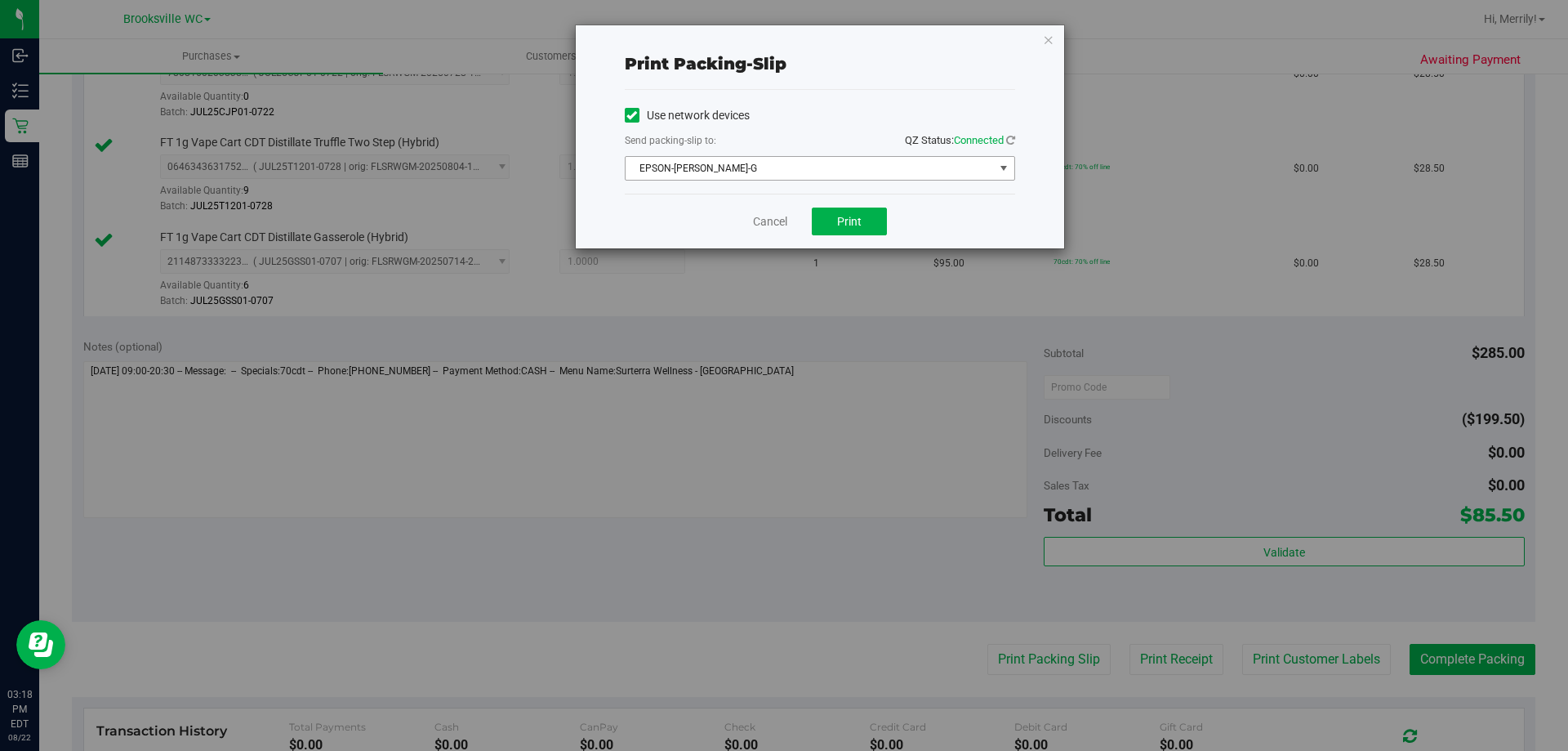
click at [797, 175] on span "EPSON-[PERSON_NAME]-G" at bounding box center [810, 168] width 369 height 23
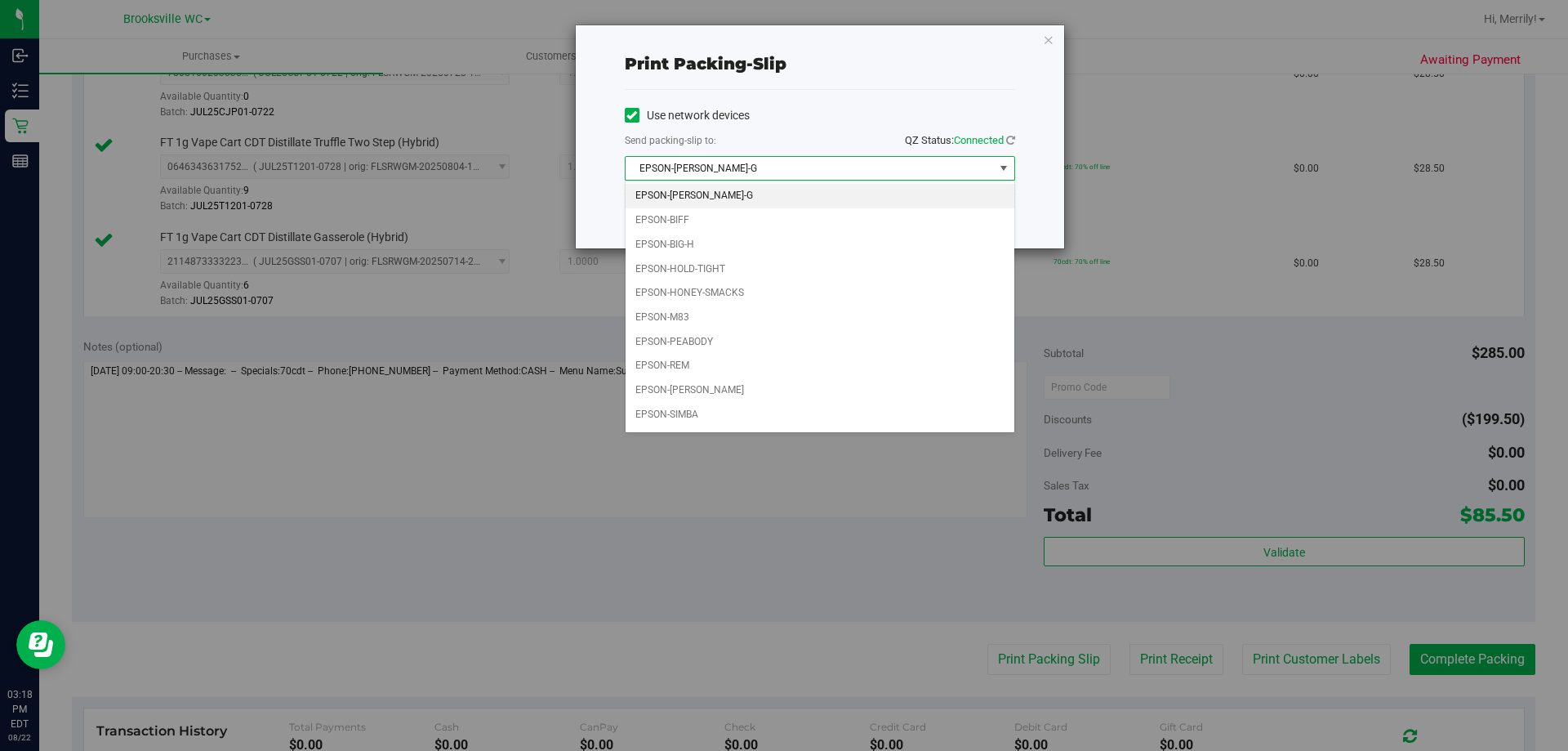
click at [793, 142] on div "Send packing-slip to: QZ Status: Connected" at bounding box center [820, 142] width 390 height 21
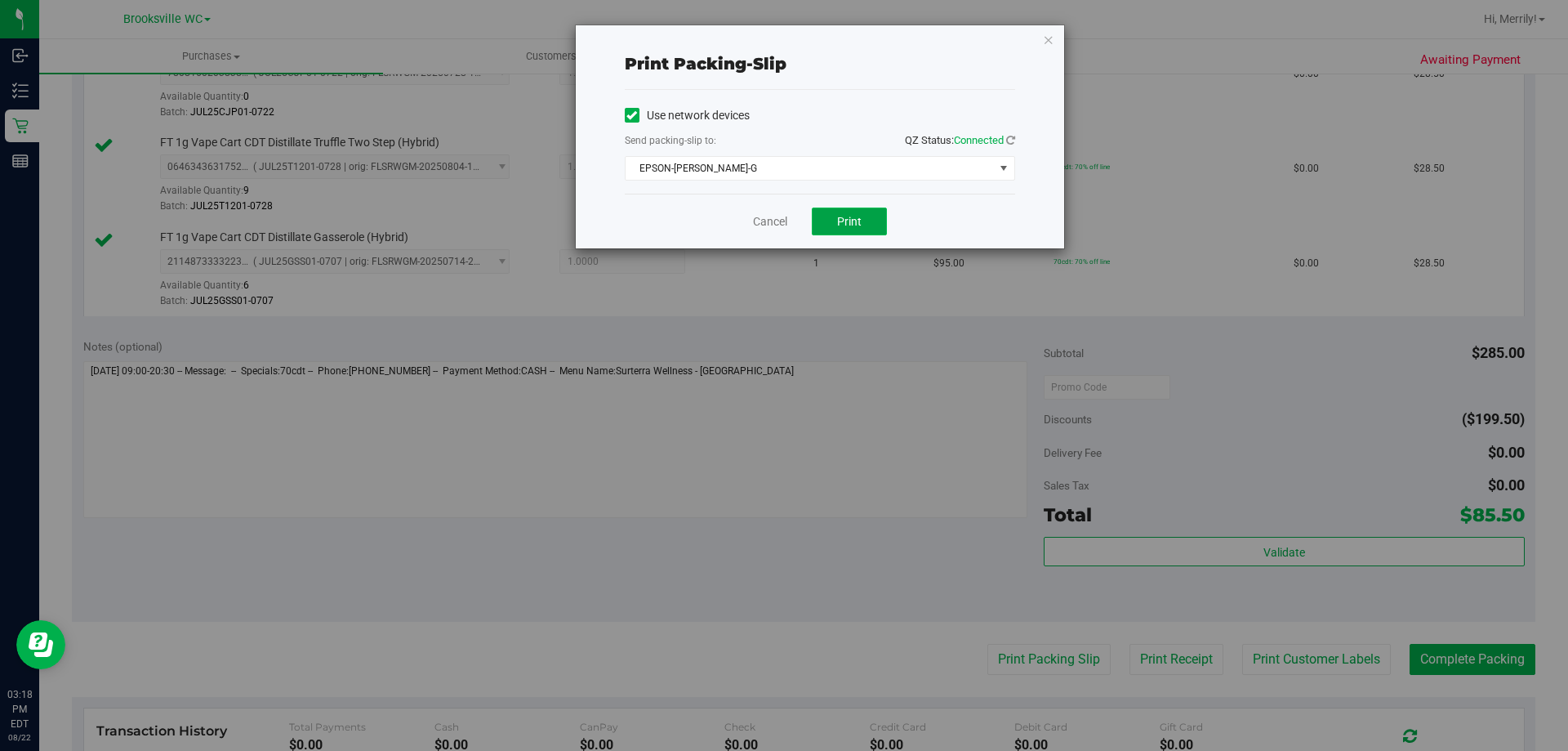
click at [866, 220] on button "Print" at bounding box center [850, 221] width 75 height 28
click at [770, 227] on link "Cancel" at bounding box center [771, 222] width 35 height 17
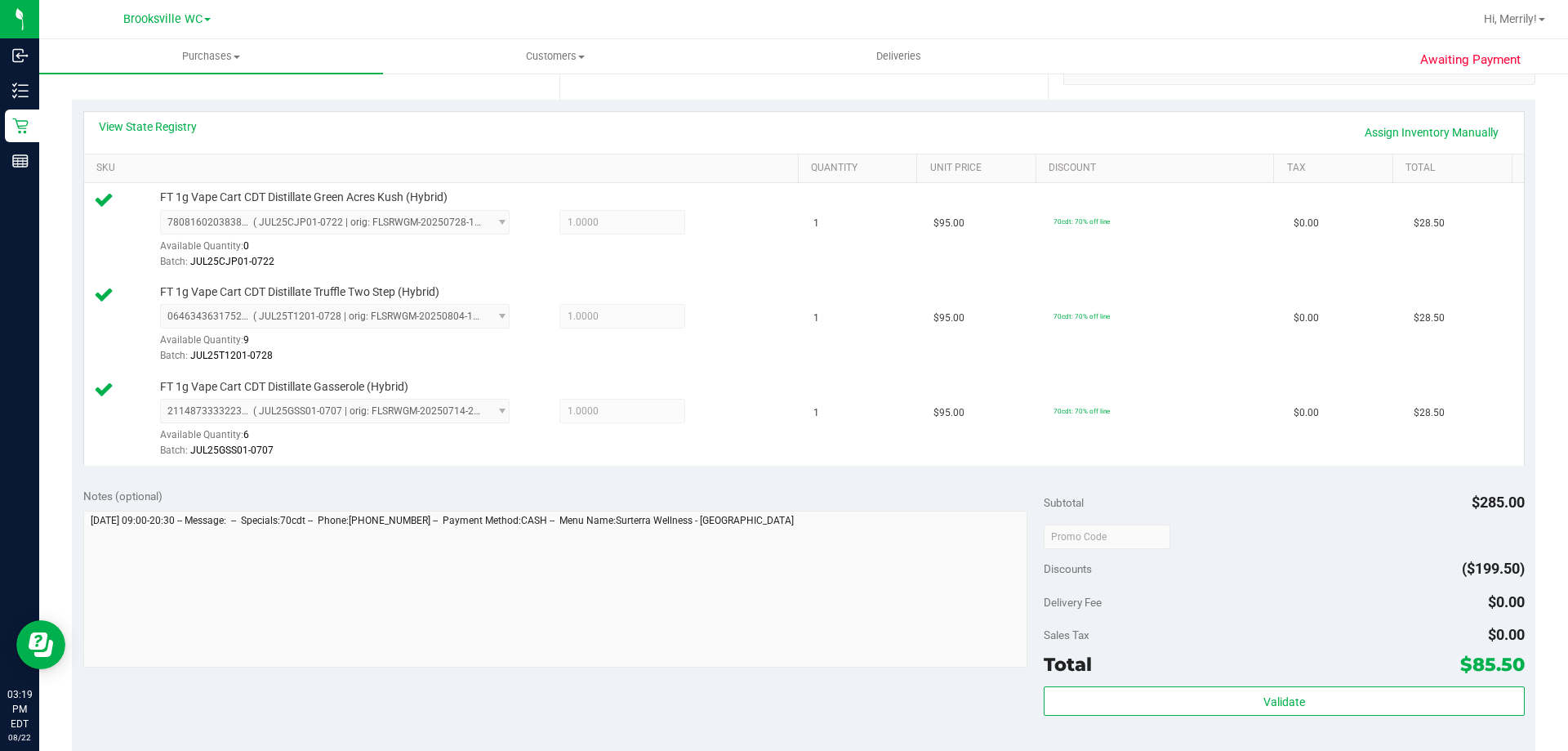
scroll to position [654, 0]
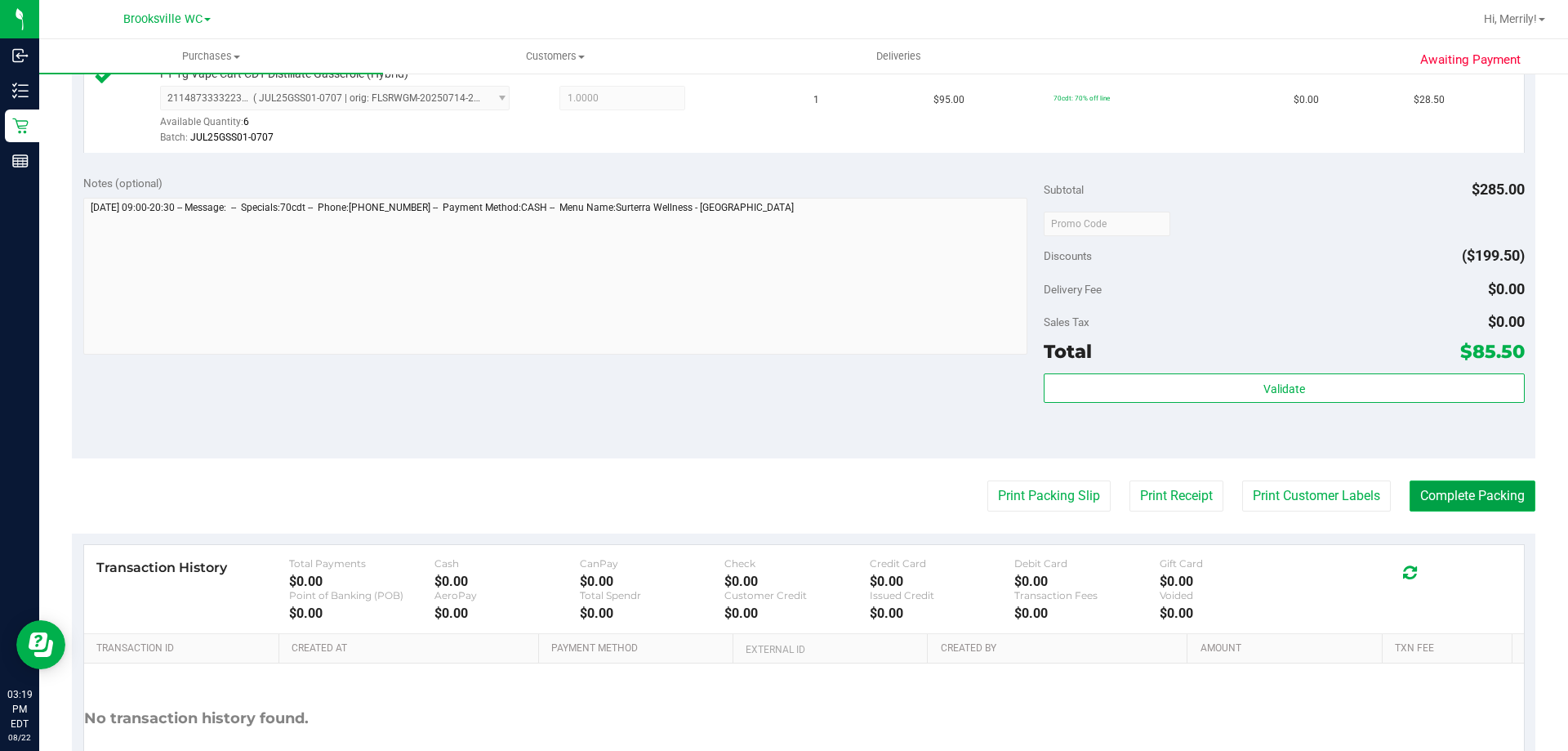
click at [1496, 491] on button "Complete Packing" at bounding box center [1473, 497] width 126 height 31
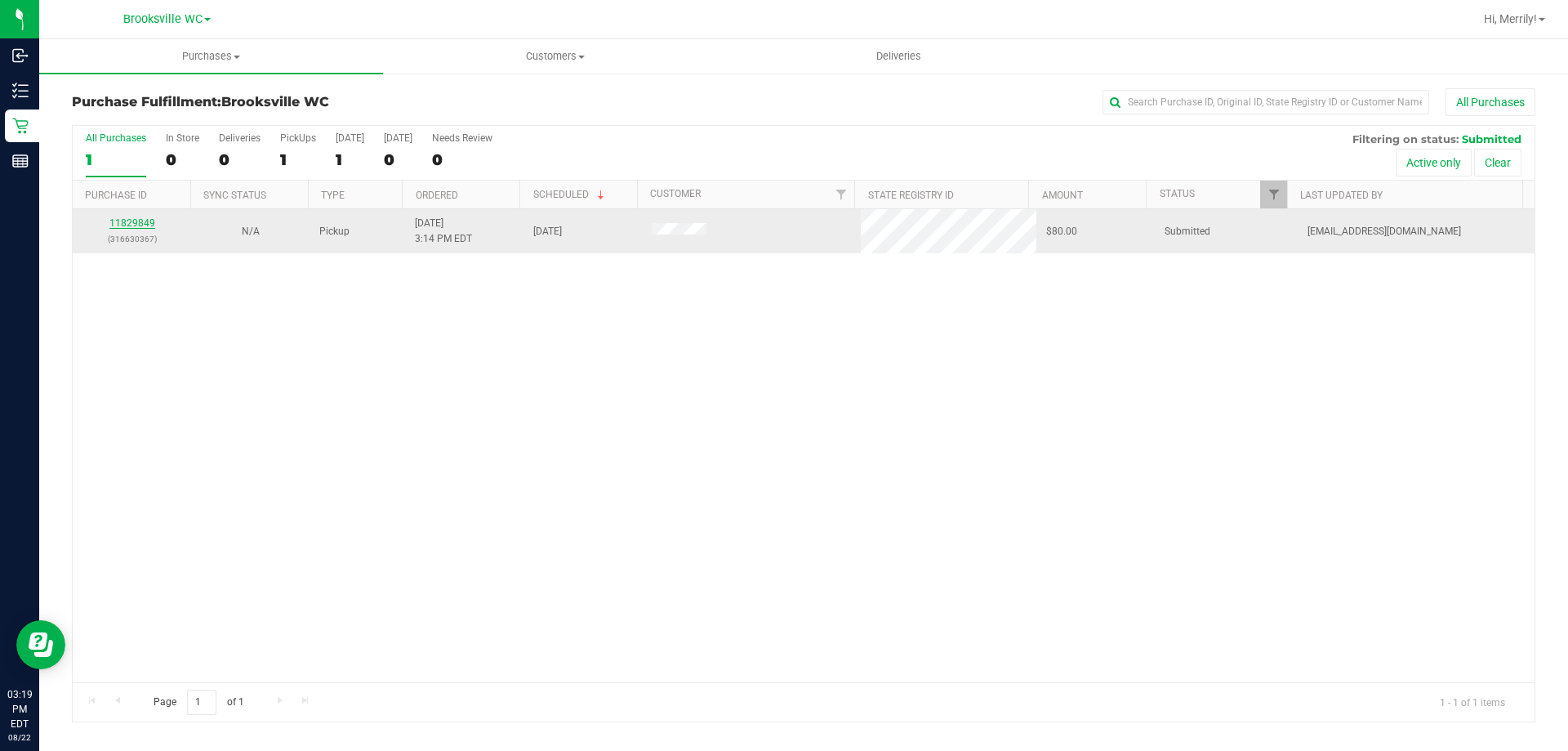
click at [142, 228] on link "11829849" at bounding box center [132, 222] width 46 height 11
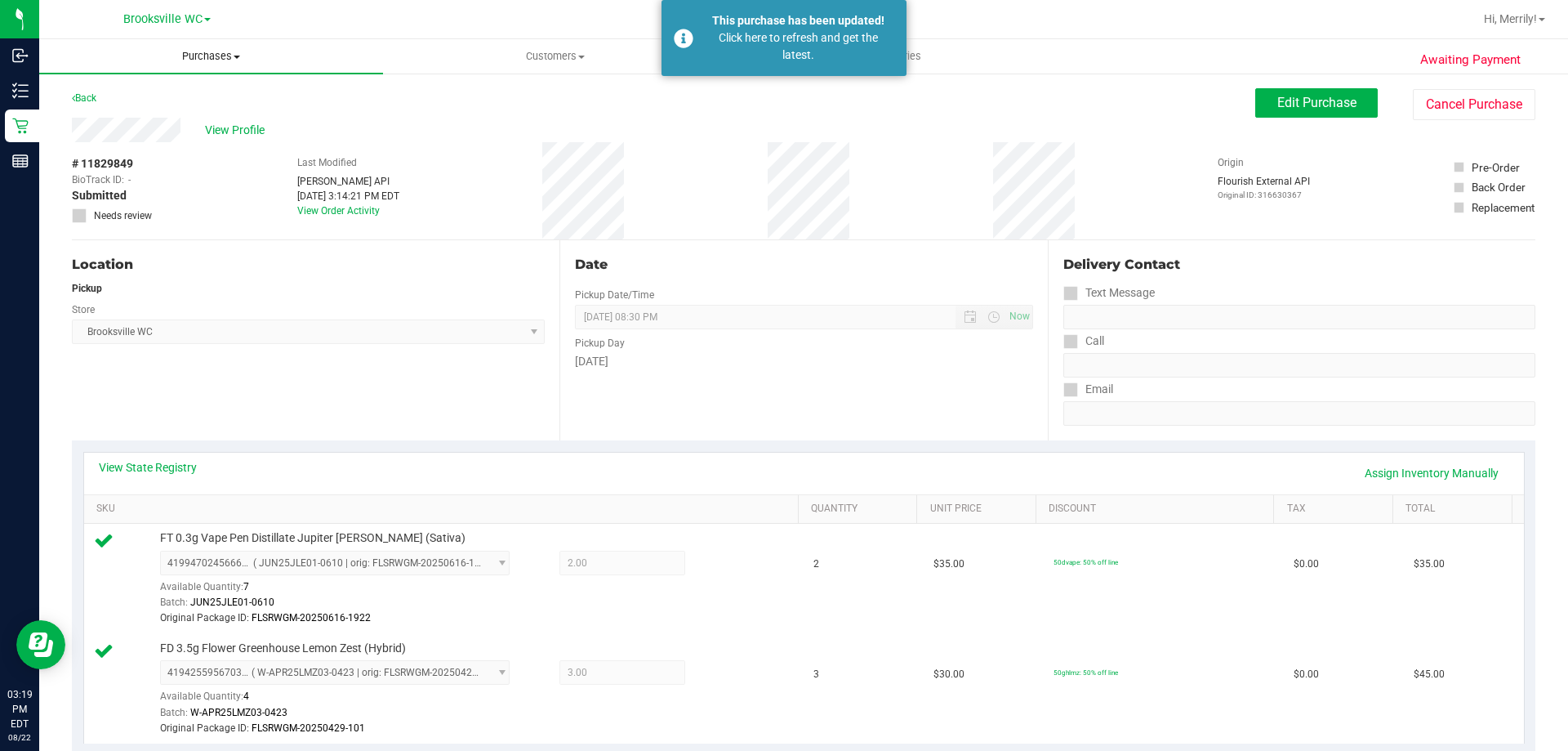
click at [188, 61] on span "Purchases" at bounding box center [211, 56] width 344 height 15
click at [174, 119] on li "Fulfillment" at bounding box center [211, 118] width 344 height 20
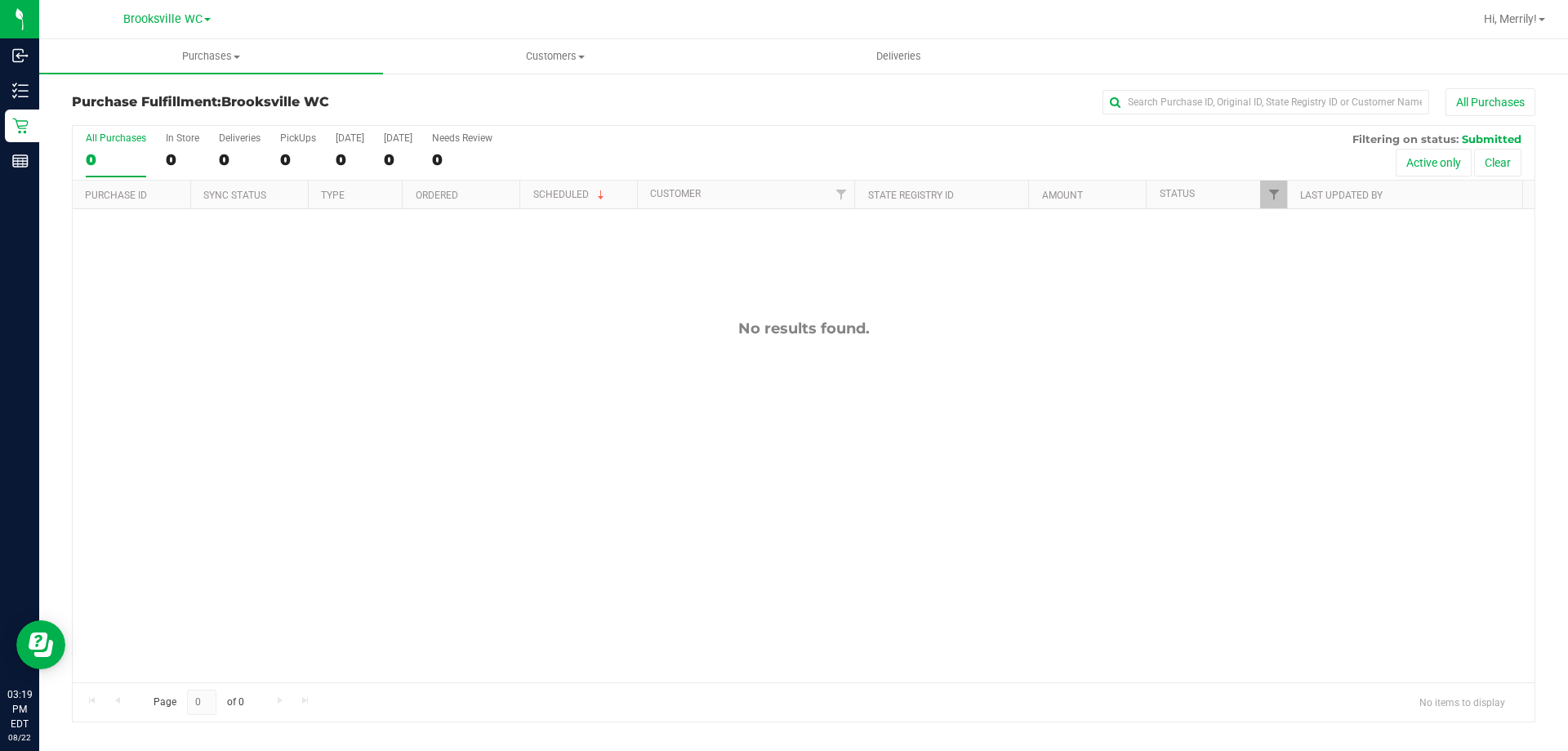
click at [189, 27] on div "Brooksville WC" at bounding box center [167, 18] width 88 height 20
click at [189, 21] on span "Brooksville WC" at bounding box center [162, 19] width 79 height 15
click at [446, 368] on div "No results found." at bounding box center [804, 501] width 1462 height 583
click at [1526, 27] on link "Hi, Merrily!" at bounding box center [1515, 19] width 75 height 17
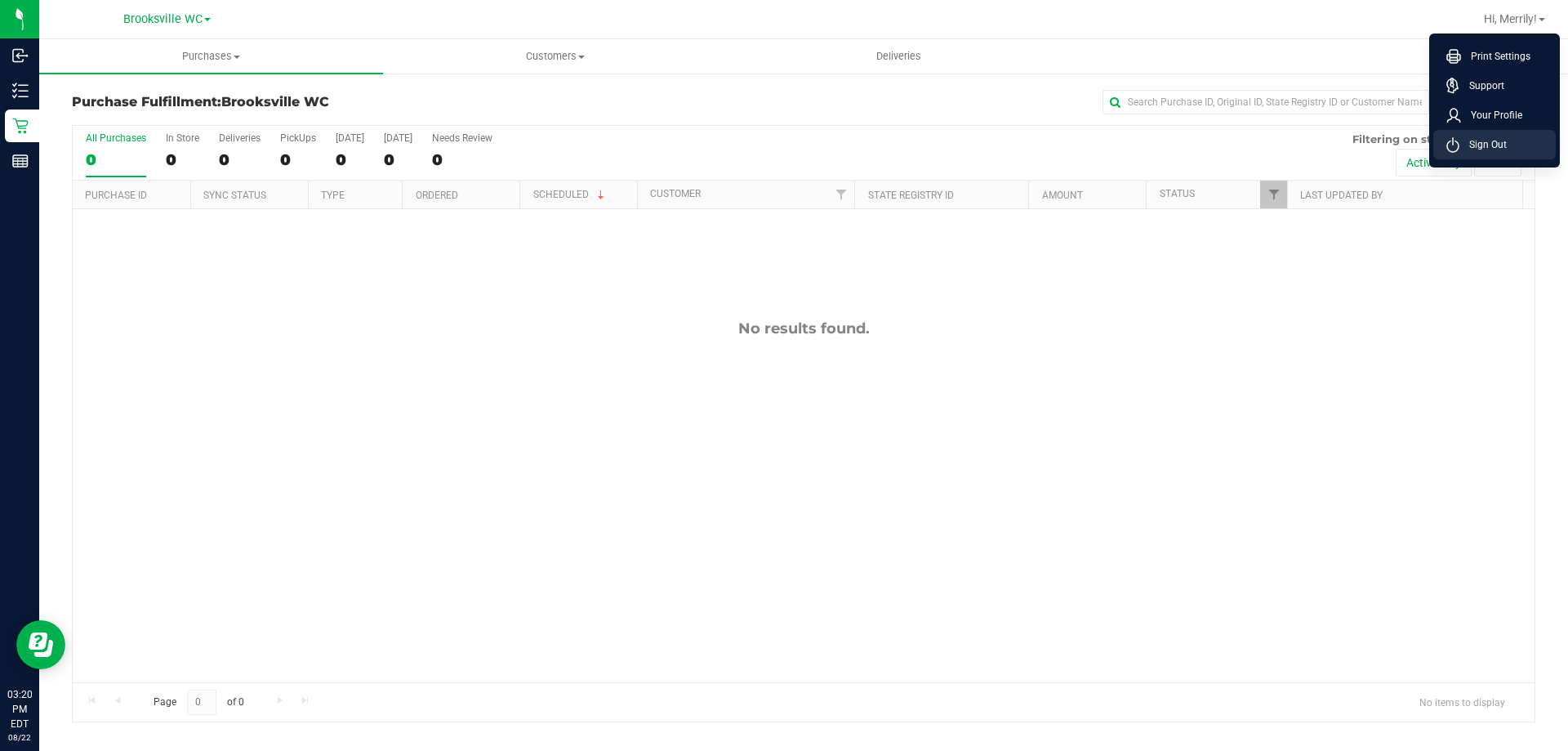
click at [1521, 143] on li "Sign Out" at bounding box center [1494, 145] width 122 height 30
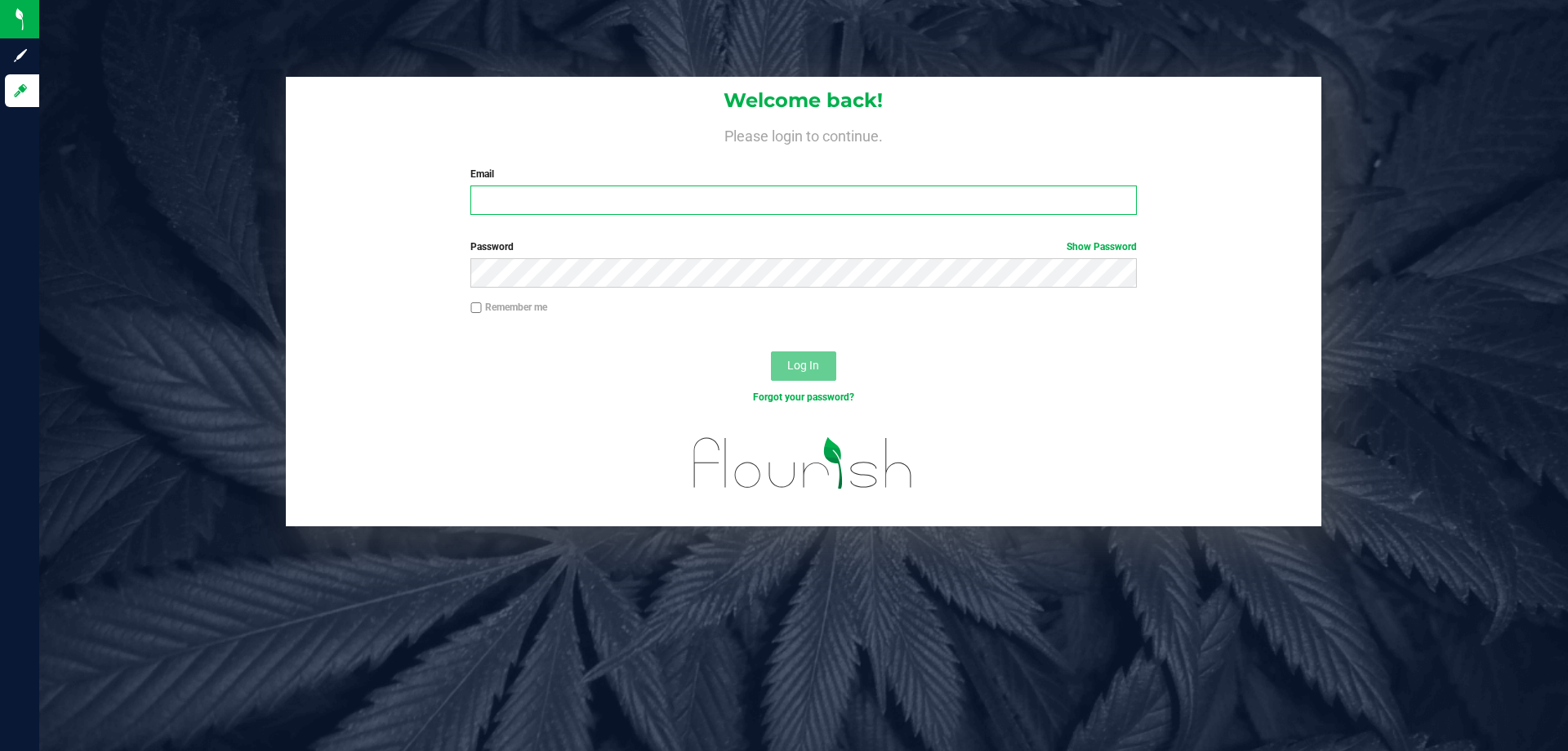
click at [902, 193] on input "Email" at bounding box center [803, 201] width 666 height 30
type input "[PERSON_NAME][EMAIL_ADDRESS][DOMAIN_NAME]"
click at [771, 352] on button "Log In" at bounding box center [804, 366] width 65 height 30
